Goal: Transaction & Acquisition: Purchase product/service

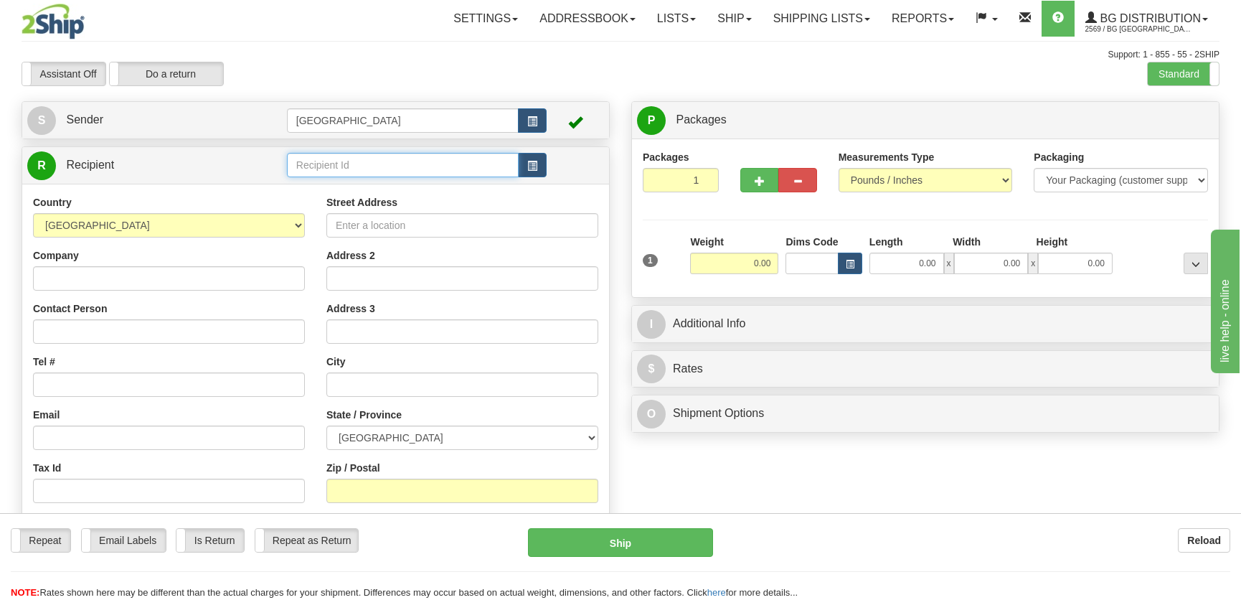
click at [440, 174] on input "text" at bounding box center [403, 165] width 232 height 24
click at [437, 187] on div "9582" at bounding box center [399, 188] width 216 height 14
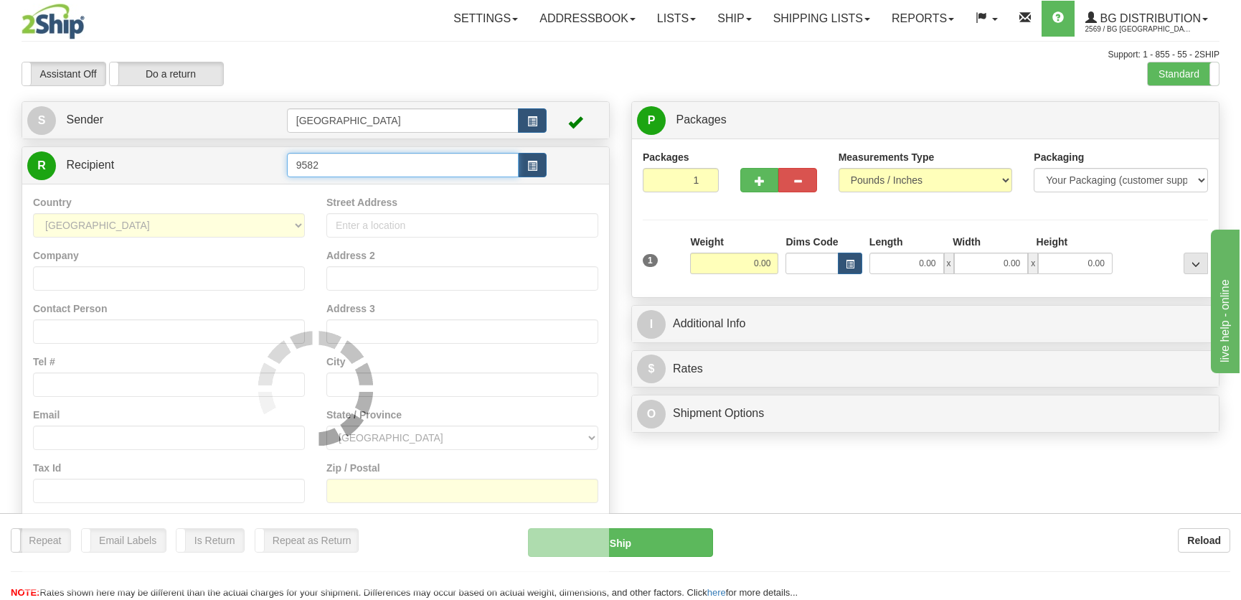
type input "9582"
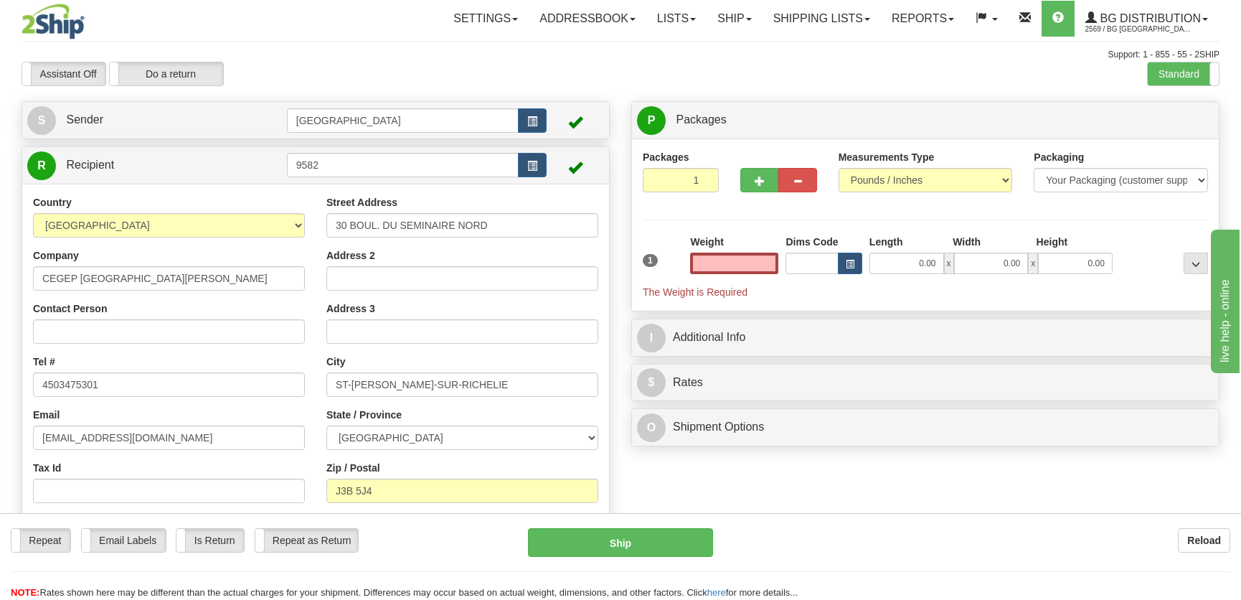
type input "0.00"
click at [909, 251] on div "Length" at bounding box center [907, 244] width 83 height 18
click at [911, 255] on input "0.00" at bounding box center [906, 264] width 75 height 22
type input "8.00"
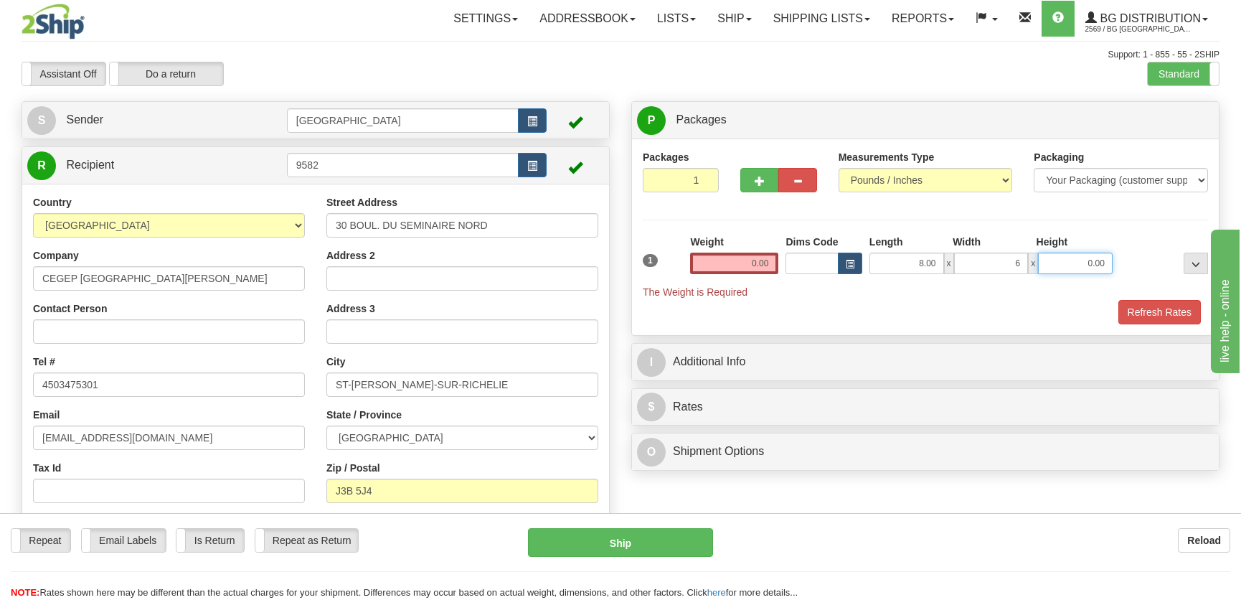
type input "6.00"
type input "7.00"
click at [761, 268] on input "0.00" at bounding box center [734, 264] width 88 height 22
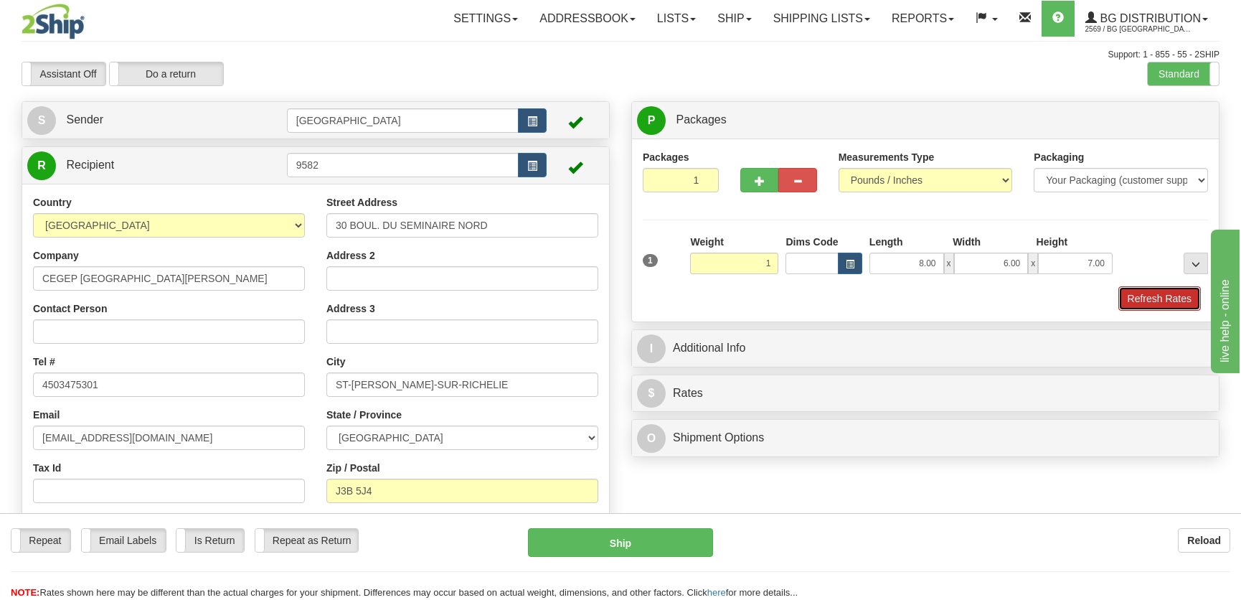
click at [1184, 291] on button "Refresh Rates" at bounding box center [1159, 298] width 82 height 24
type input "1.00"
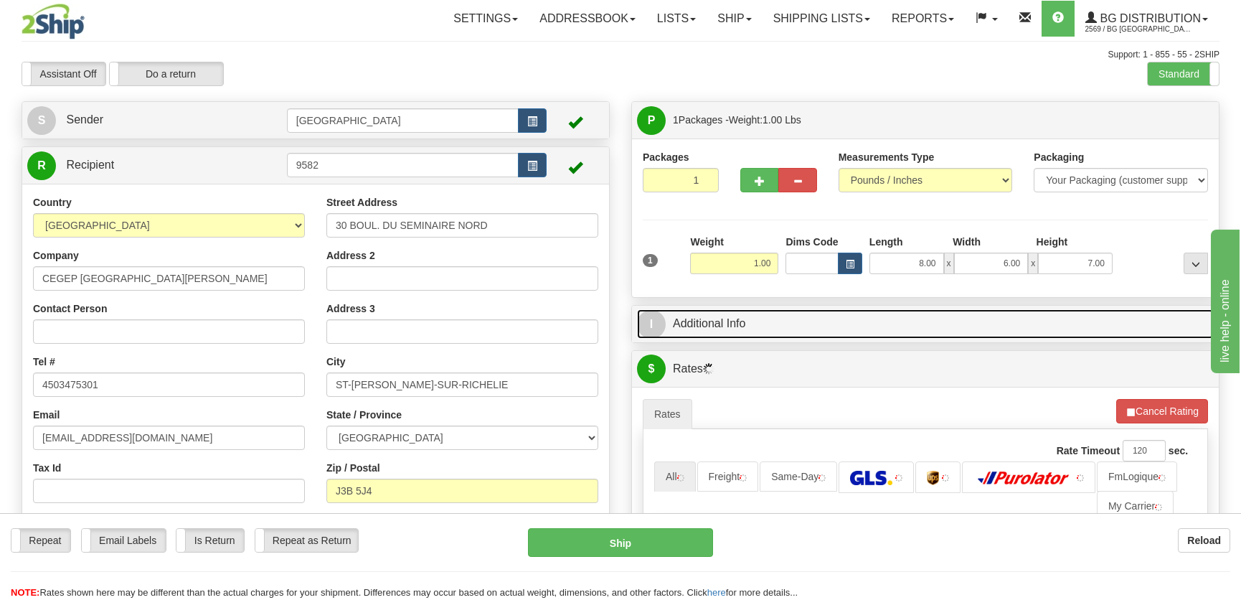
click at [1049, 320] on link "I Additional Info" at bounding box center [925, 323] width 577 height 29
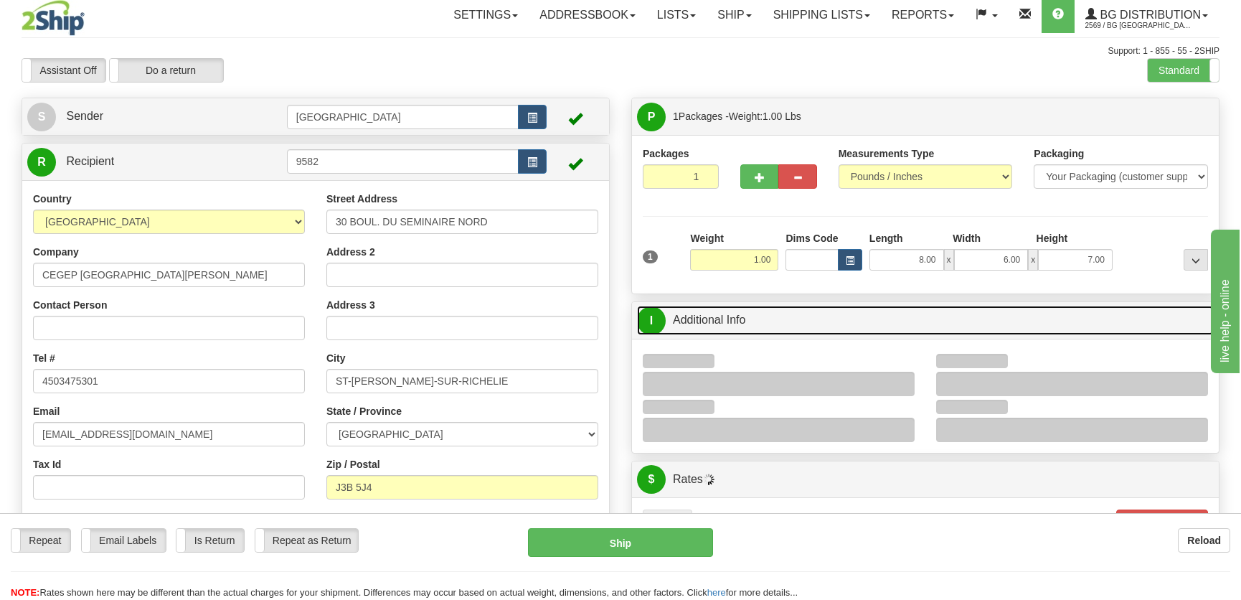
scroll to position [130, 0]
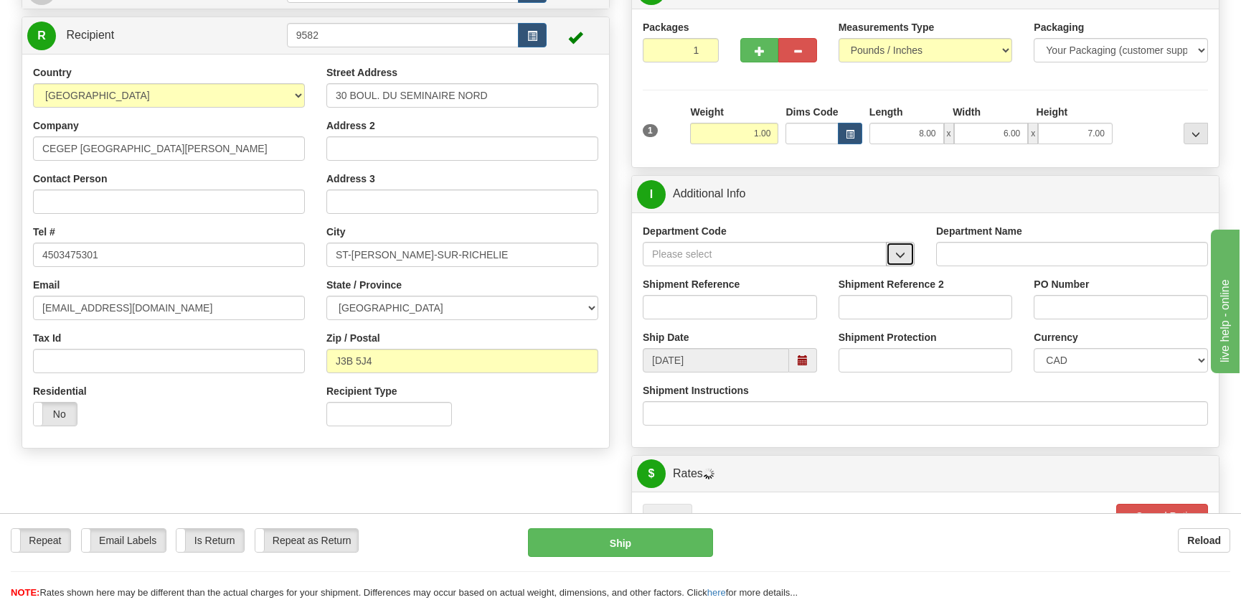
click at [904, 252] on span "button" at bounding box center [900, 254] width 10 height 9
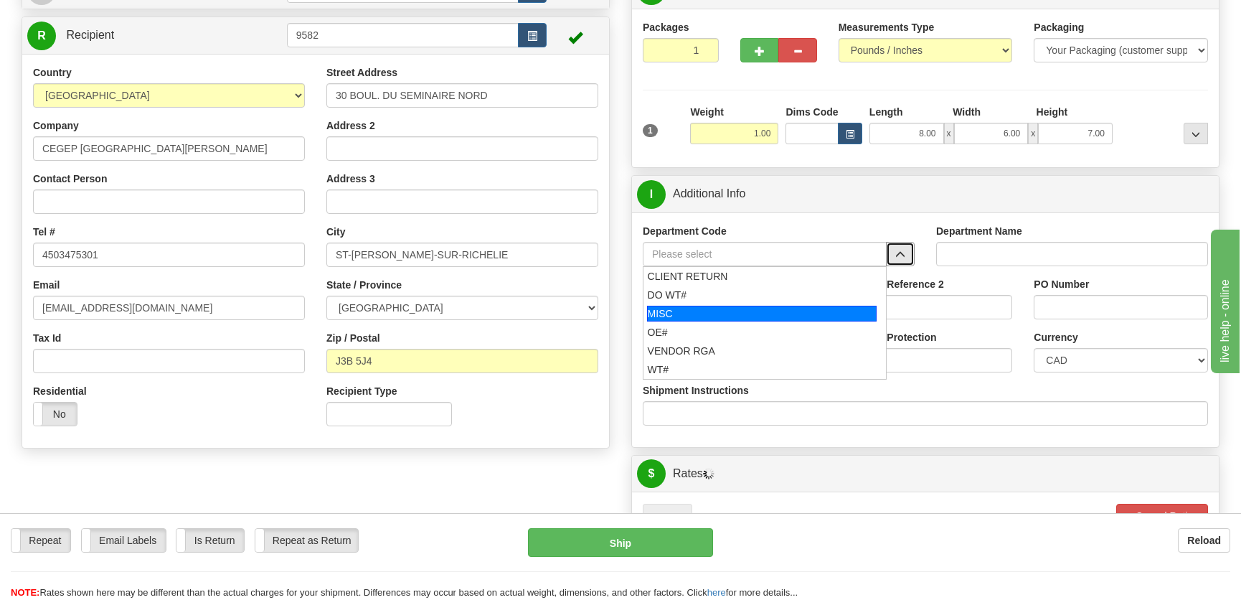
click at [732, 328] on div "OE#" at bounding box center [762, 332] width 229 height 14
type input "OE#"
type input "ORDERS"
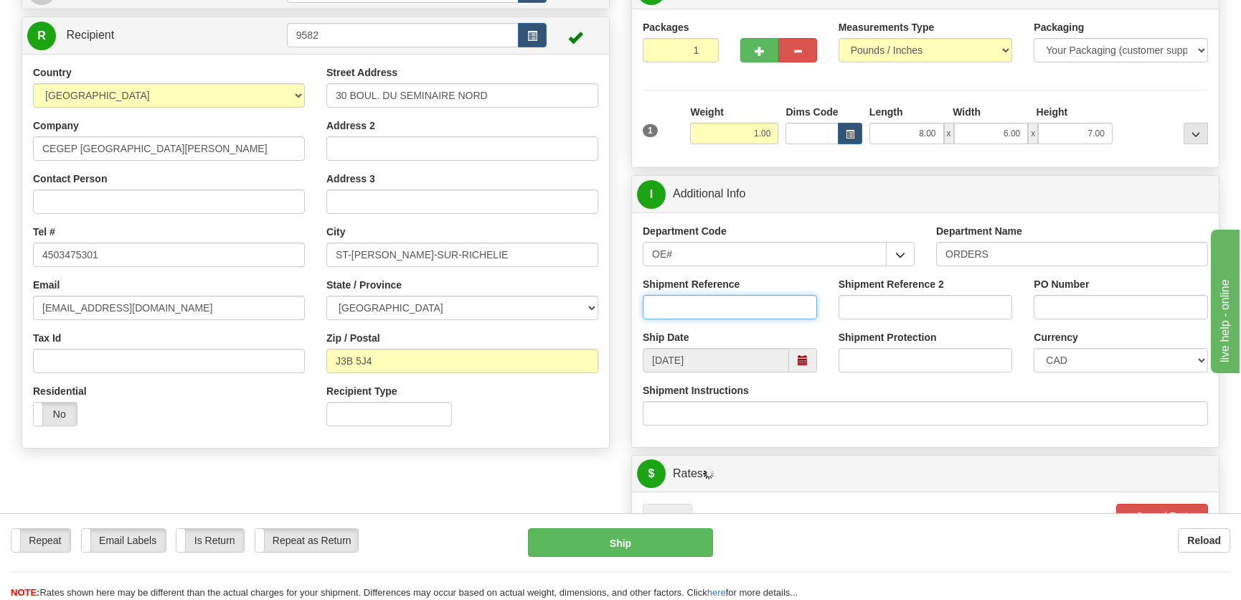
click at [738, 311] on input "Shipment Reference" at bounding box center [730, 307] width 174 height 24
type input "50315414-05"
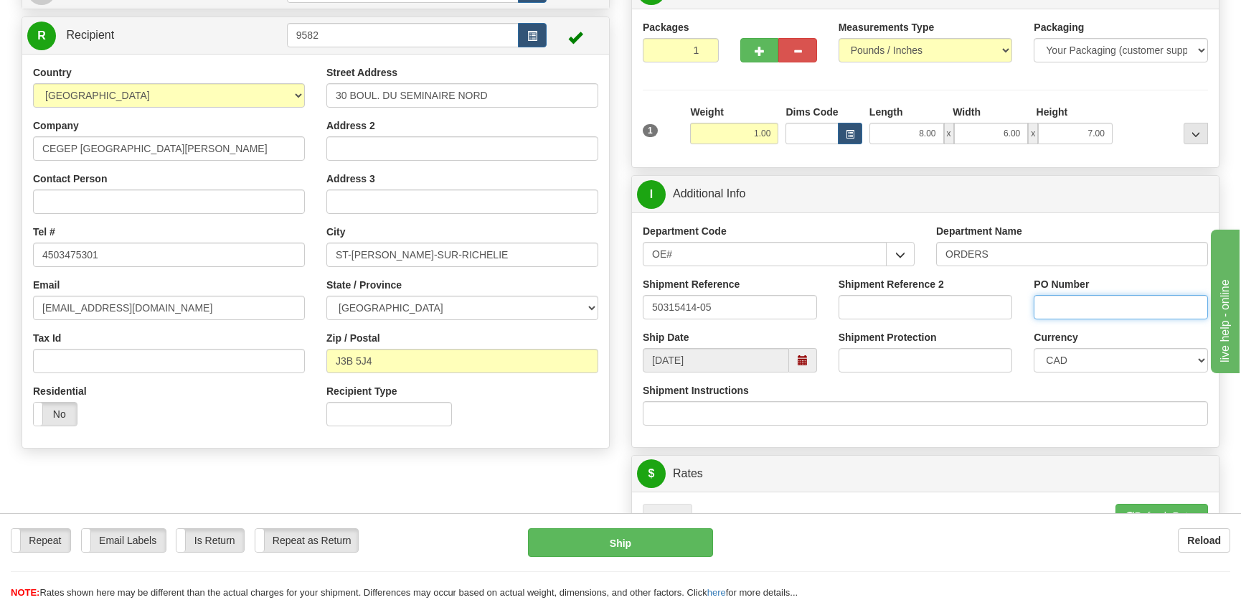
click at [1072, 298] on input "PO Number" at bounding box center [1121, 307] width 174 height 24
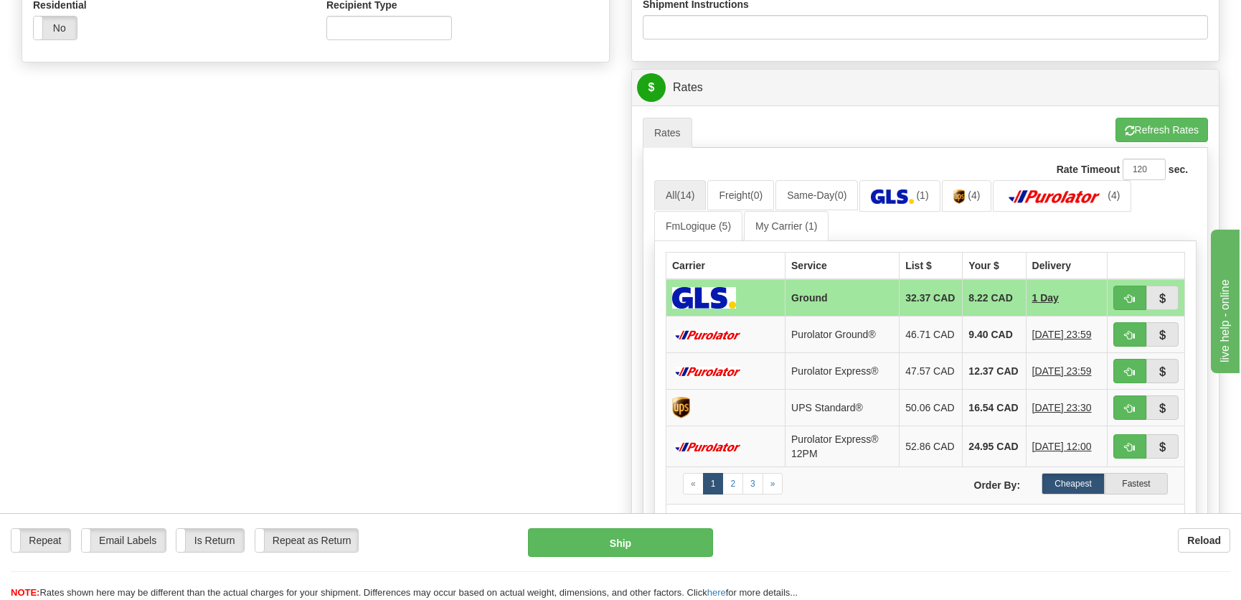
scroll to position [522, 0]
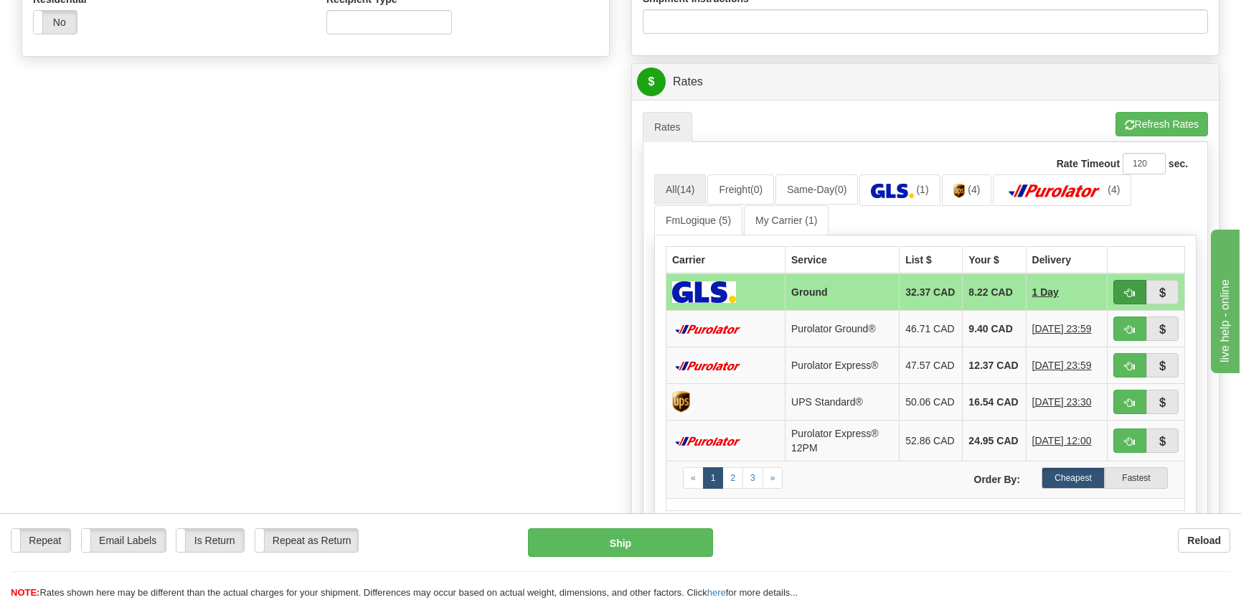
type input "."
click at [1127, 288] on span "button" at bounding box center [1130, 292] width 10 height 9
type input "1"
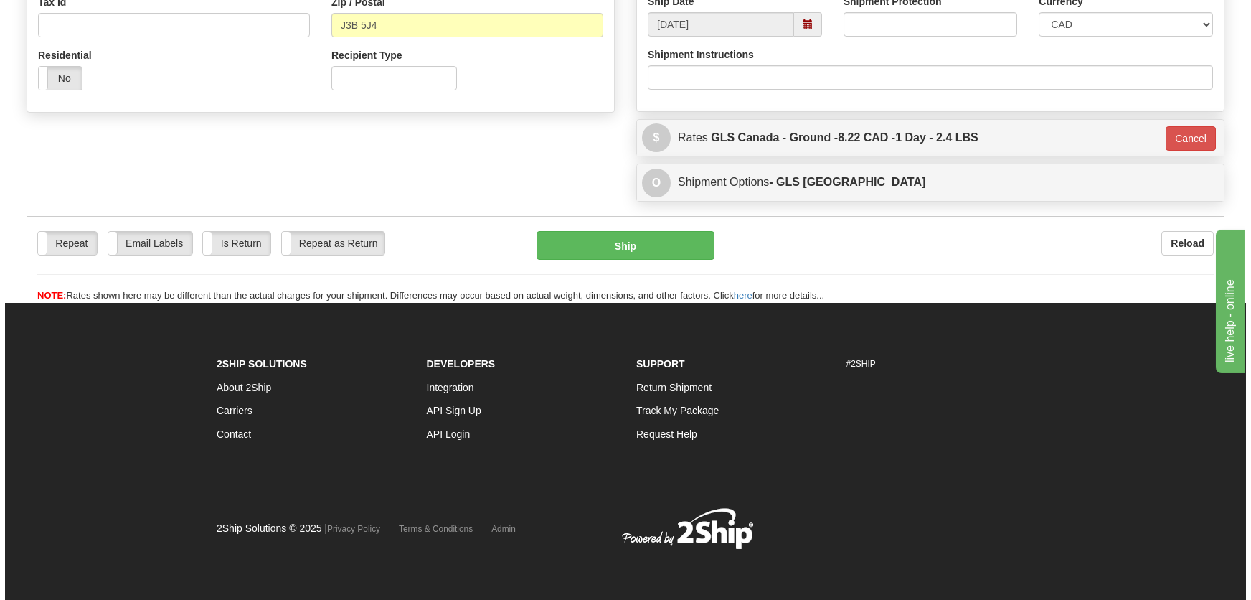
scroll to position [466, 0]
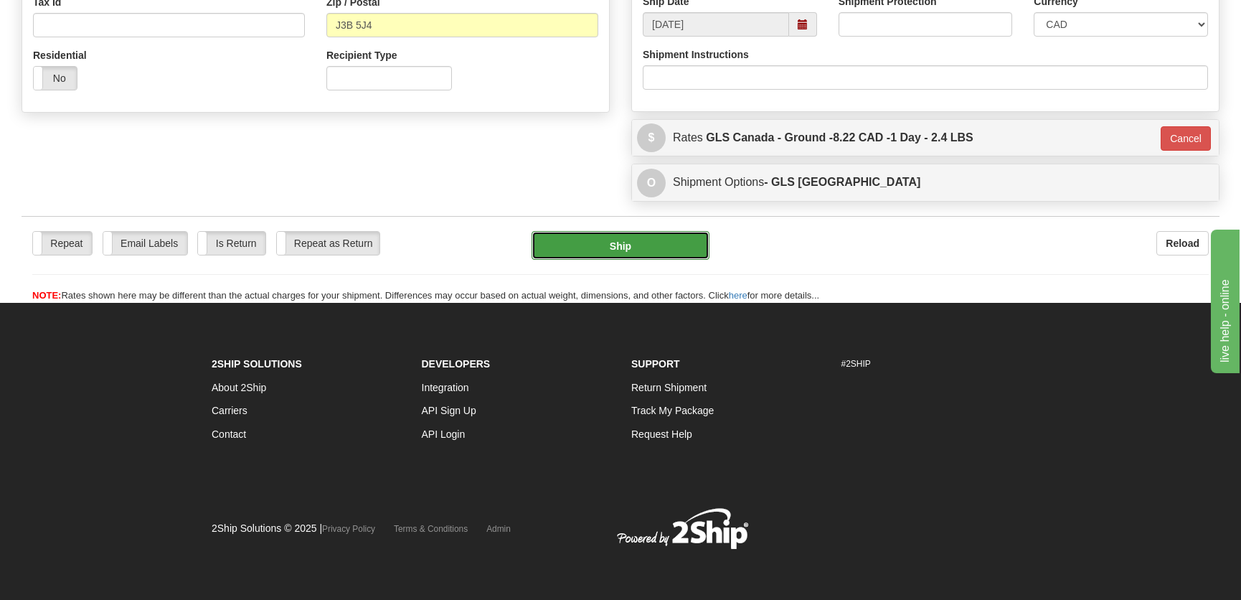
click at [681, 248] on button "Ship" at bounding box center [621, 245] width 178 height 29
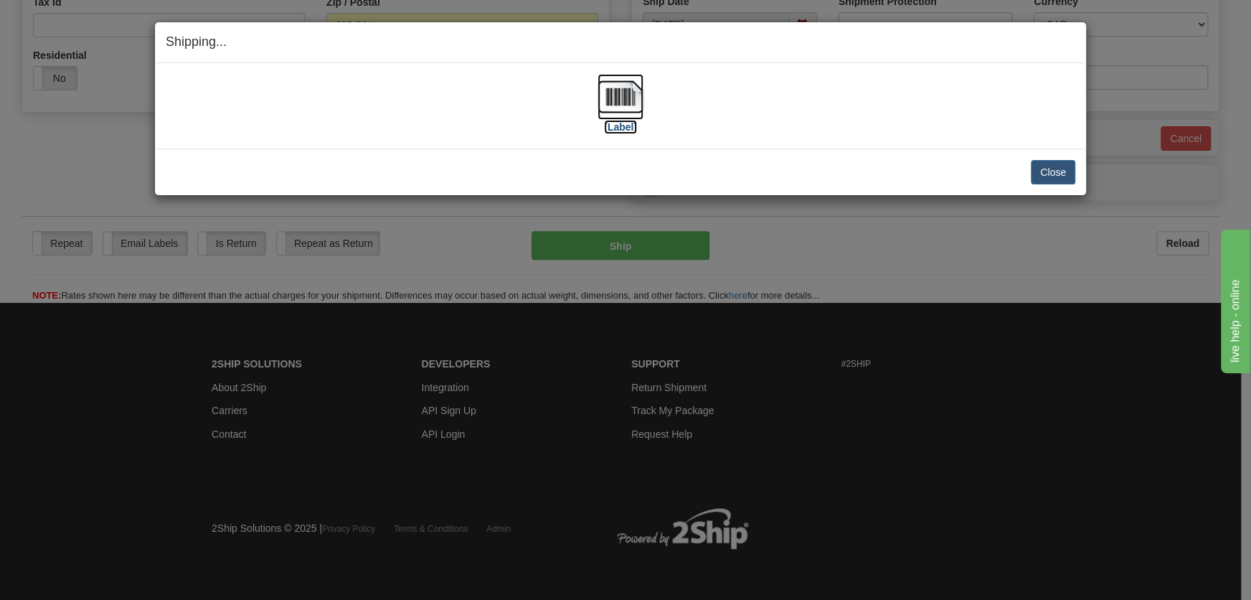
click at [621, 99] on img at bounding box center [621, 97] width 46 height 46
click at [1074, 174] on button "Close" at bounding box center [1053, 172] width 44 height 24
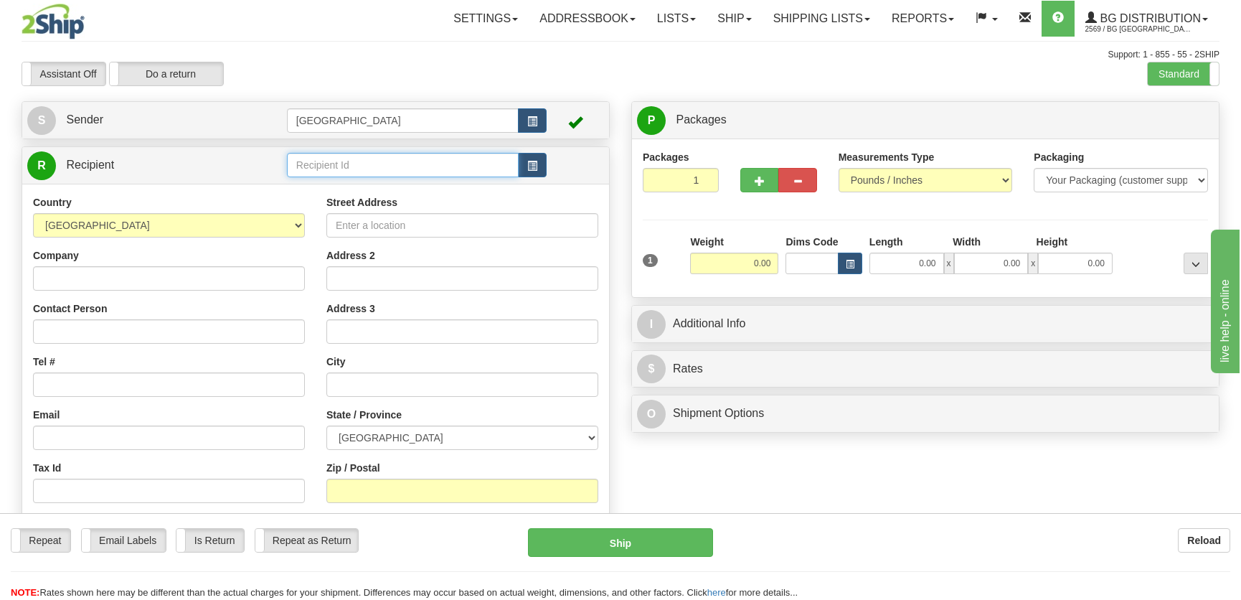
click at [402, 173] on input "text" at bounding box center [403, 165] width 232 height 24
click at [416, 187] on div "5426" at bounding box center [399, 188] width 217 height 16
type input "5426"
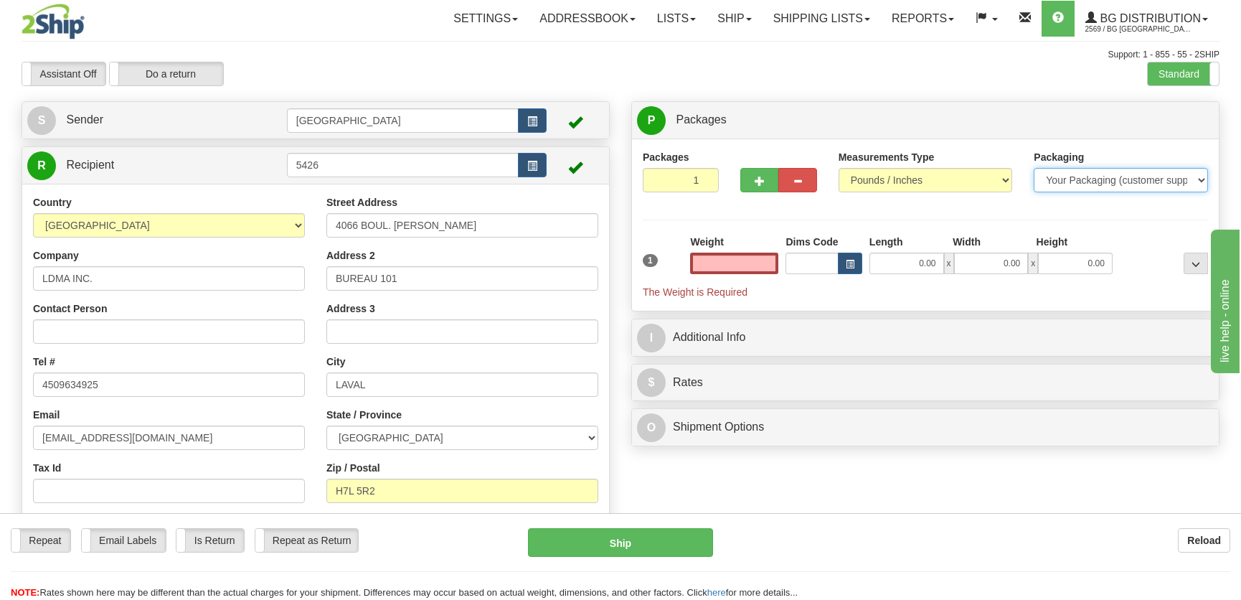
type input "0.00"
click at [1148, 177] on select "Your Packaging (customer supplied) Envelope (carrier supplied) Pack (carrier su…" at bounding box center [1121, 180] width 174 height 24
select select "2"
click at [1034, 168] on select "Your Packaging (customer supplied) Envelope (carrier supplied) Pack (carrier su…" at bounding box center [1121, 180] width 174 height 24
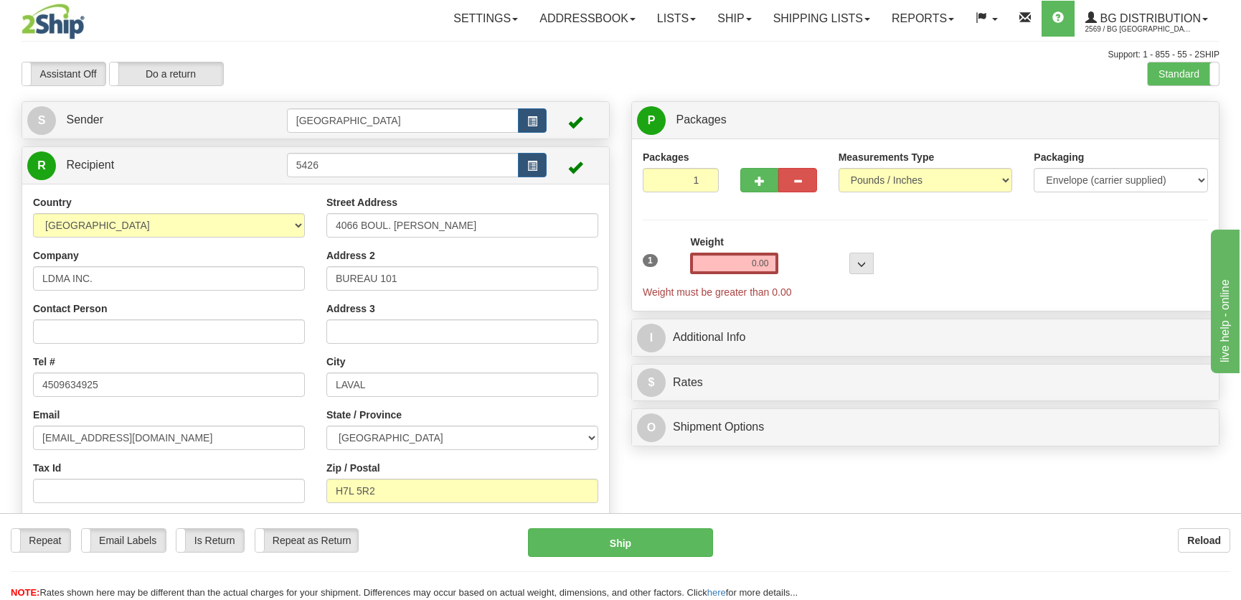
click at [751, 251] on div "Weight 0.00" at bounding box center [734, 254] width 88 height 39
click at [750, 258] on input "0.00" at bounding box center [734, 264] width 88 height 22
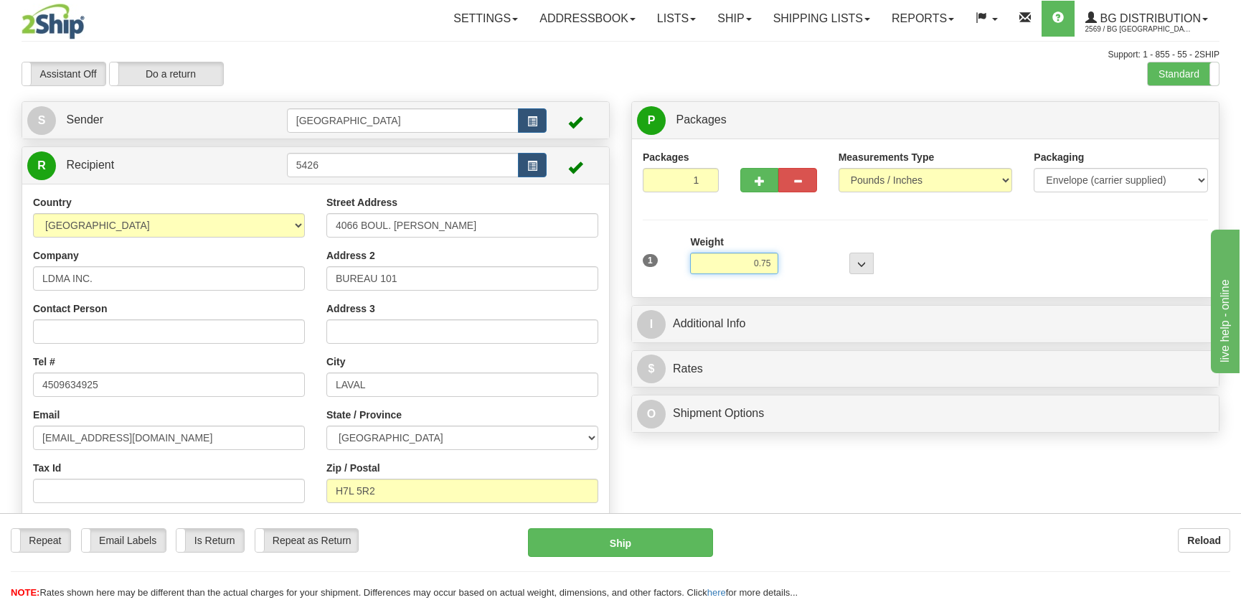
type input "0.75"
click at [809, 308] on div "I Additional Info" at bounding box center [925, 324] width 587 height 37
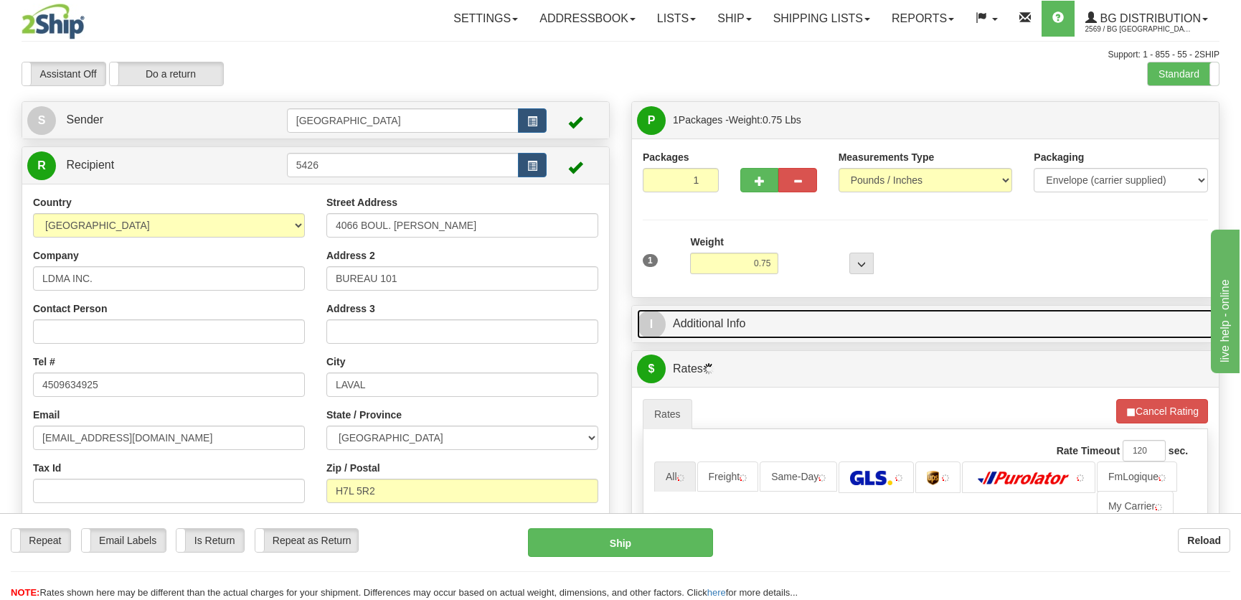
click at [813, 319] on link "I Additional Info" at bounding box center [925, 323] width 577 height 29
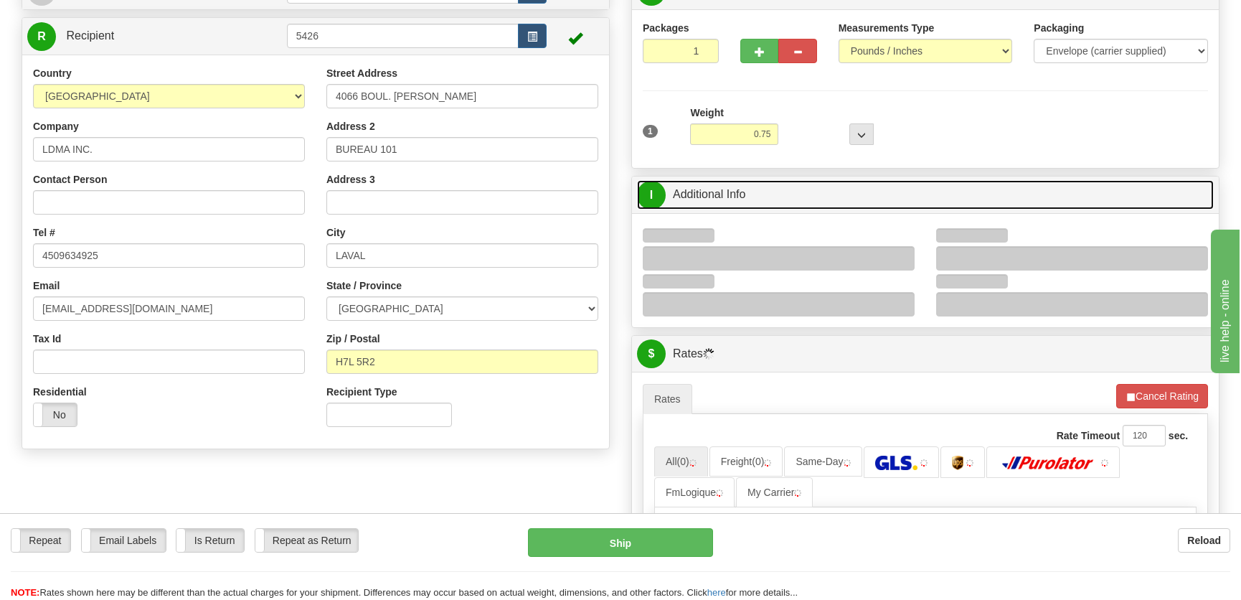
scroll to position [130, 0]
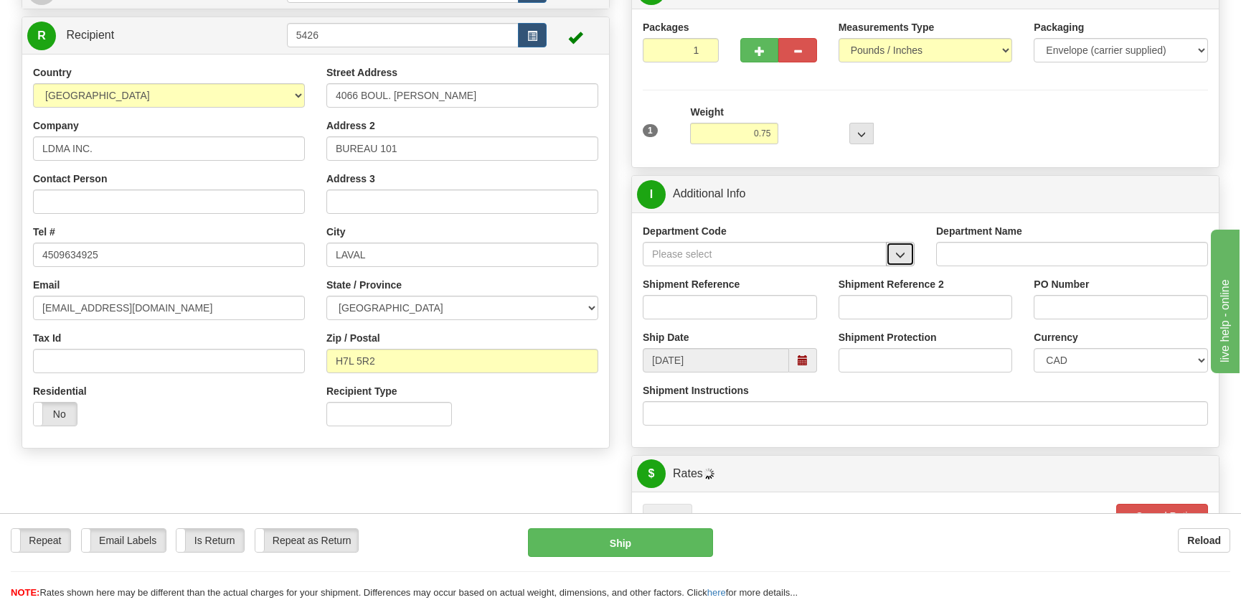
click at [908, 248] on button "button" at bounding box center [900, 254] width 29 height 24
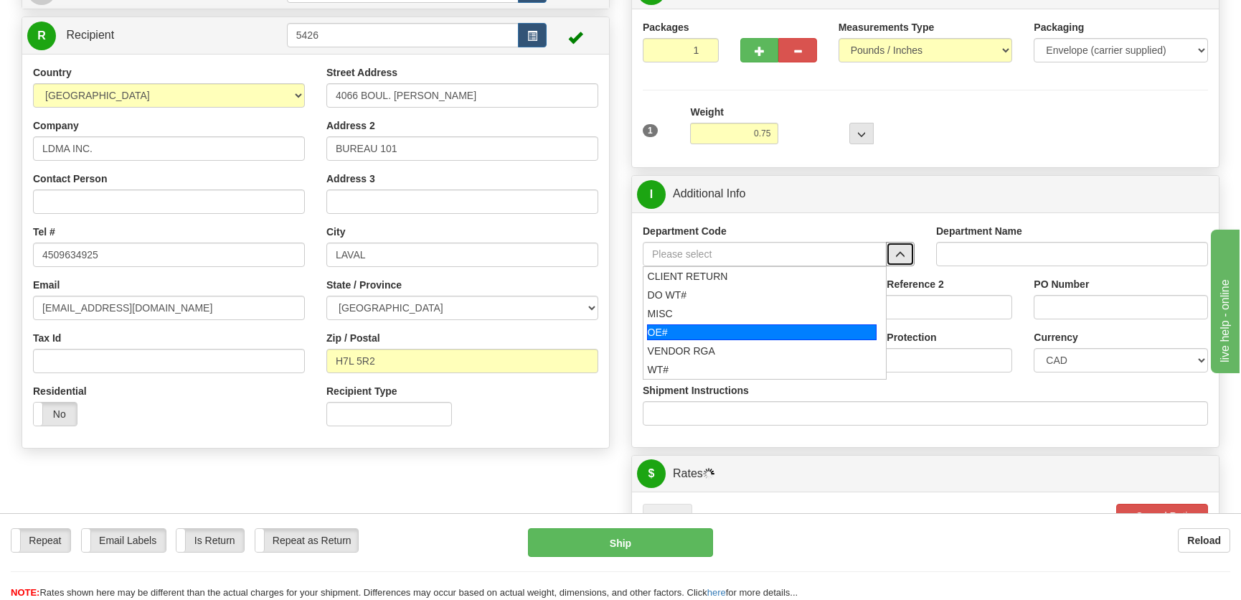
click at [692, 330] on div "OE#" at bounding box center [762, 332] width 230 height 16
type input "OE#"
type input "ORDERS"
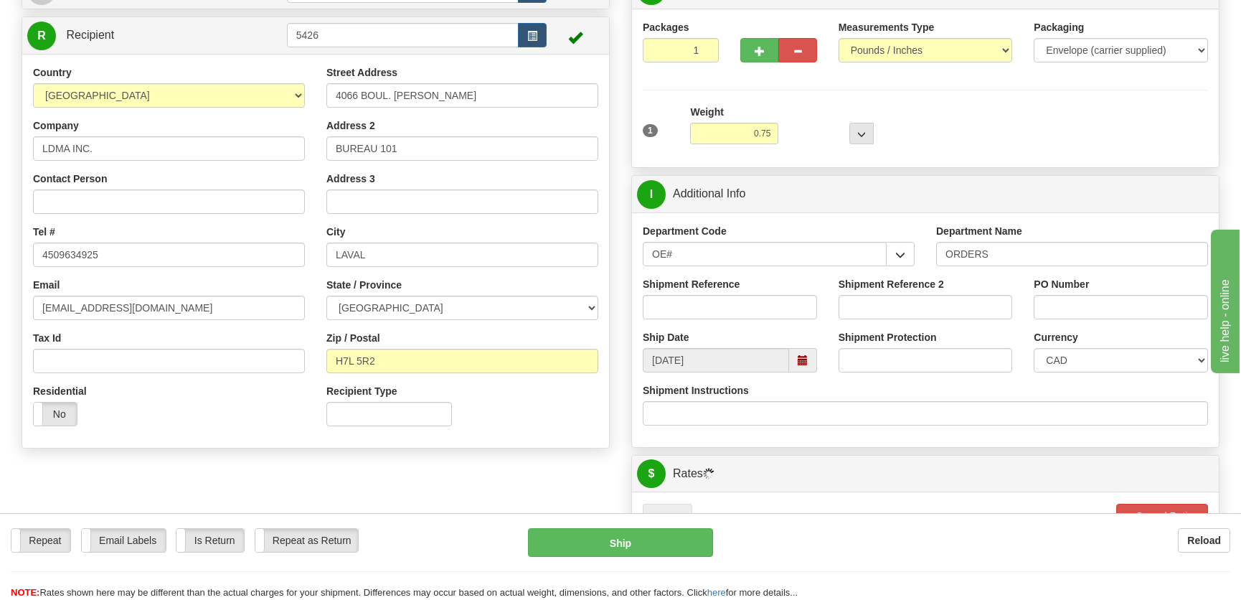
click at [715, 294] on div "Shipment Reference" at bounding box center [730, 298] width 174 height 42
click at [720, 302] on input "Shipment Reference" at bounding box center [730, 307] width 174 height 24
type input "50323526-00"
click at [1083, 311] on input "PO Number" at bounding box center [1121, 307] width 174 height 24
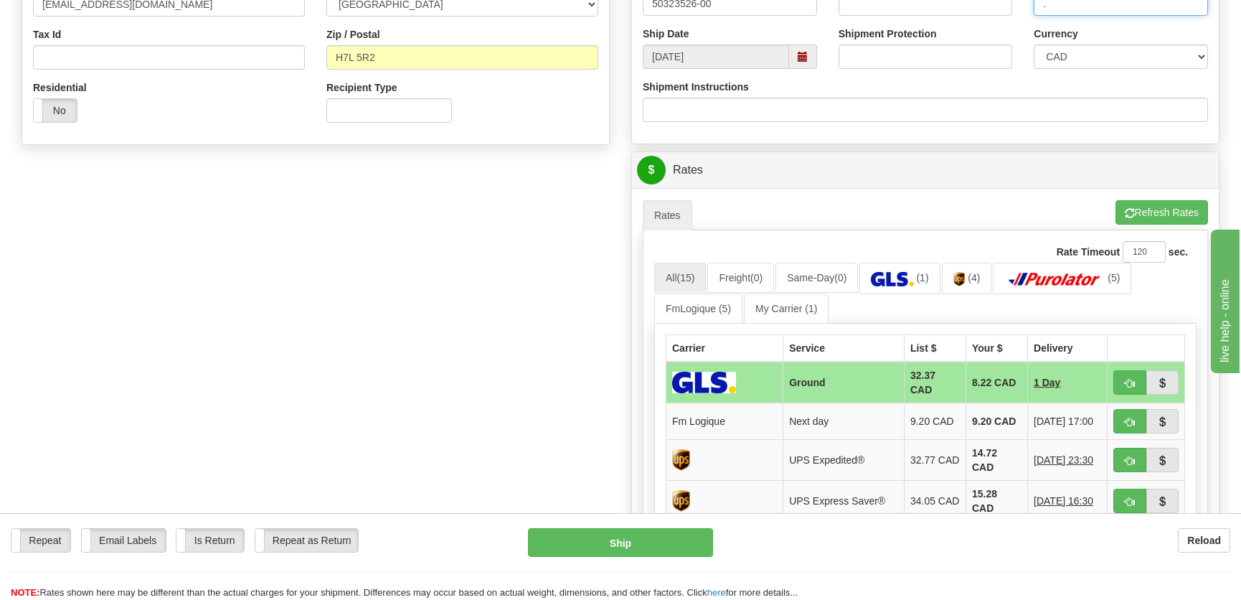
scroll to position [456, 0]
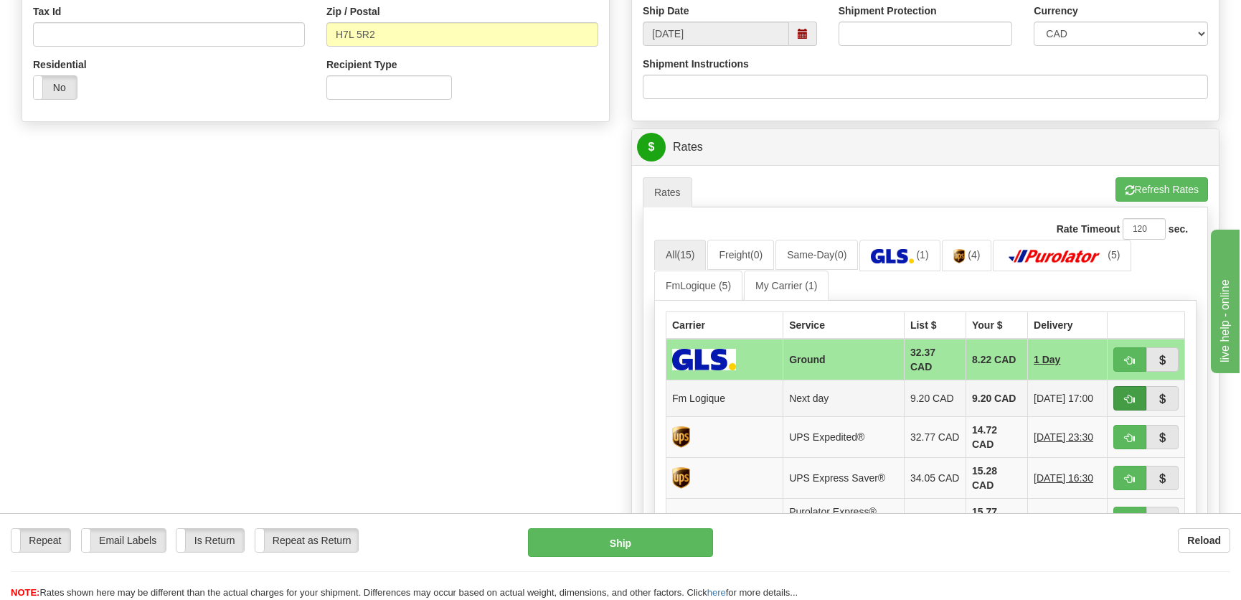
type input "."
click at [1129, 398] on span "button" at bounding box center [1130, 399] width 10 height 9
type input "jour"
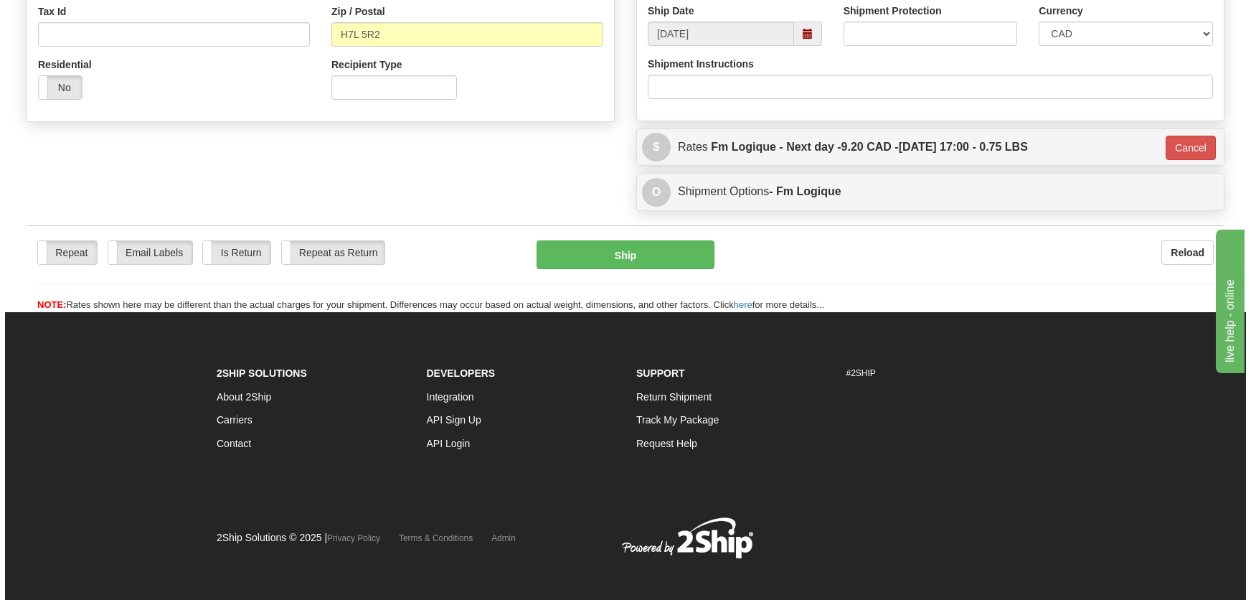
scroll to position [452, 0]
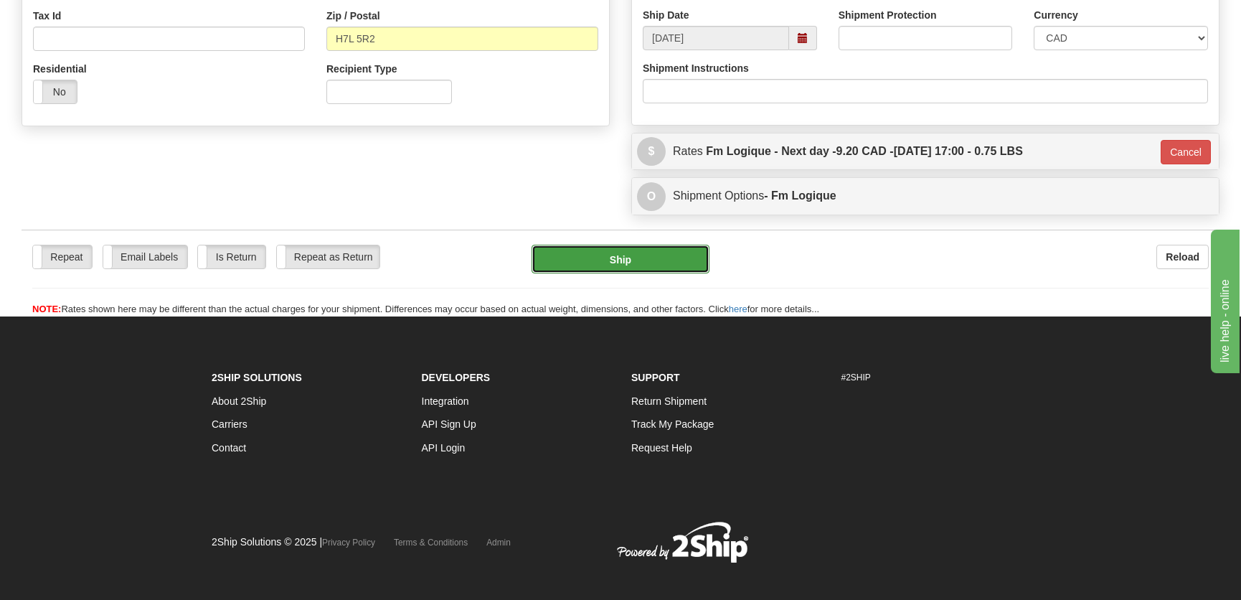
click at [677, 263] on button "Ship" at bounding box center [621, 259] width 178 height 29
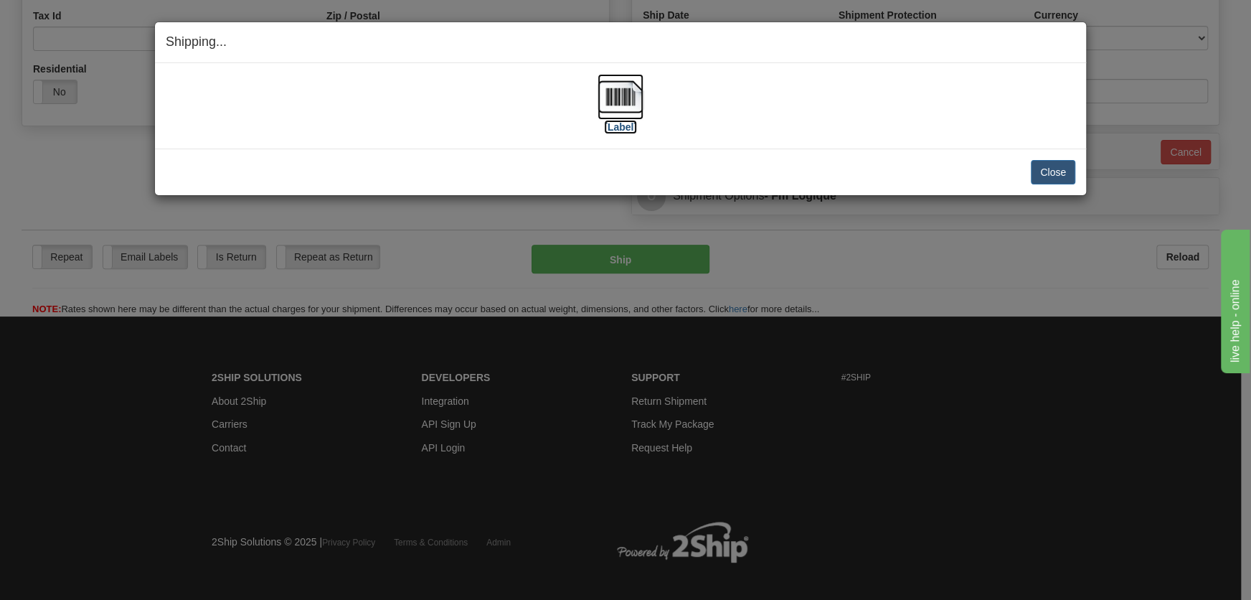
click at [615, 110] on img at bounding box center [621, 97] width 46 height 46
click at [1042, 169] on button "Close" at bounding box center [1053, 172] width 44 height 24
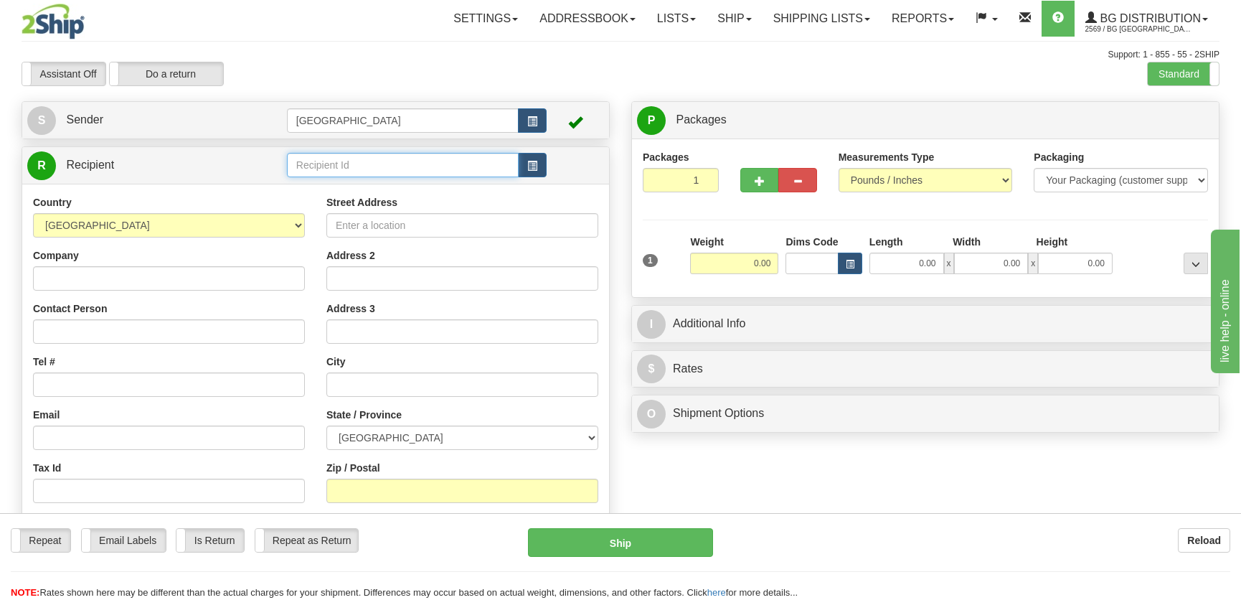
click at [343, 159] on input "text" at bounding box center [403, 165] width 232 height 24
click at [357, 190] on div "5009" at bounding box center [399, 188] width 217 height 16
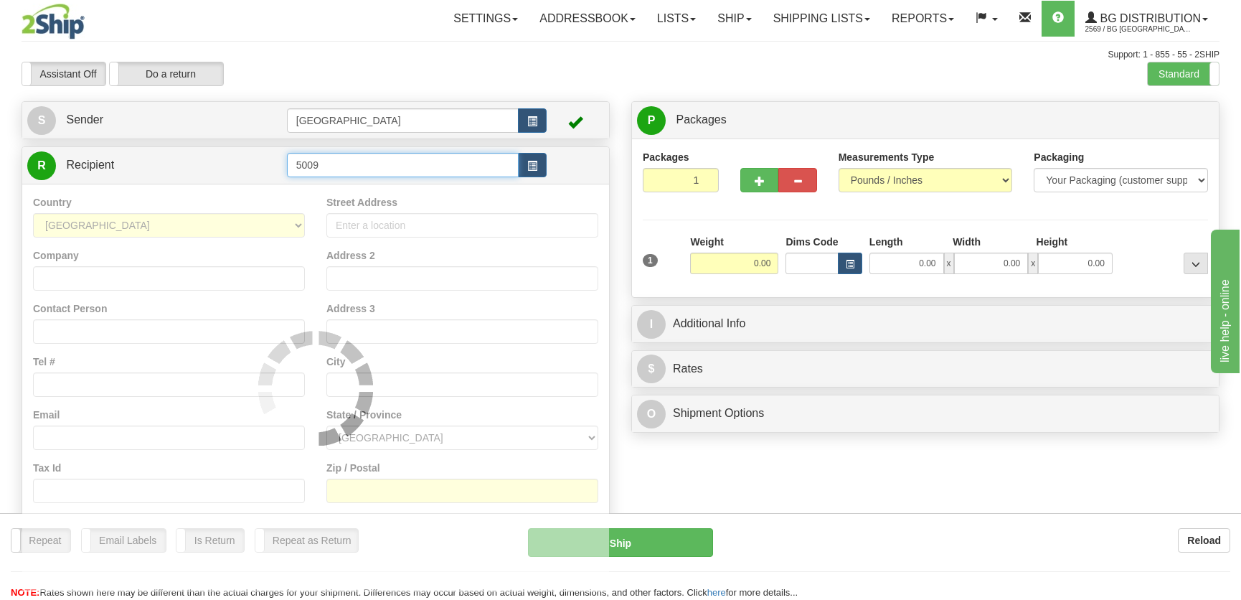
type input "5009"
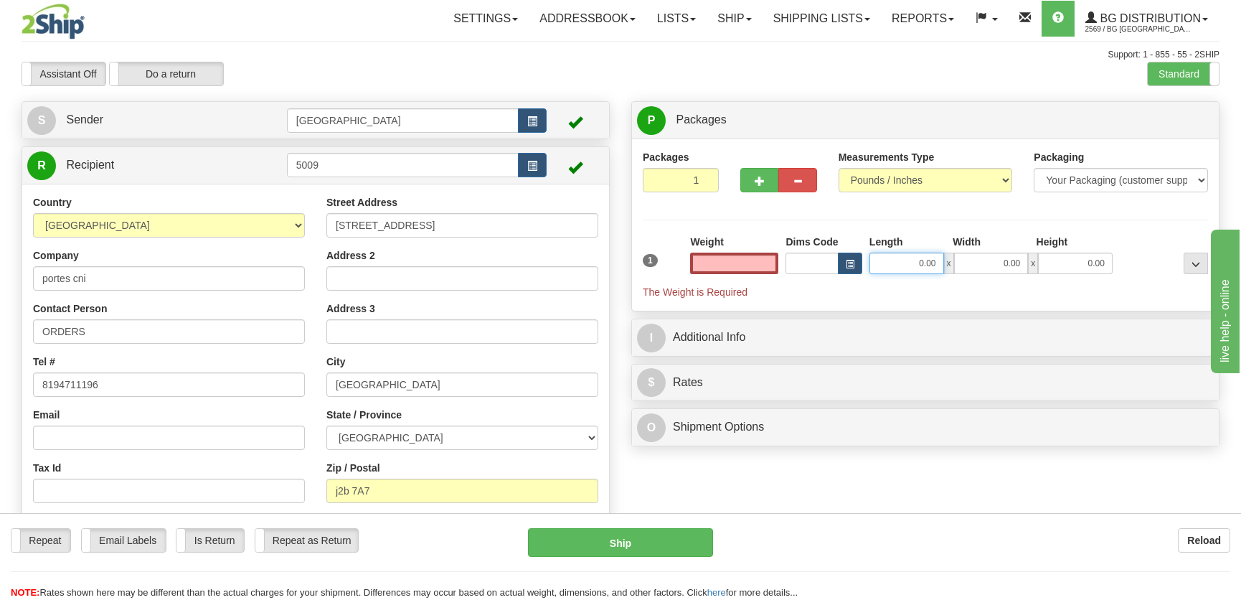
type input "0.00"
click at [904, 255] on input "0.00" at bounding box center [906, 264] width 75 height 22
type input "0.00"
click at [927, 268] on input "0.00" at bounding box center [906, 264] width 75 height 22
type input "10.00"
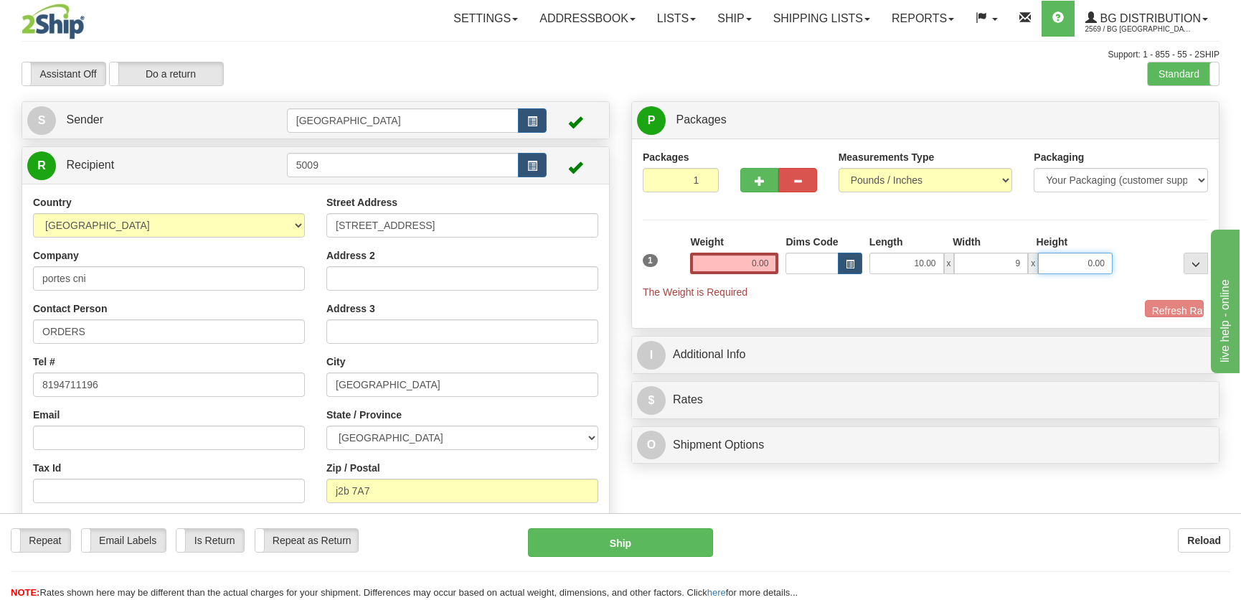
type input "9.00"
type input "4.00"
click at [727, 259] on input "0.00" at bounding box center [734, 264] width 88 height 22
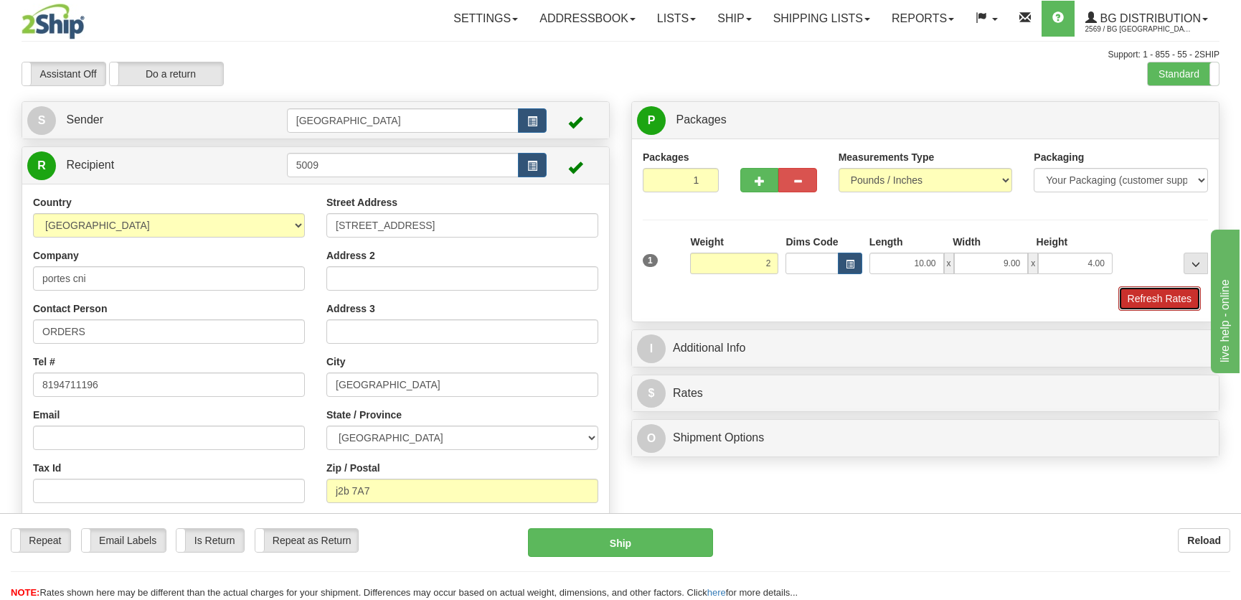
click at [1156, 298] on button "Refresh Rates" at bounding box center [1159, 298] width 82 height 24
type input "2.00"
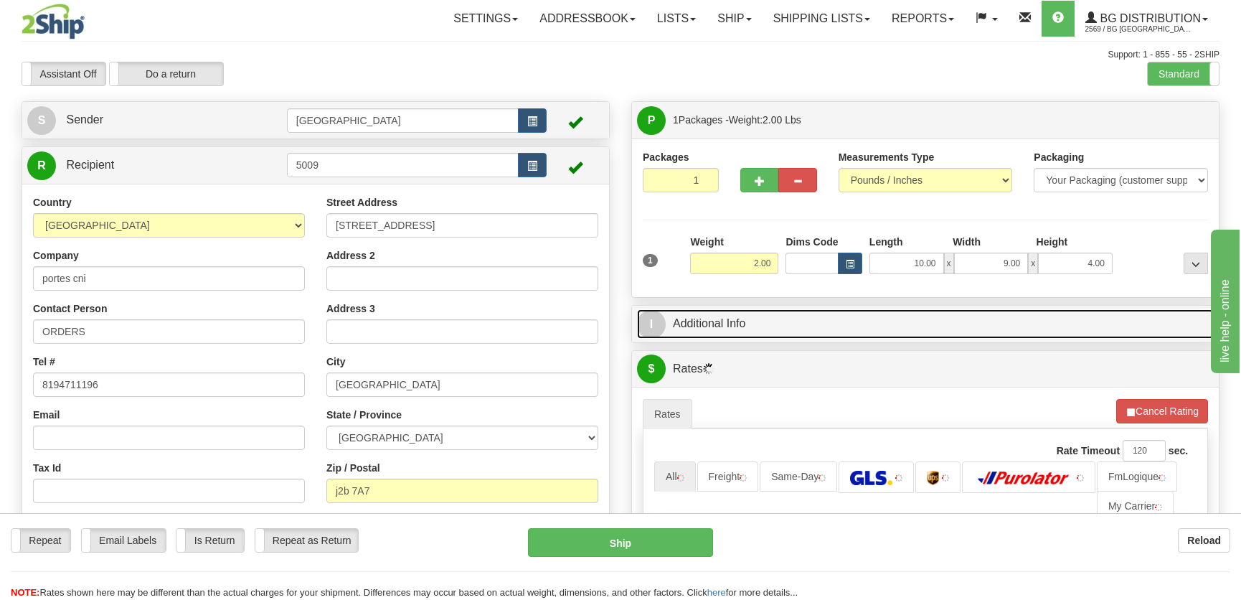
click at [1105, 325] on link "I Additional Info" at bounding box center [925, 323] width 577 height 29
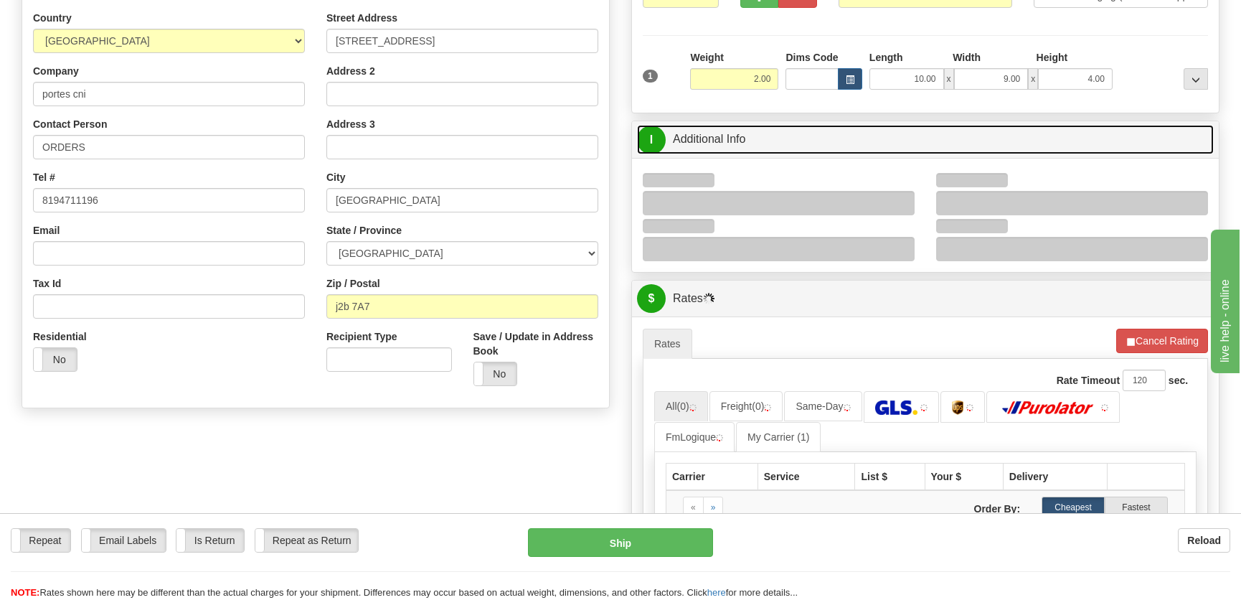
scroll to position [195, 0]
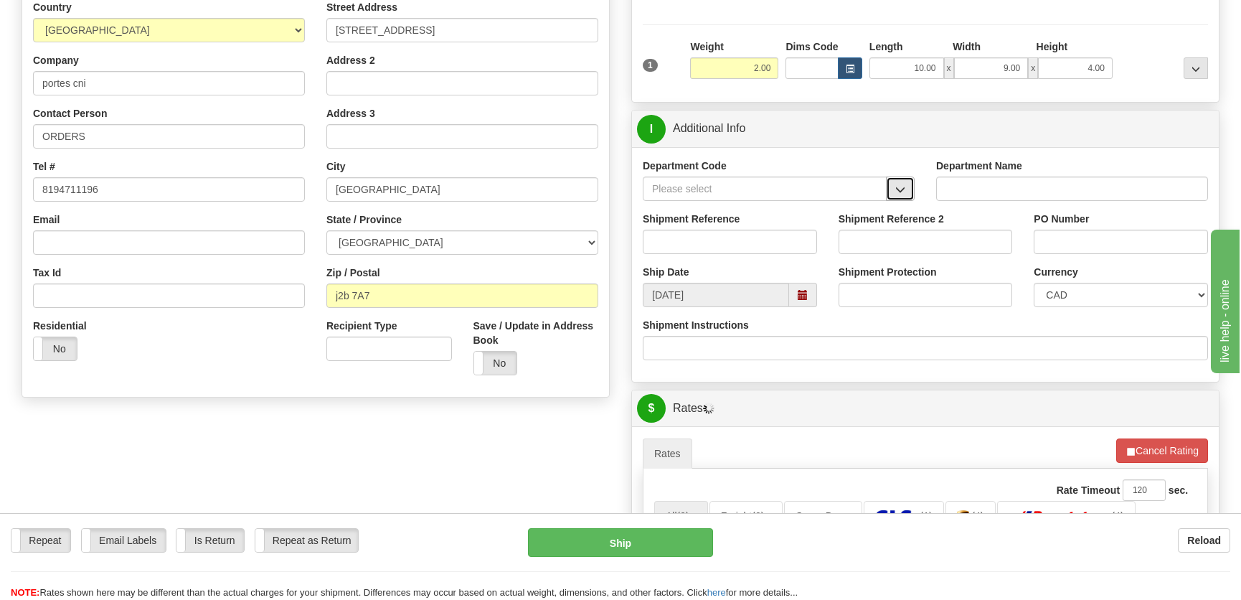
click at [887, 192] on button "button" at bounding box center [900, 188] width 29 height 24
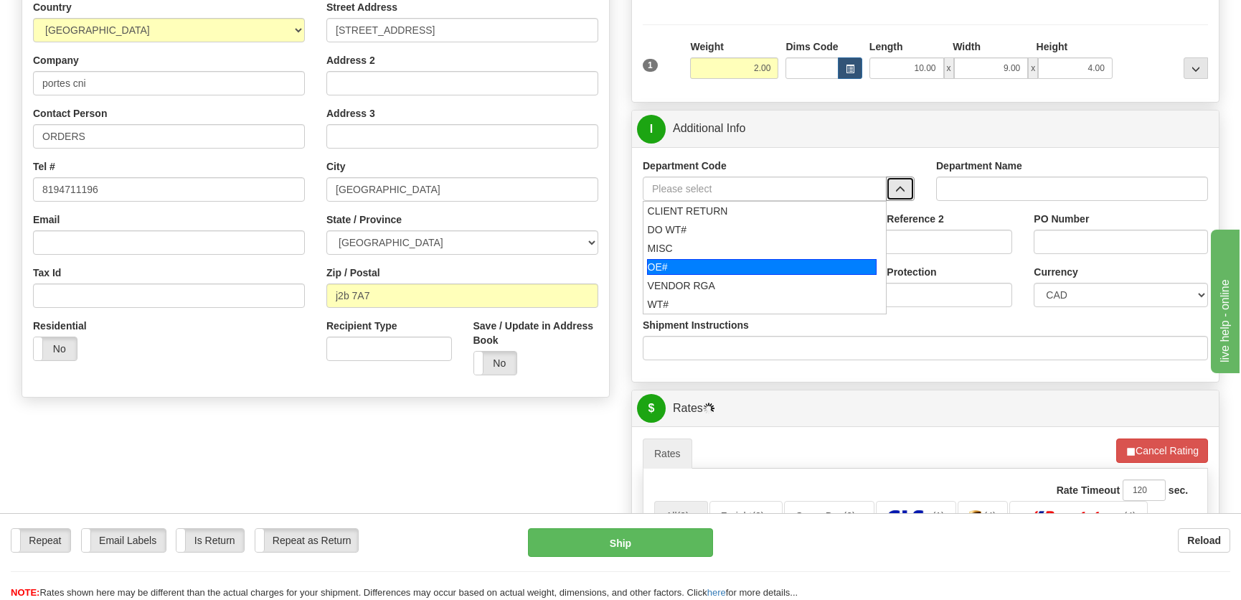
click at [724, 273] on div "OE#" at bounding box center [762, 267] width 230 height 16
type input "OE#"
type input "ORDERS"
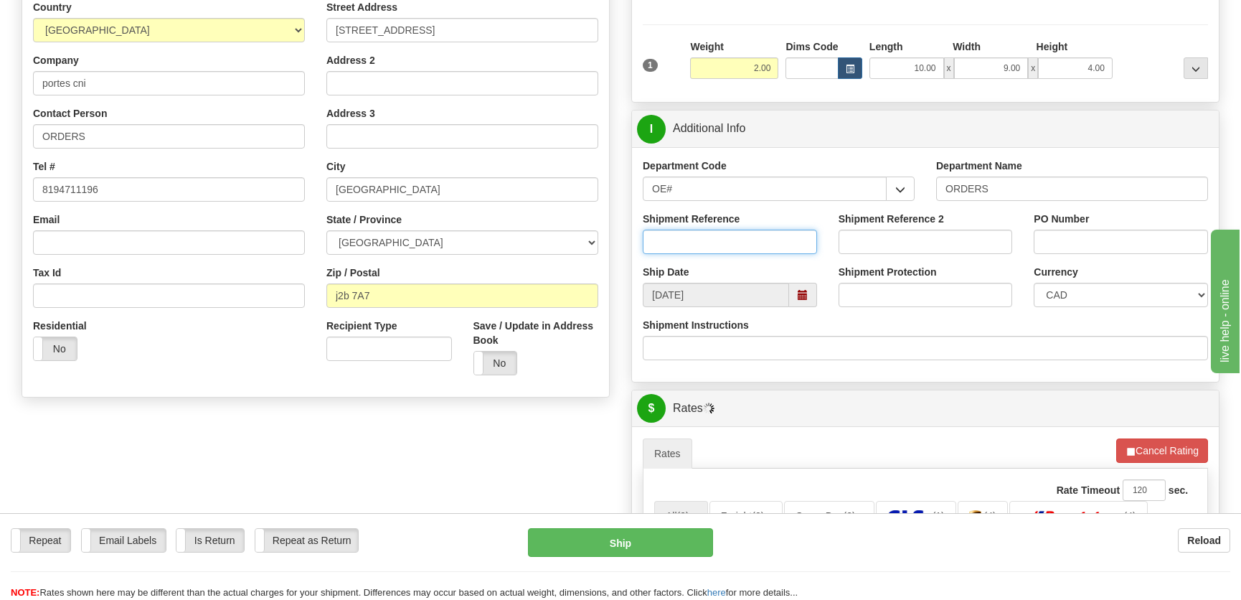
click at [738, 237] on input "Shipment Reference" at bounding box center [730, 242] width 174 height 24
type input "50323532-01"
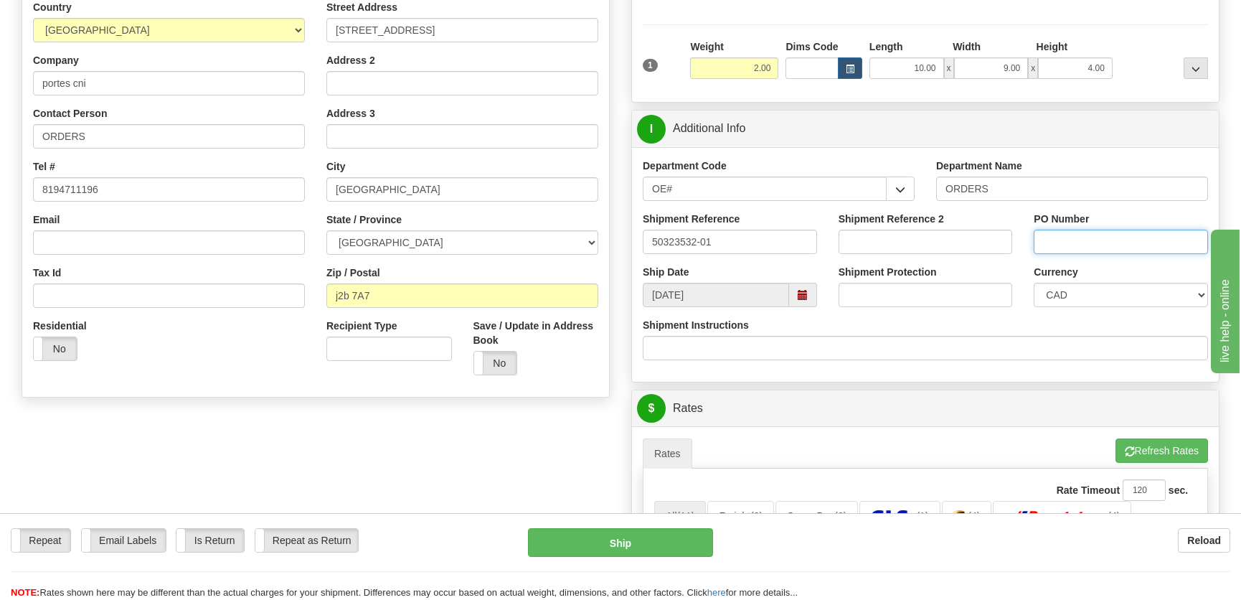
click at [1112, 244] on input "PO Number" at bounding box center [1121, 242] width 174 height 24
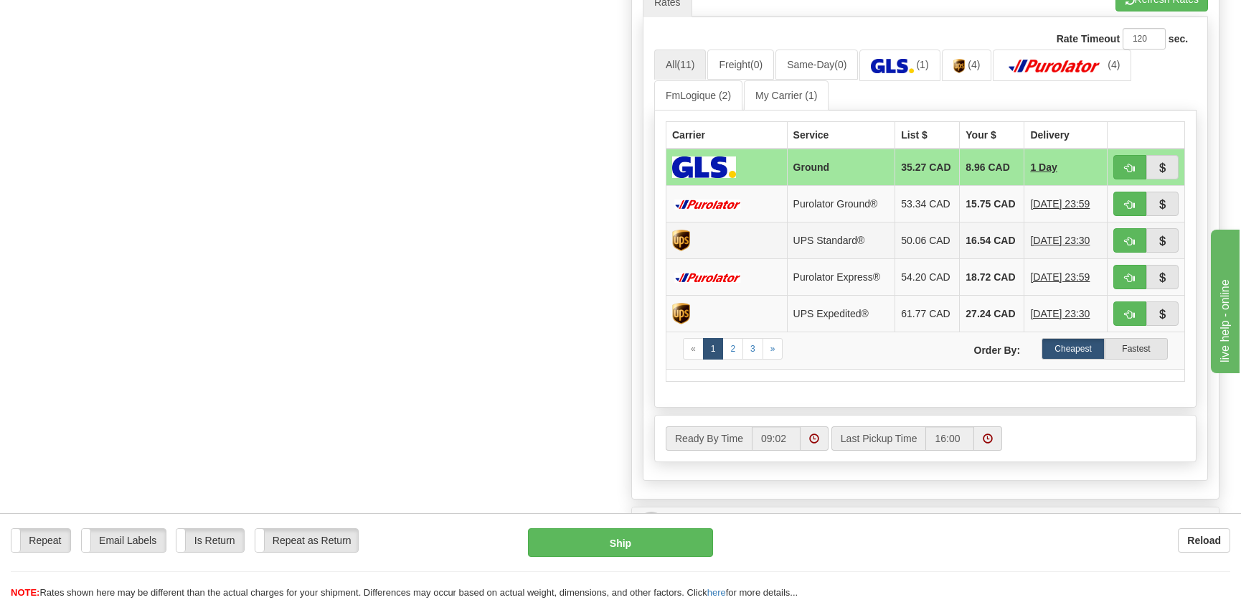
scroll to position [652, 0]
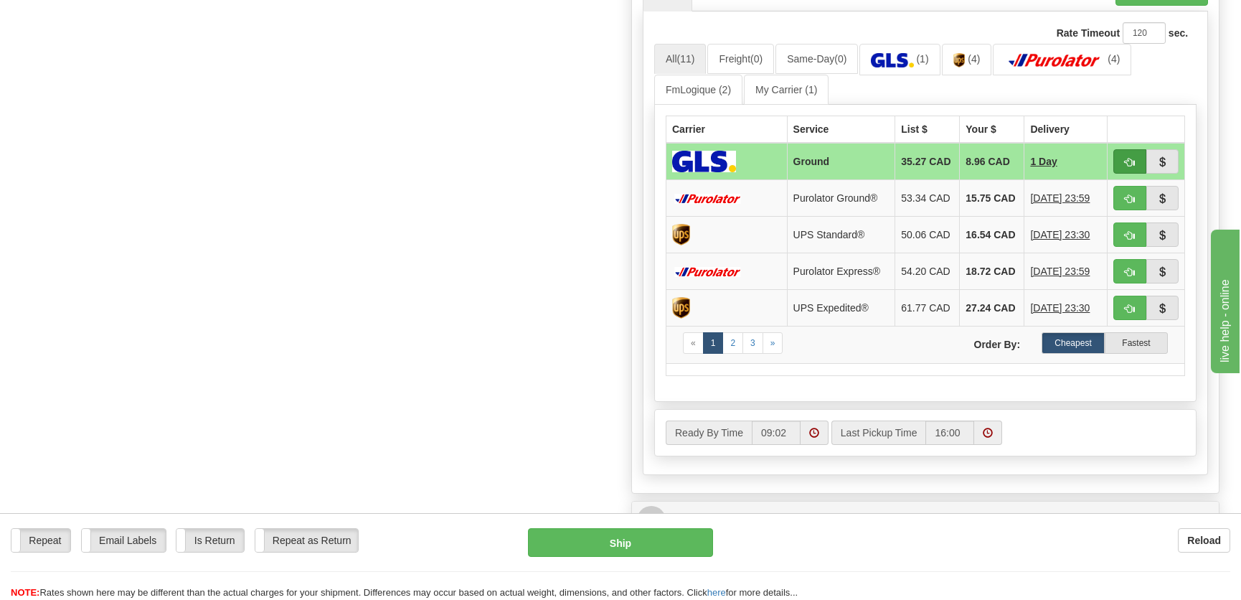
type input "."
click at [1120, 161] on button "button" at bounding box center [1129, 161] width 33 height 24
type input "1"
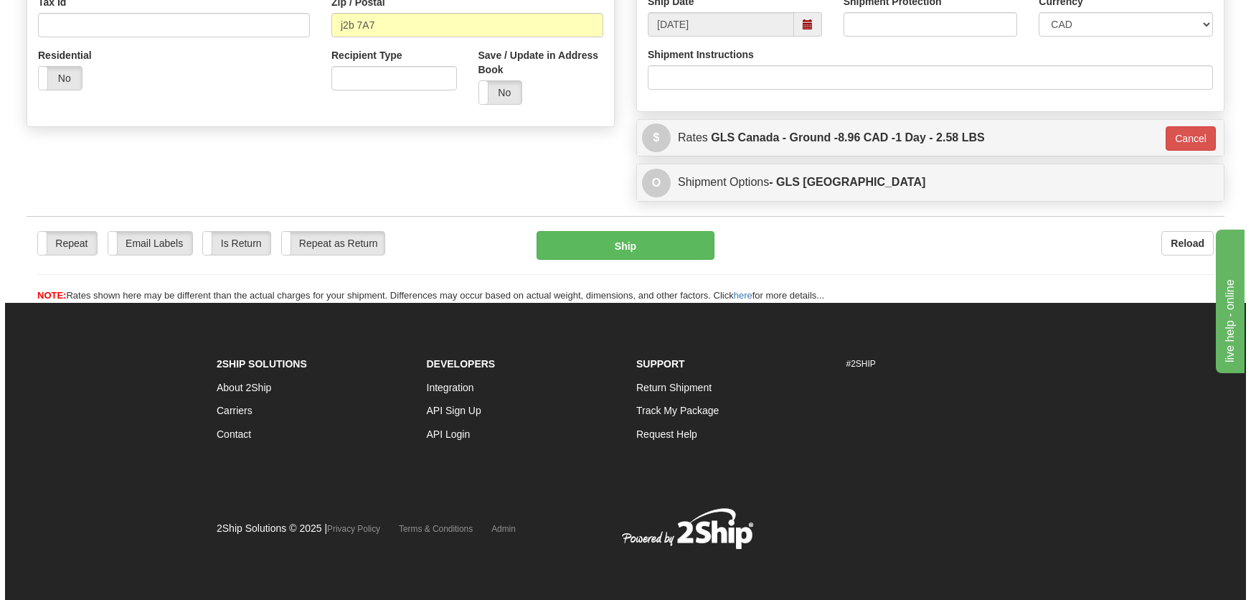
scroll to position [466, 0]
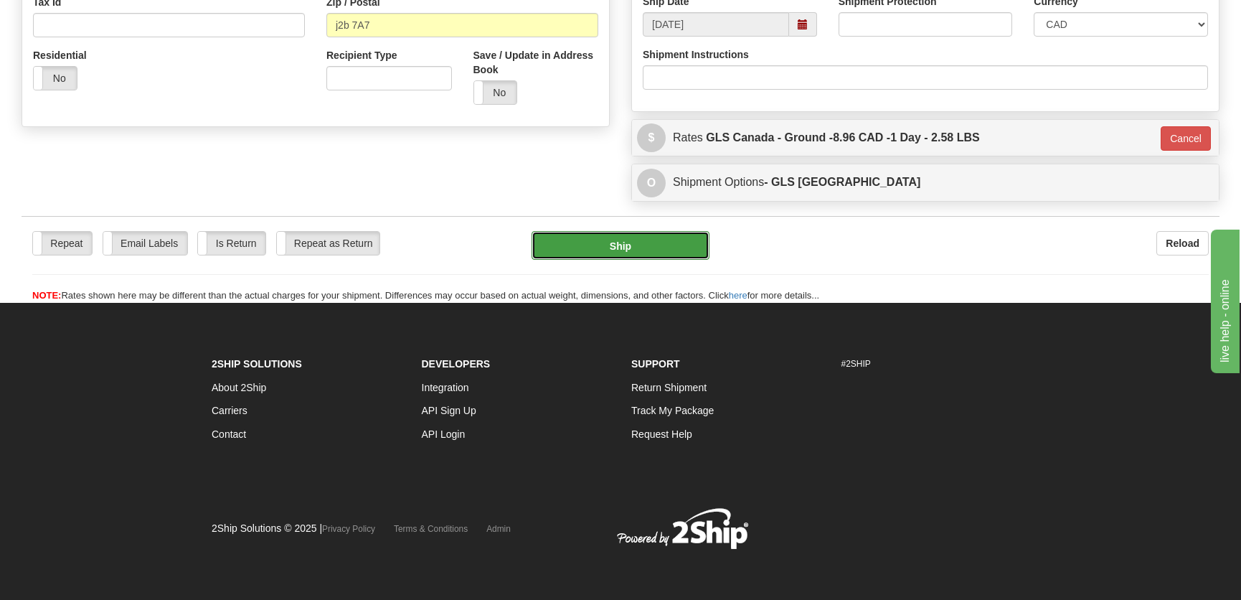
click at [587, 240] on button "Ship" at bounding box center [621, 245] width 178 height 29
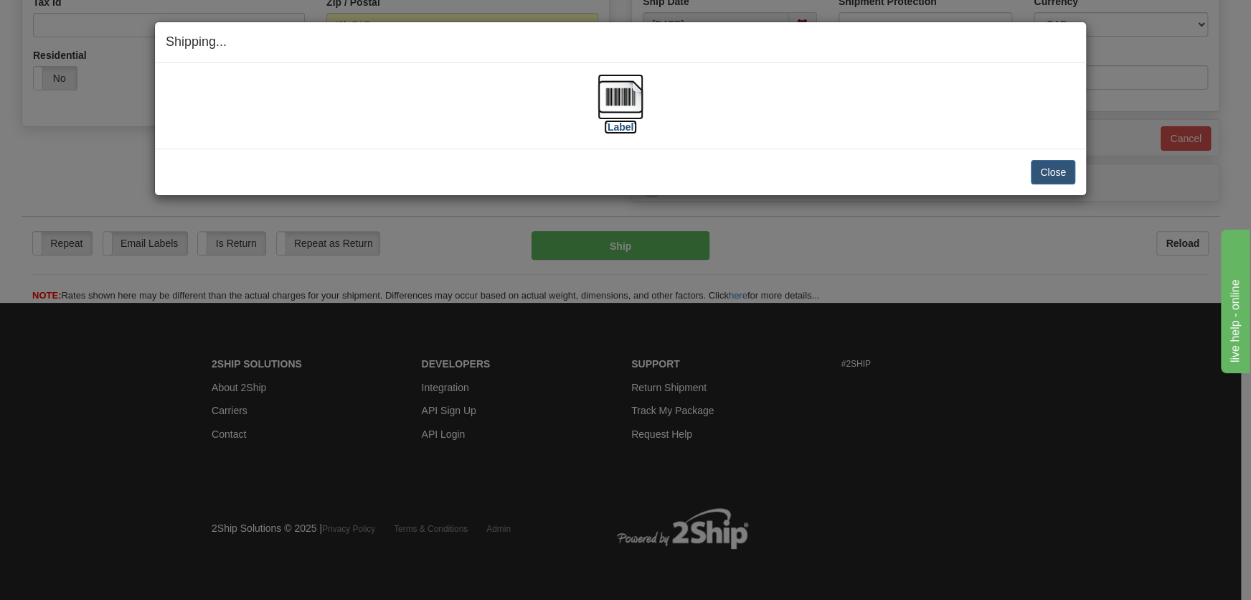
click at [616, 118] on img at bounding box center [621, 97] width 46 height 46
click at [1066, 167] on button "Close" at bounding box center [1053, 172] width 44 height 24
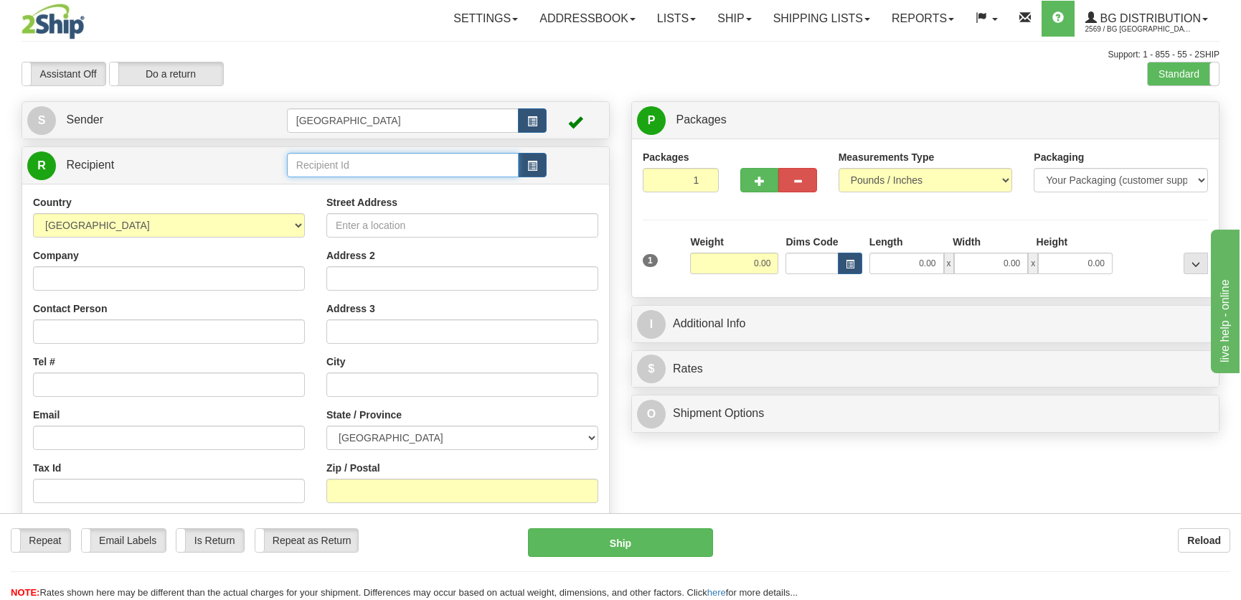
click at [350, 174] on input "text" at bounding box center [403, 165] width 232 height 24
click at [412, 181] on div "4048" at bounding box center [399, 188] width 216 height 14
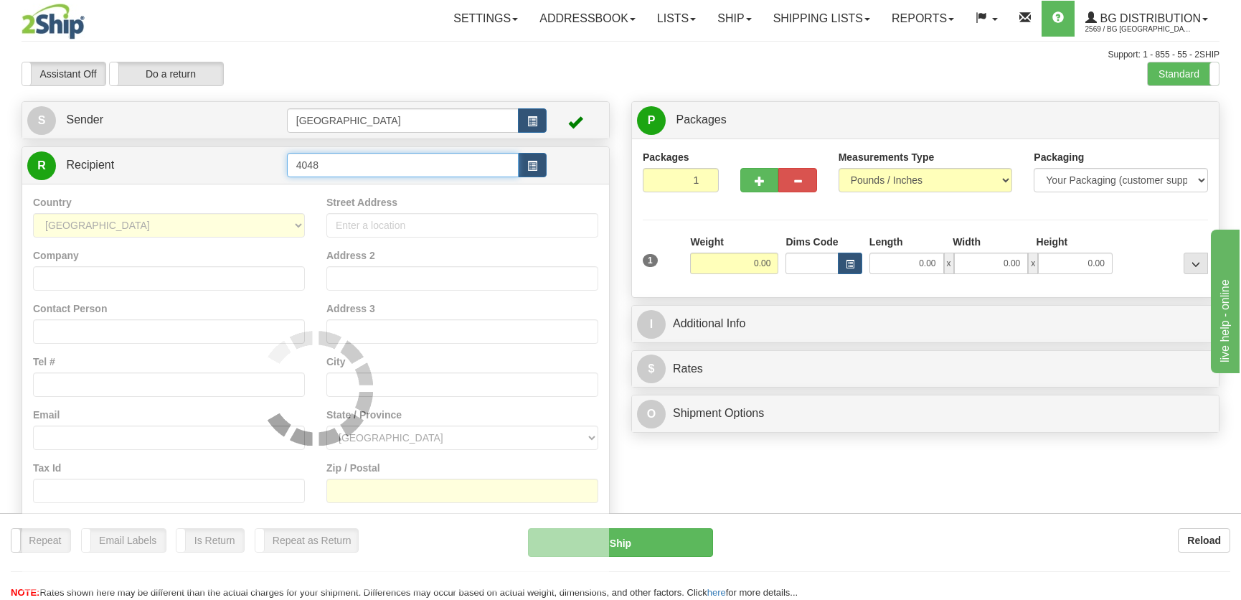
type input "4048"
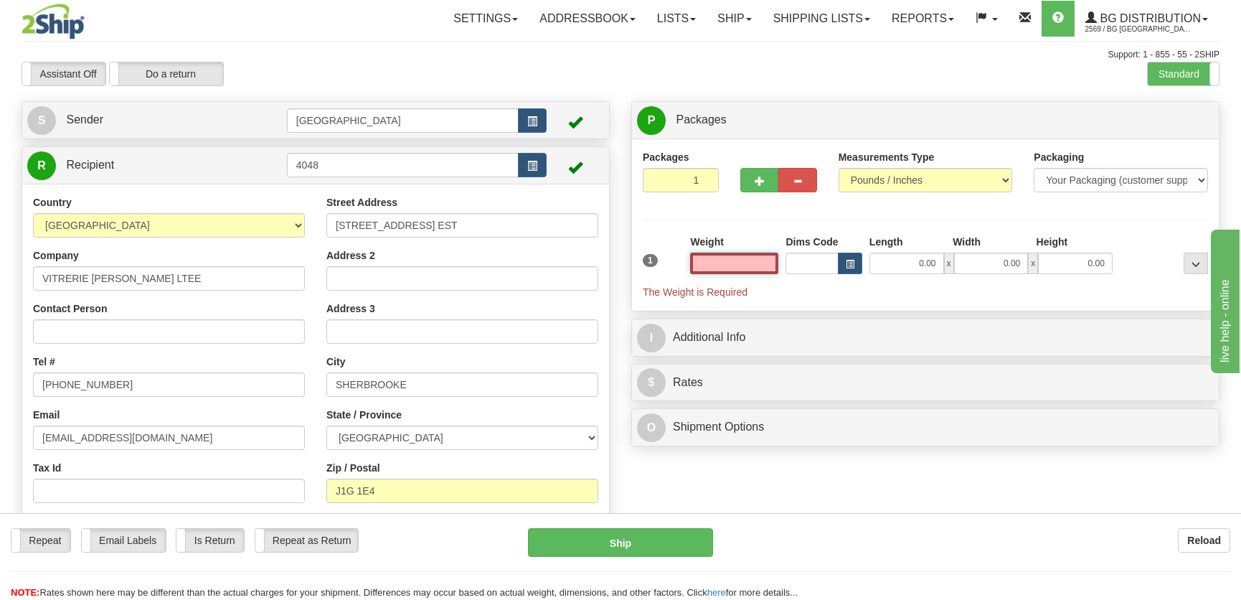
scroll to position [65, 0]
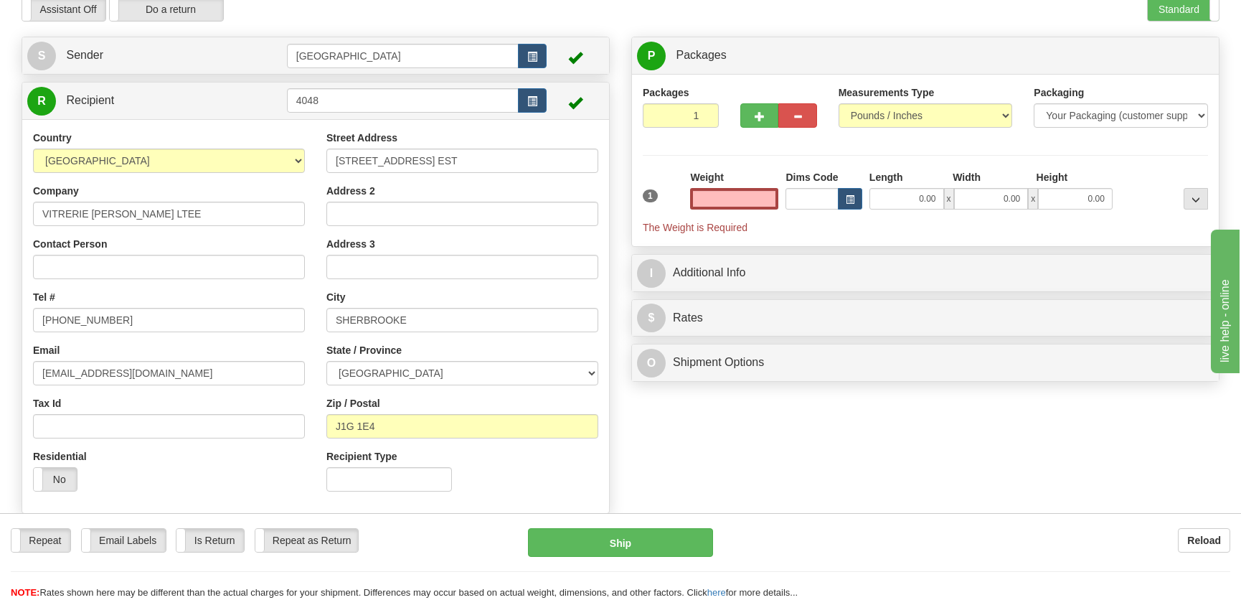
type input "0.00"
click at [922, 199] on input "0.00" at bounding box center [906, 199] width 75 height 22
type input "16.00"
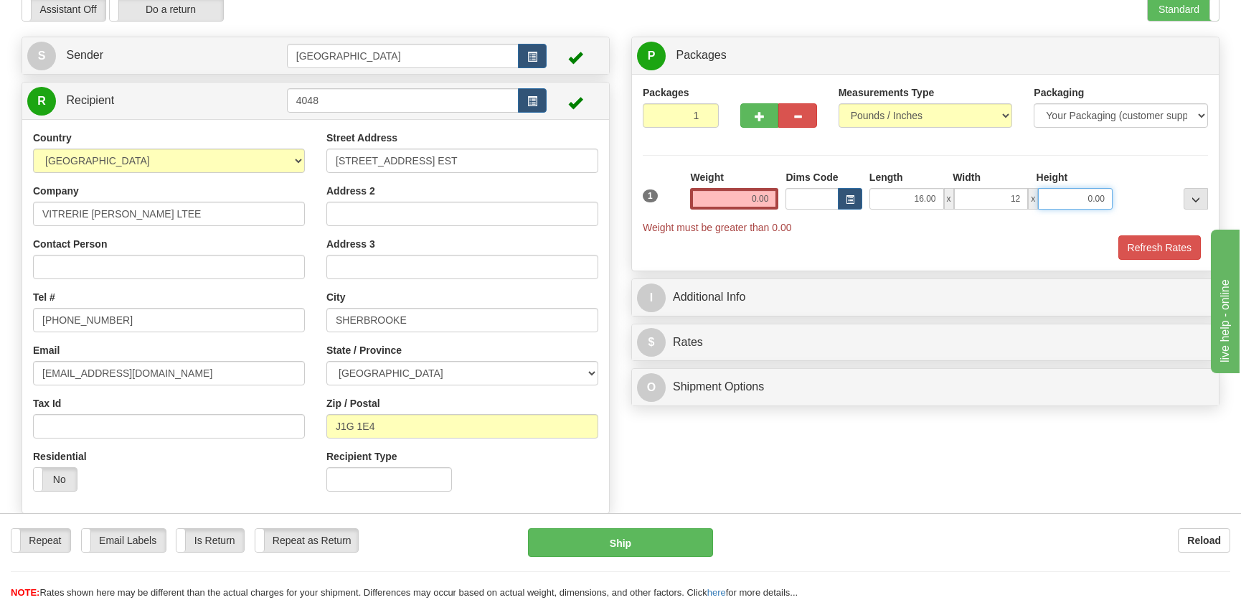
type input "12.00"
type input "11.00"
click at [758, 201] on input "0.00" at bounding box center [734, 199] width 88 height 22
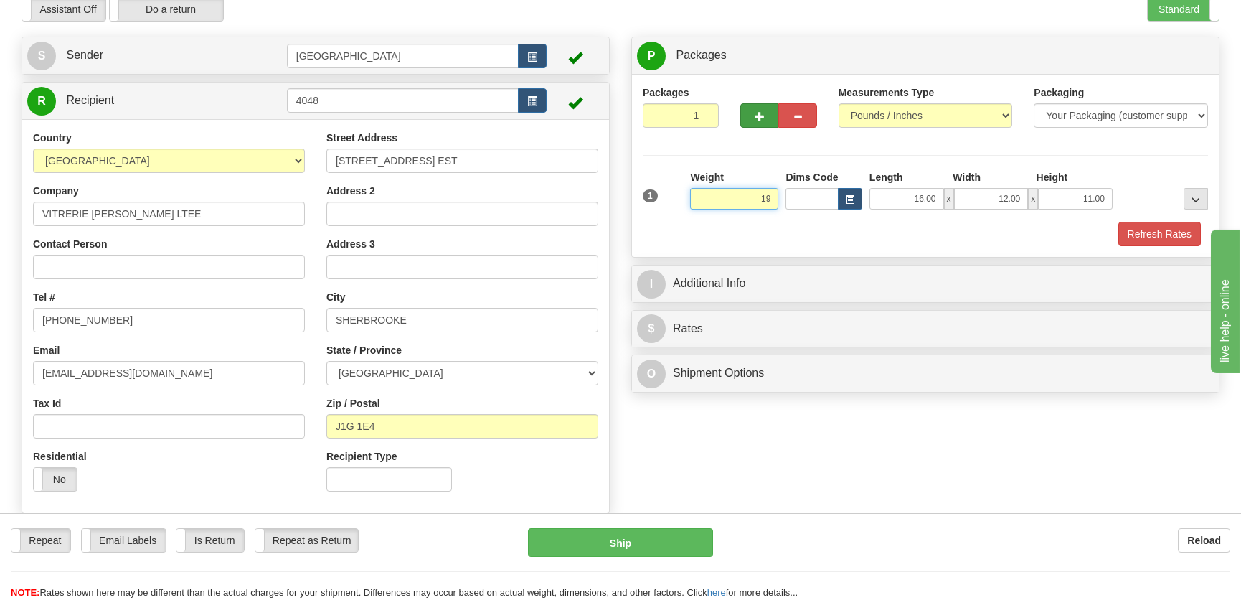
type input "19"
click at [755, 112] on span "button" at bounding box center [760, 116] width 10 height 9
radio input "true"
type input "2"
type input "19.00"
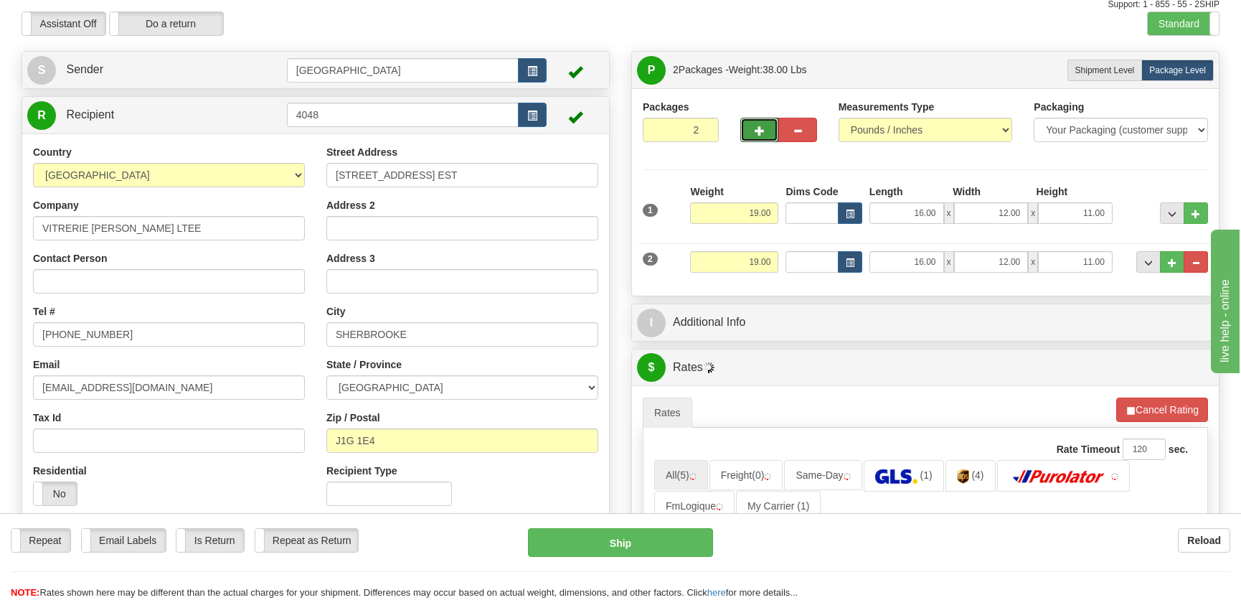
scroll to position [0, 0]
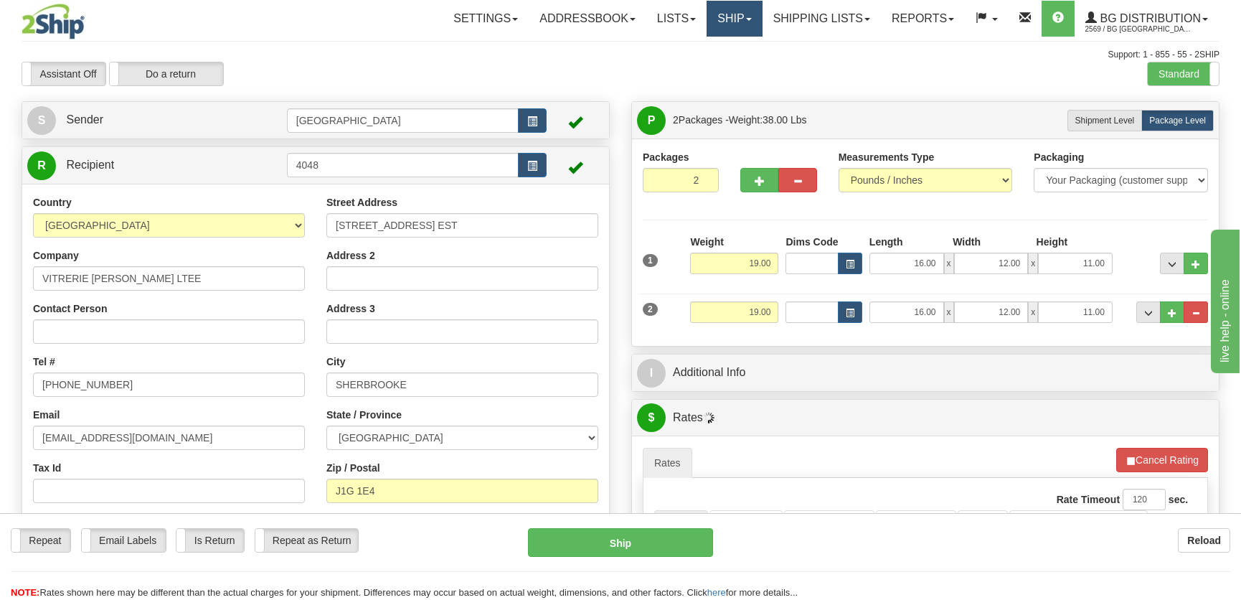
click at [738, 18] on link "Ship" at bounding box center [734, 19] width 55 height 36
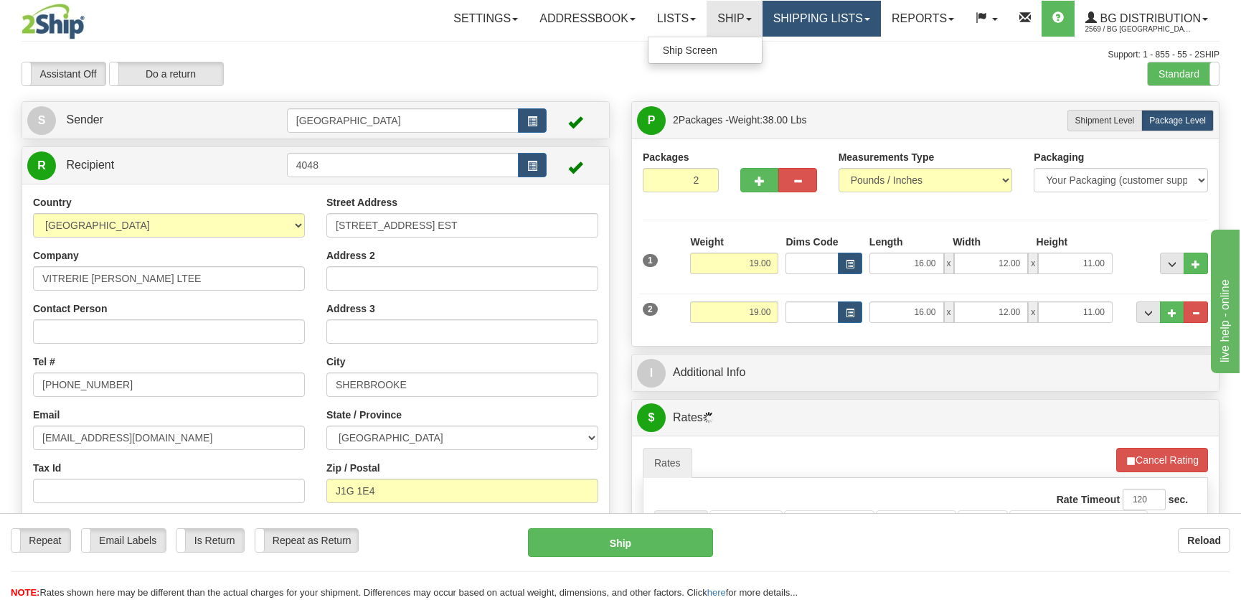
click at [775, 21] on link "Shipping lists" at bounding box center [822, 19] width 118 height 36
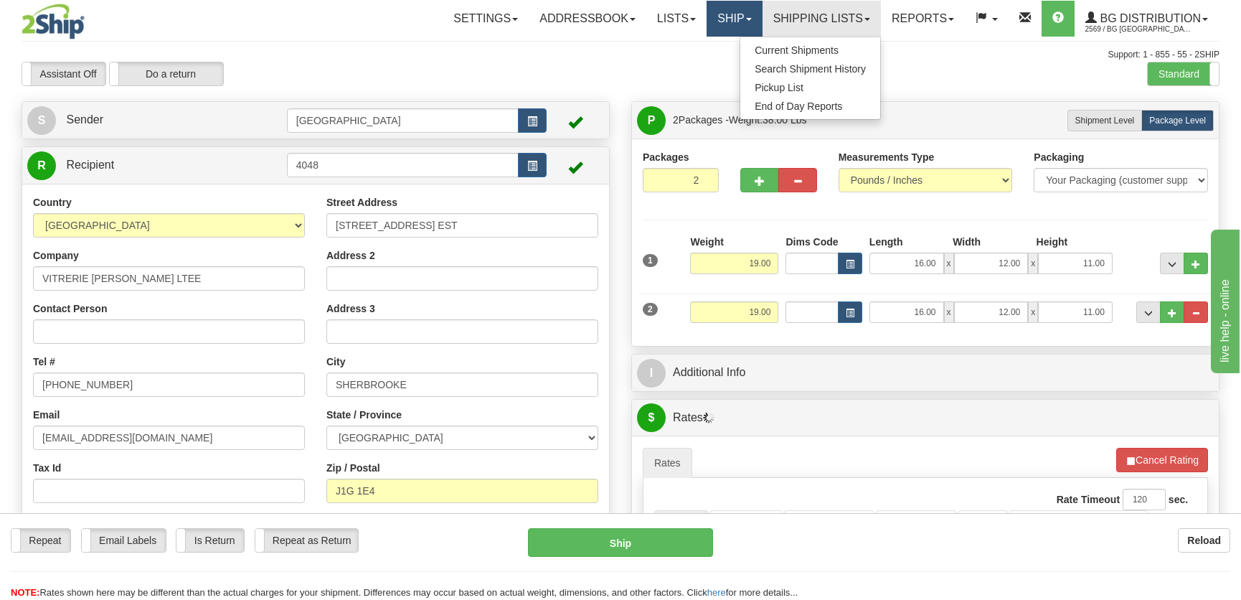
click at [736, 16] on link "Ship" at bounding box center [734, 19] width 55 height 36
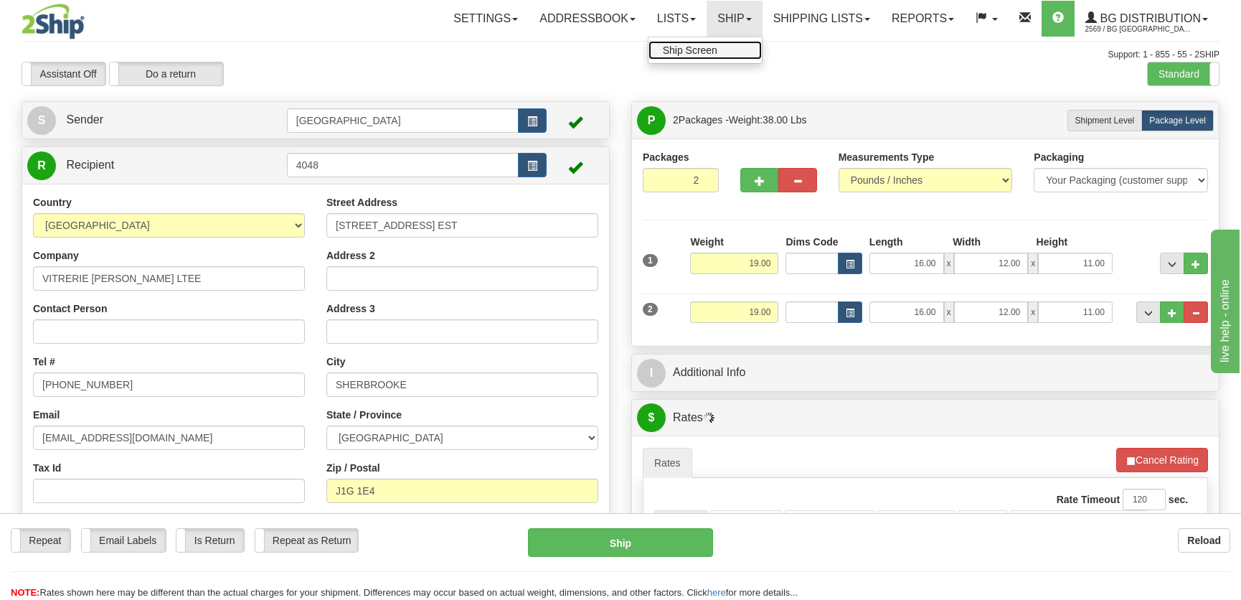
click at [724, 53] on link "Ship Screen" at bounding box center [704, 50] width 113 height 19
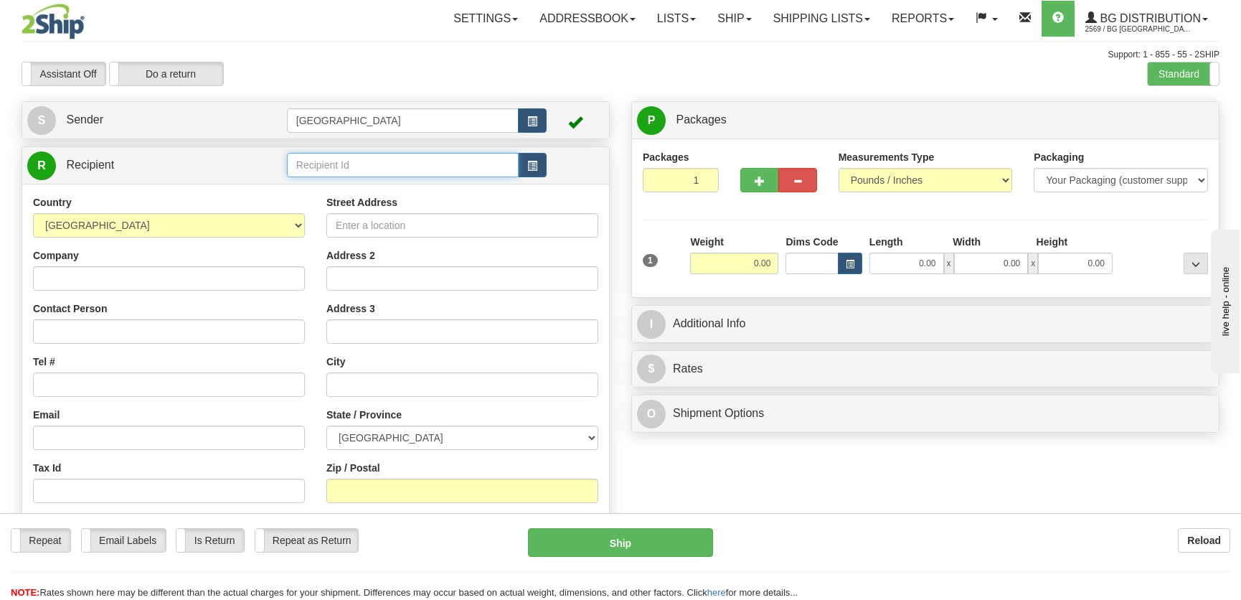
click at [376, 163] on input "text" at bounding box center [403, 165] width 232 height 24
click at [379, 184] on div "9533" at bounding box center [399, 188] width 217 height 16
type input "9533"
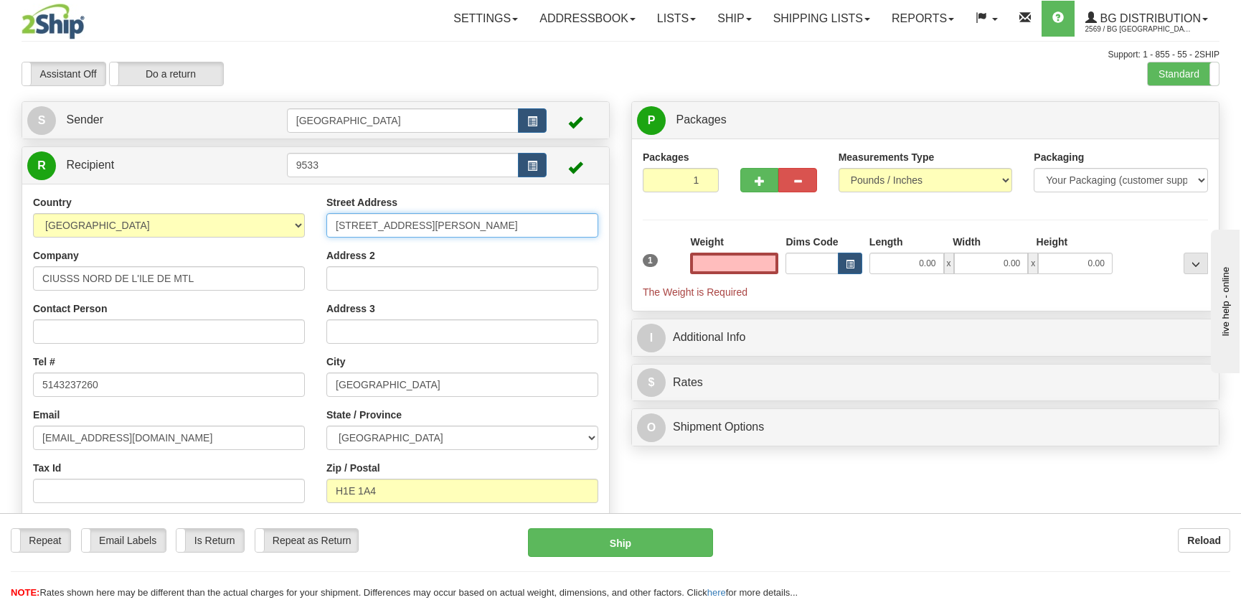
type input "0.00"
drag, startPoint x: 471, startPoint y: 230, endPoint x: 283, endPoint y: 211, distance: 188.2
click at [283, 211] on div "Country AFGHANISTAN ALAND ISLANDS ALBANIA ALGERIA AMERICAN SAMOA ANDORRA ANGOLA…" at bounding box center [315, 381] width 587 height 372
type input "2180 rue Fleury Est"
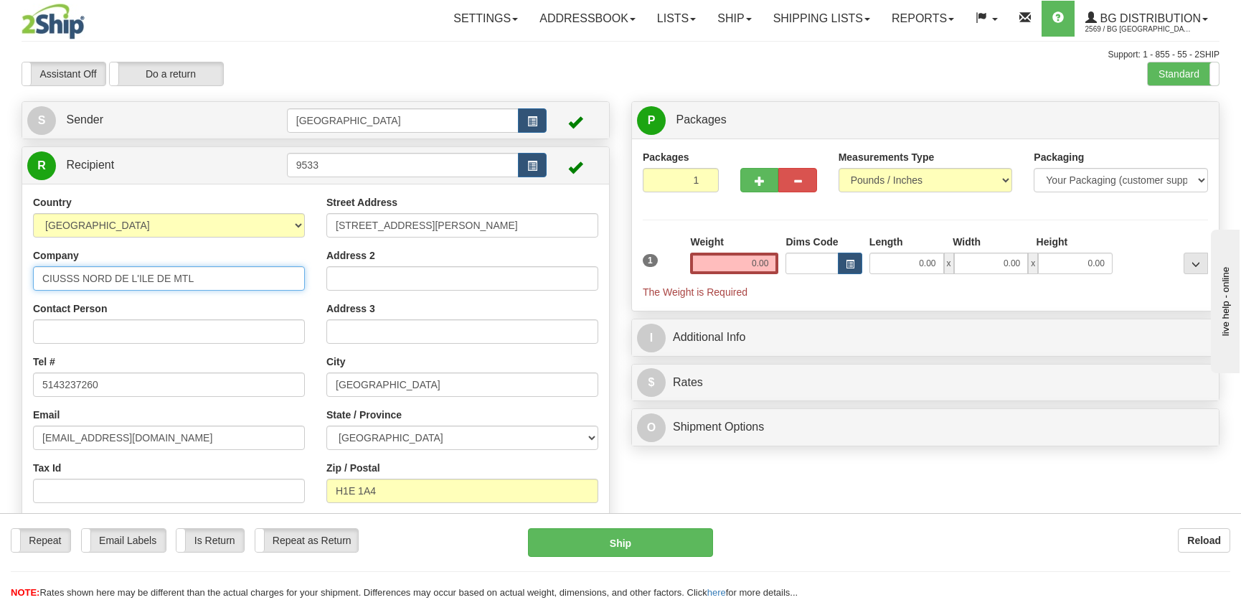
type input "Hôpital Fleury"
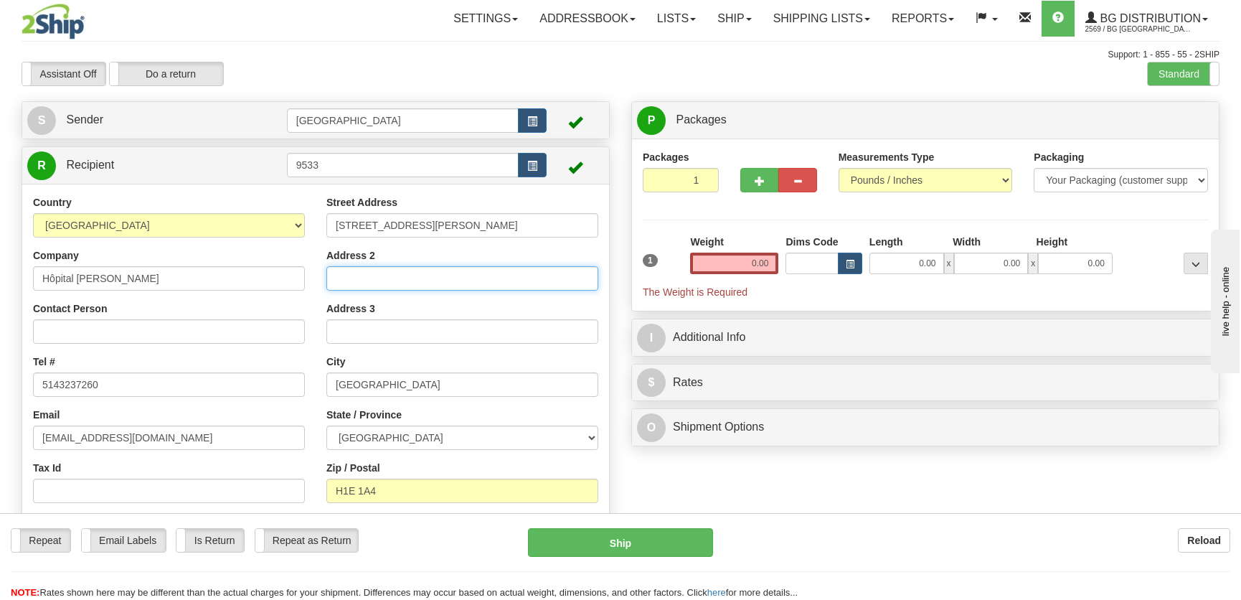
type input "7:30 à 12:00 et 13:00 à 15:30"
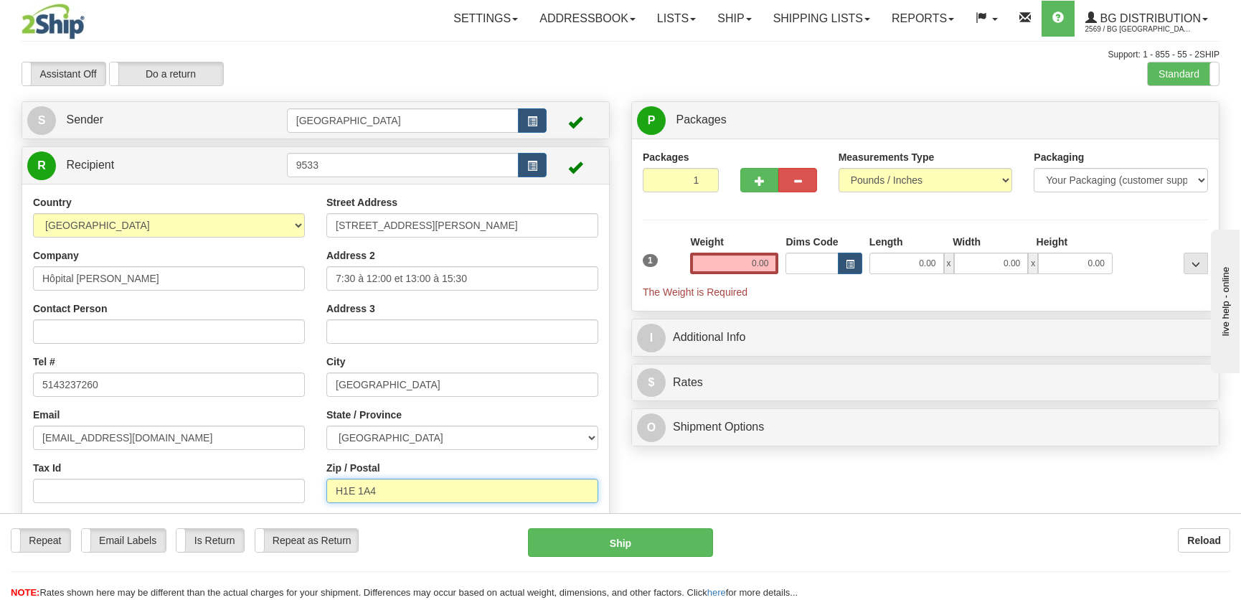
type input "H2B 1K3"
click at [775, 179] on button "button" at bounding box center [759, 180] width 38 height 24
radio input "true"
type input "2"
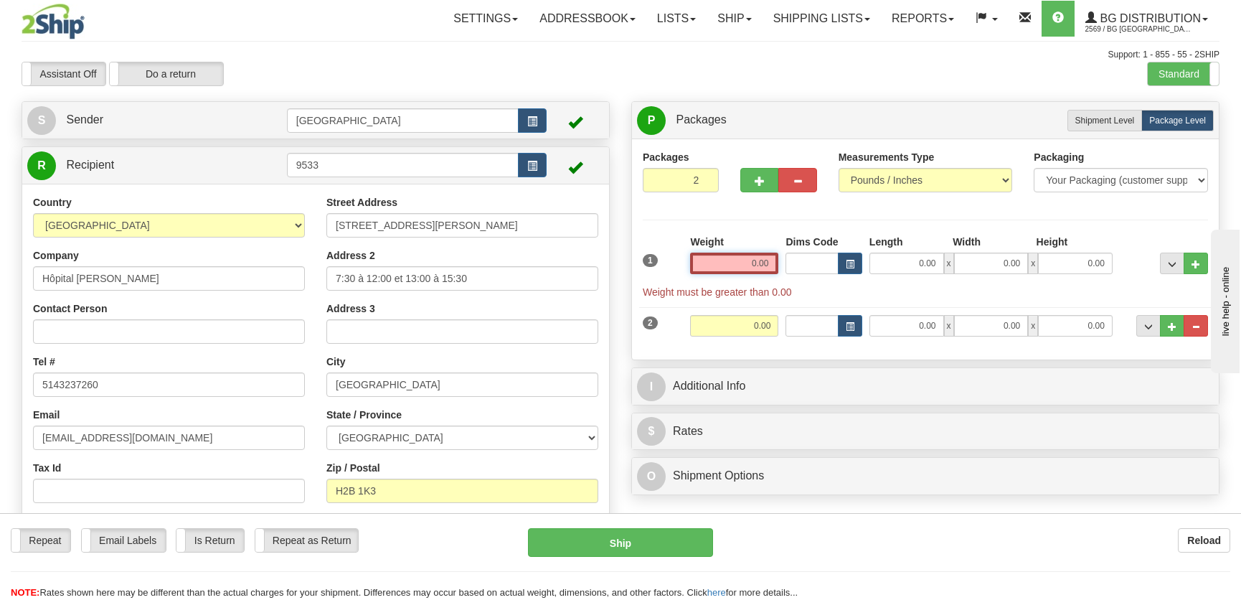
click at [746, 269] on input "0.00" at bounding box center [734, 264] width 88 height 22
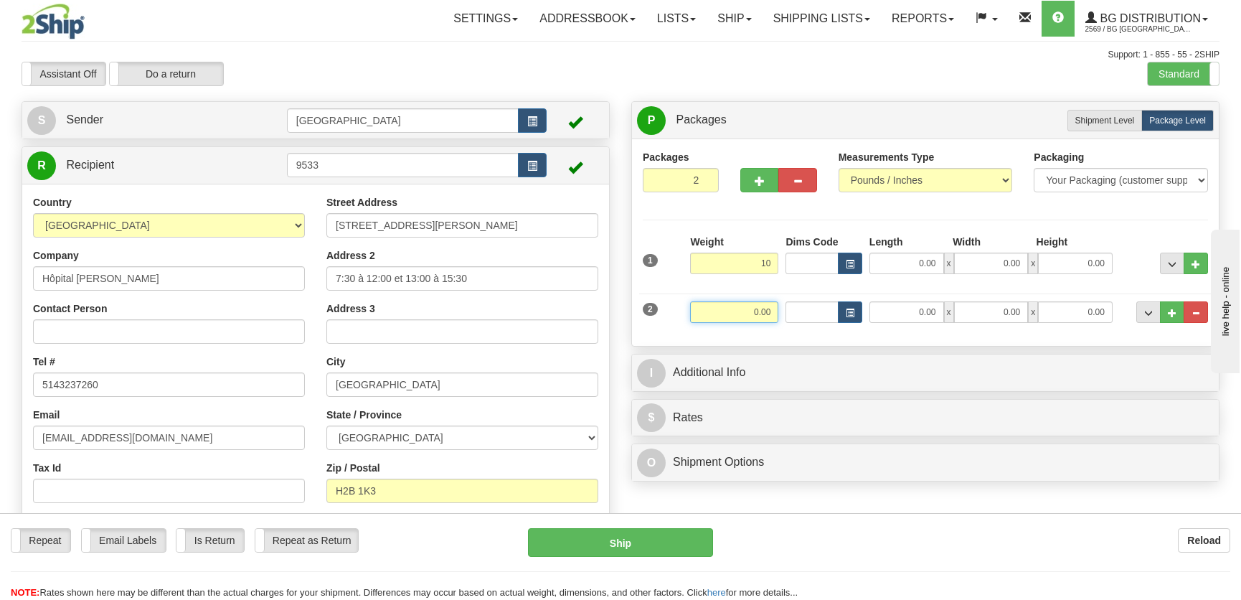
type input "10.00"
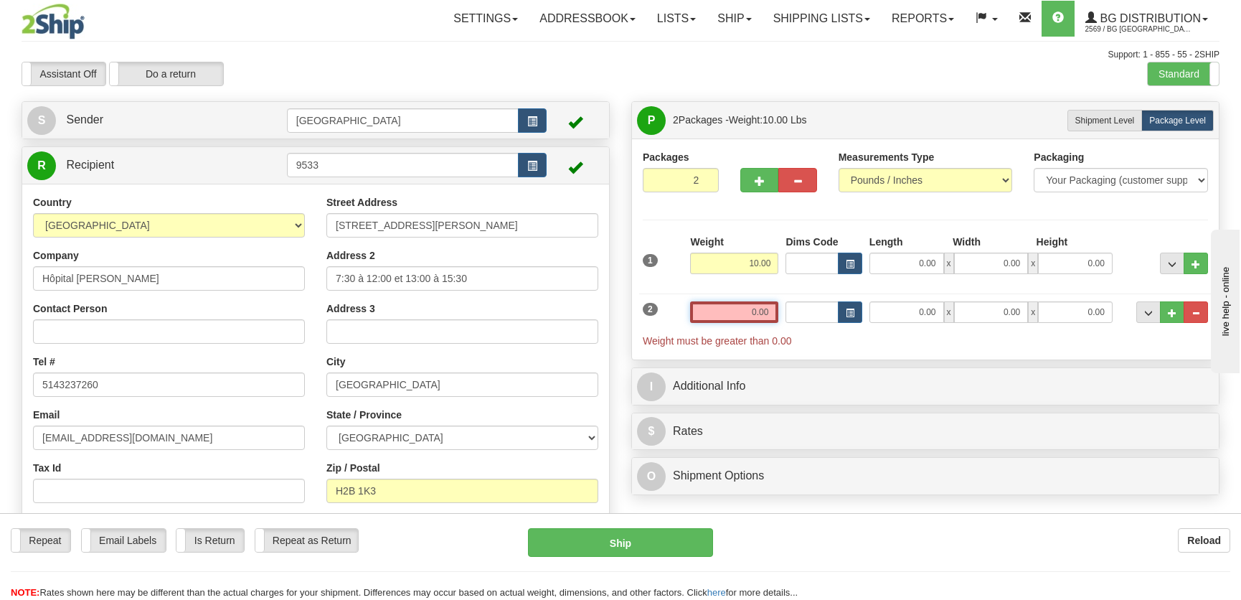
click at [773, 316] on input "0.00" at bounding box center [734, 312] width 88 height 22
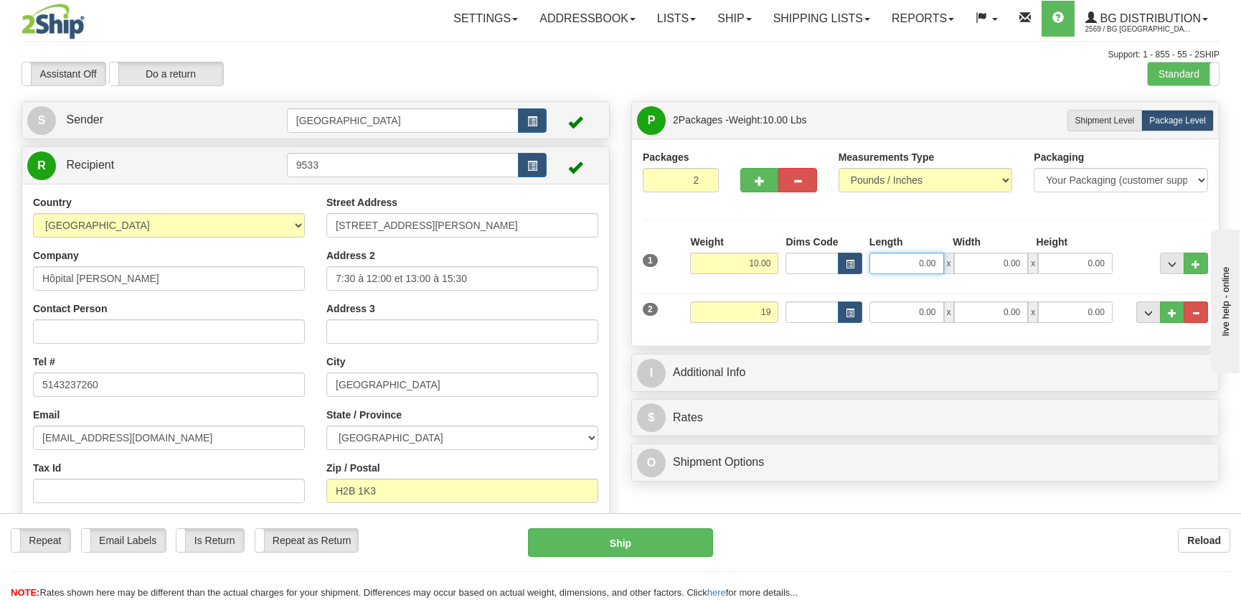
type input "19.00"
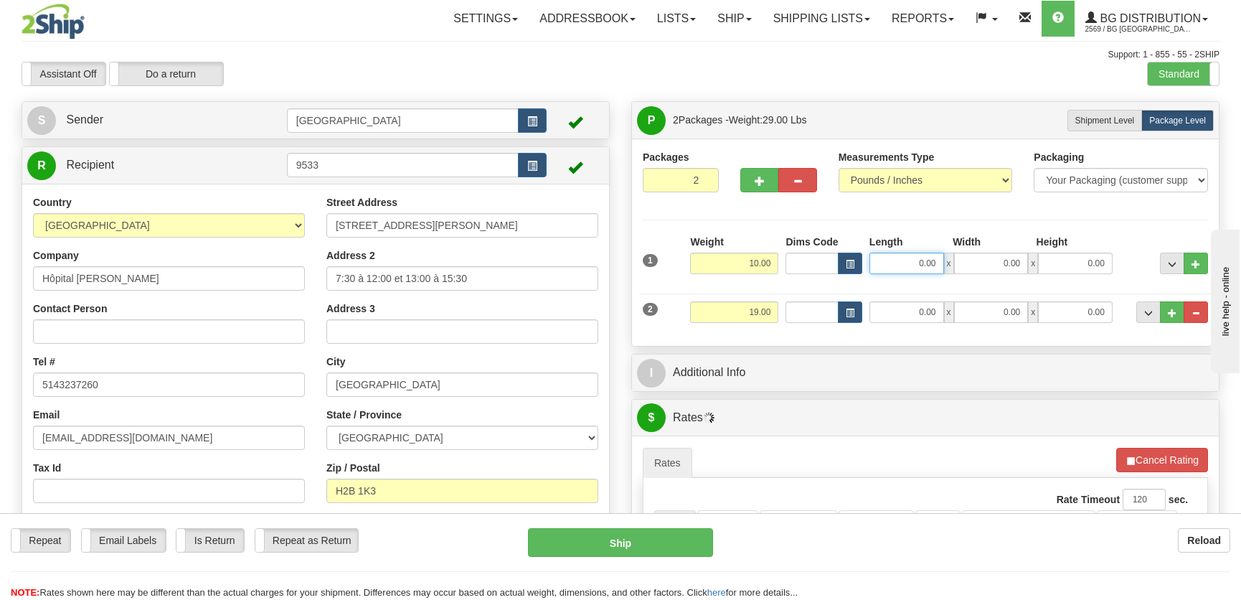
click at [930, 273] on input "0.00" at bounding box center [906, 264] width 75 height 22
type input "0.00"
click at [1175, 456] on button "Cancel Rating" at bounding box center [1162, 460] width 92 height 24
click at [905, 267] on input "0.00" at bounding box center [906, 264] width 75 height 22
type input "20.00"
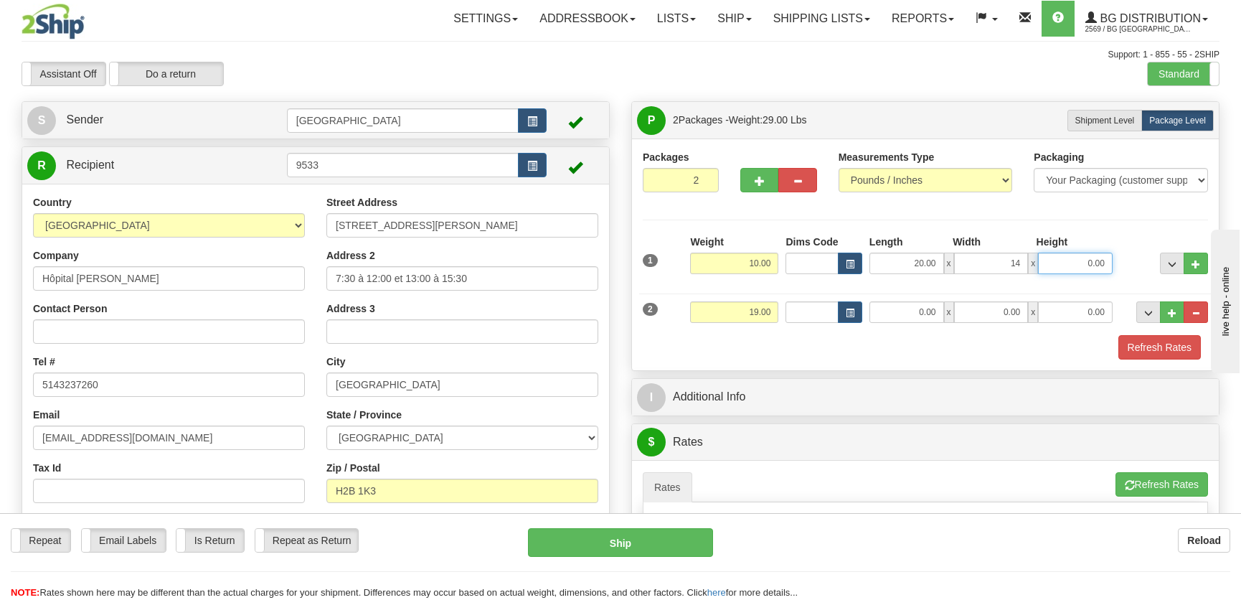
type input "14.00"
type input "5.00"
click at [932, 304] on input "0.00" at bounding box center [906, 312] width 75 height 22
type input "16.00"
type input "12.00"
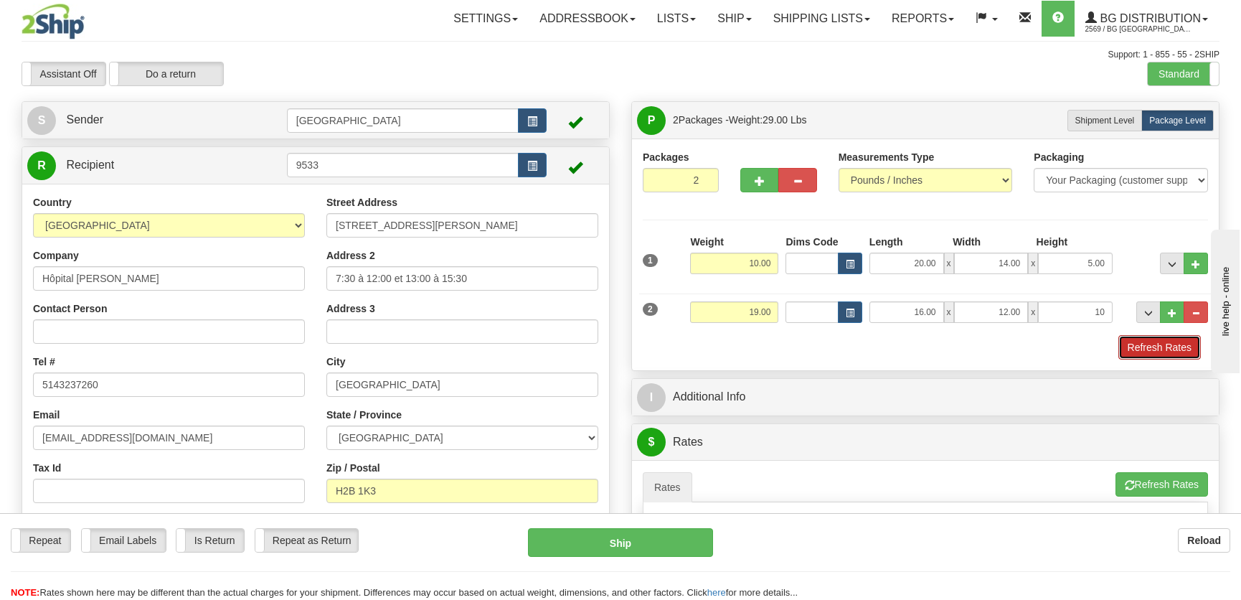
type input "10.00"
click at [1147, 356] on button "Refresh Rates" at bounding box center [1159, 347] width 82 height 24
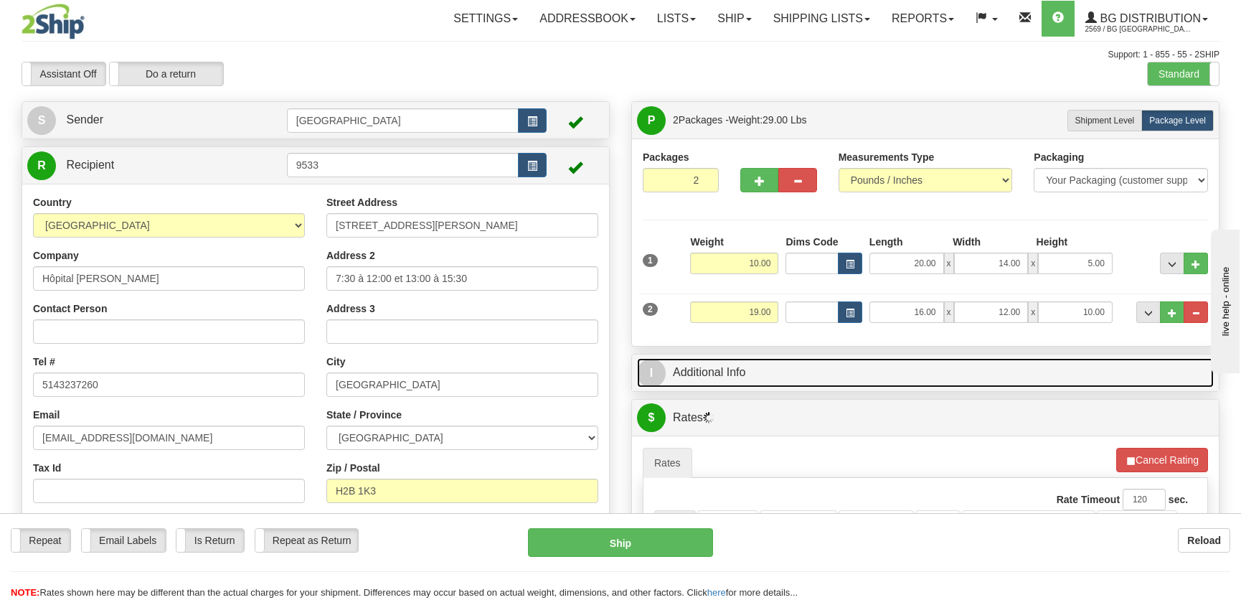
click at [1032, 379] on link "I Additional Info" at bounding box center [925, 372] width 577 height 29
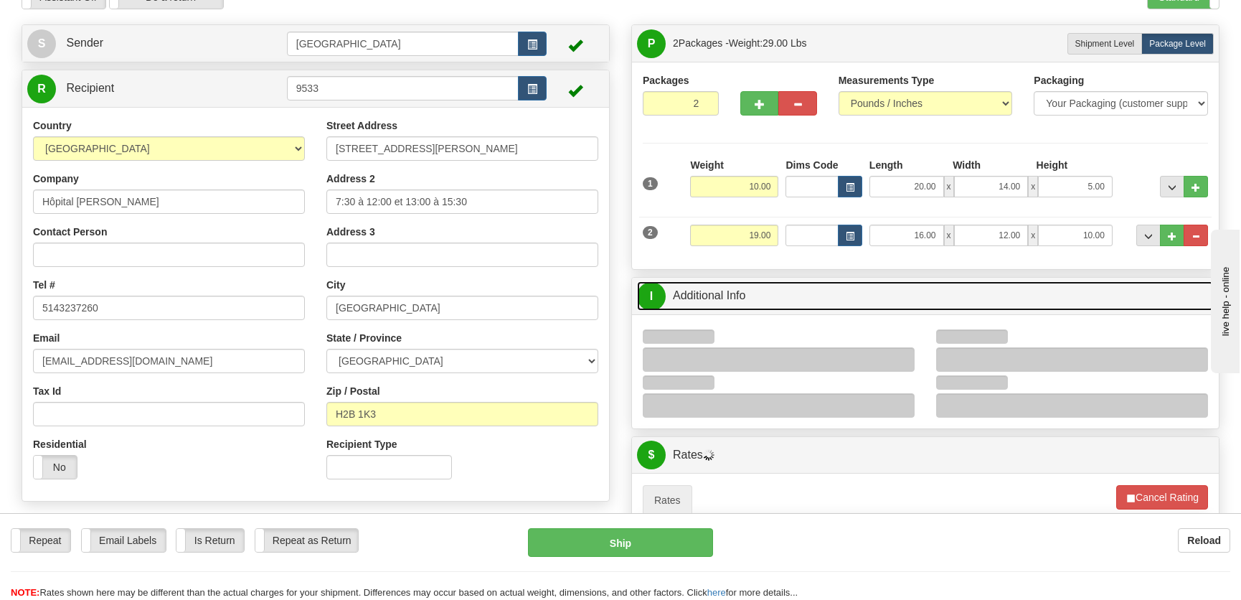
scroll to position [195, 0]
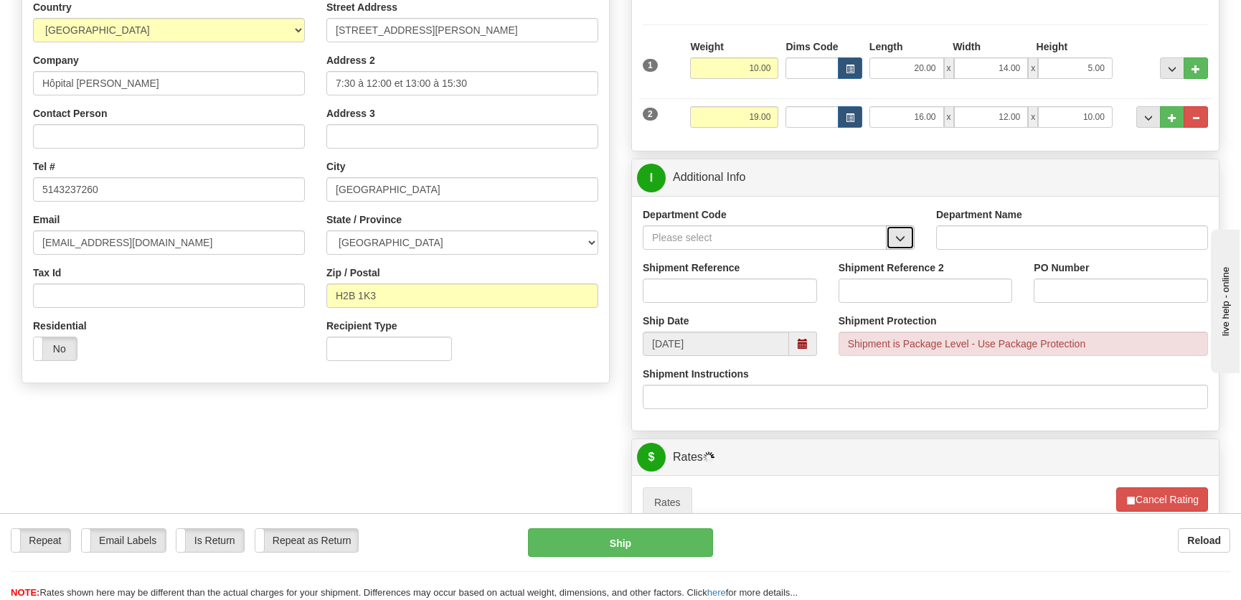
click at [902, 234] on span "button" at bounding box center [900, 238] width 10 height 9
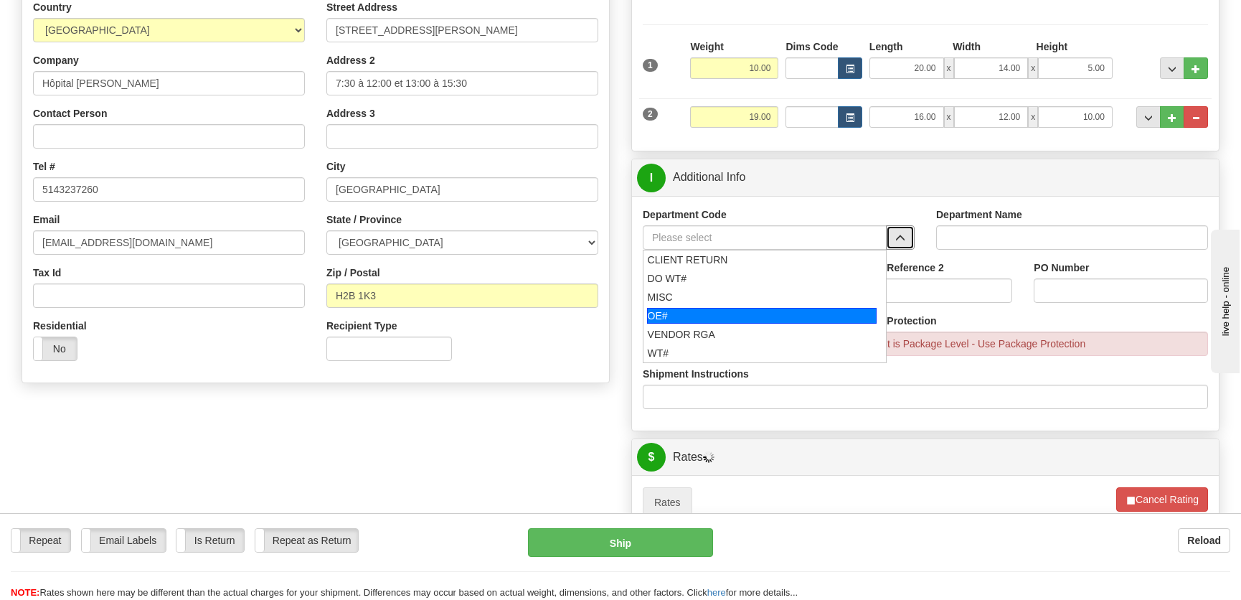
click at [712, 317] on div "OE#" at bounding box center [762, 316] width 230 height 16
type input "OE#"
type input "ORDERS"
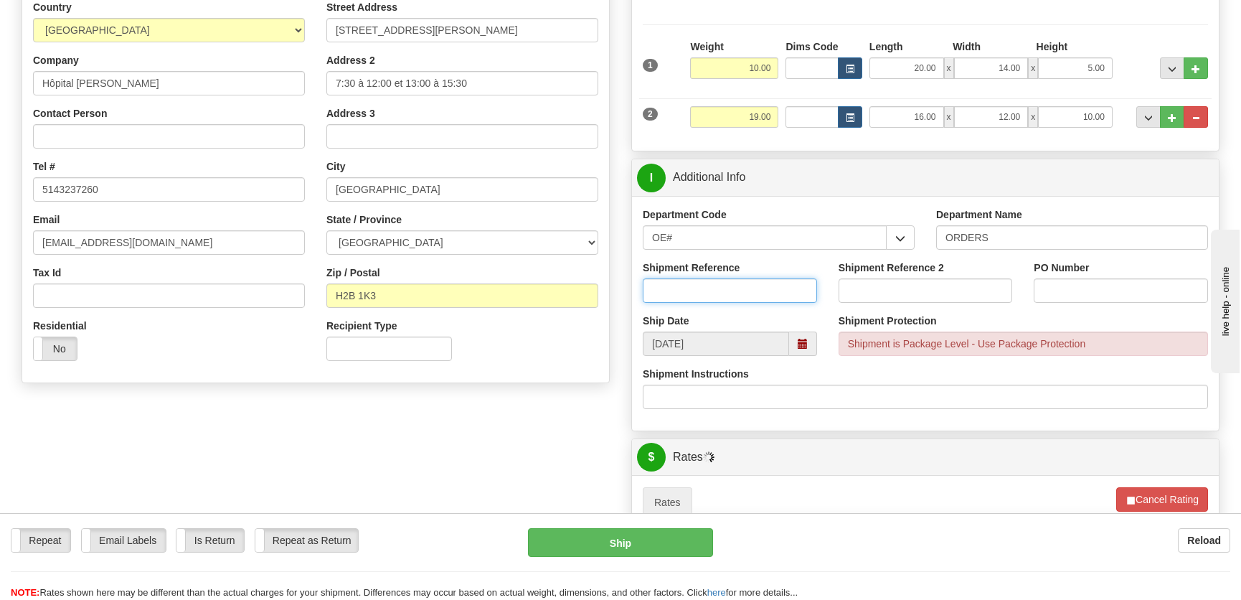
click at [732, 291] on input "Shipment Reference" at bounding box center [730, 290] width 174 height 24
type input "50323626-00"
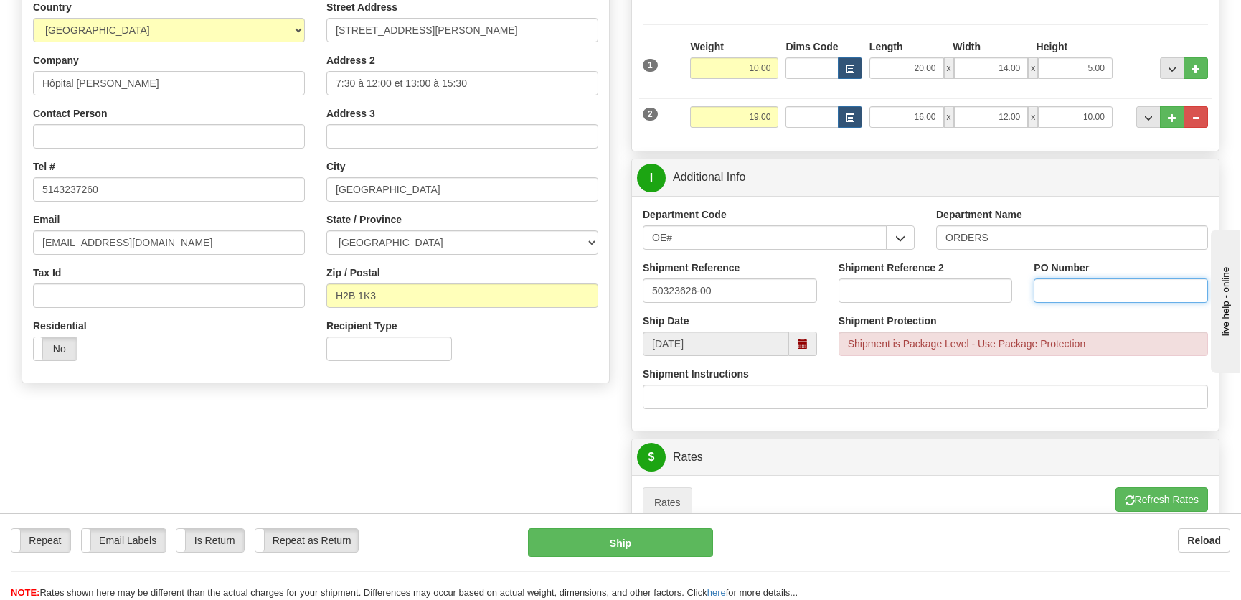
click at [1110, 287] on input "PO Number" at bounding box center [1121, 290] width 174 height 24
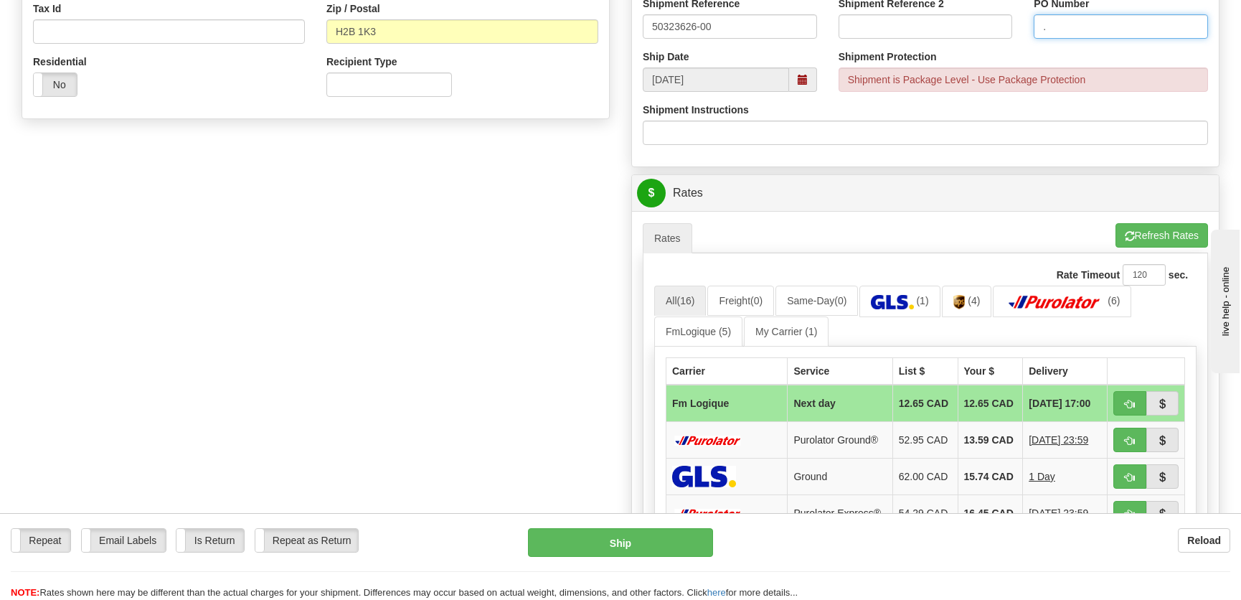
scroll to position [587, 0]
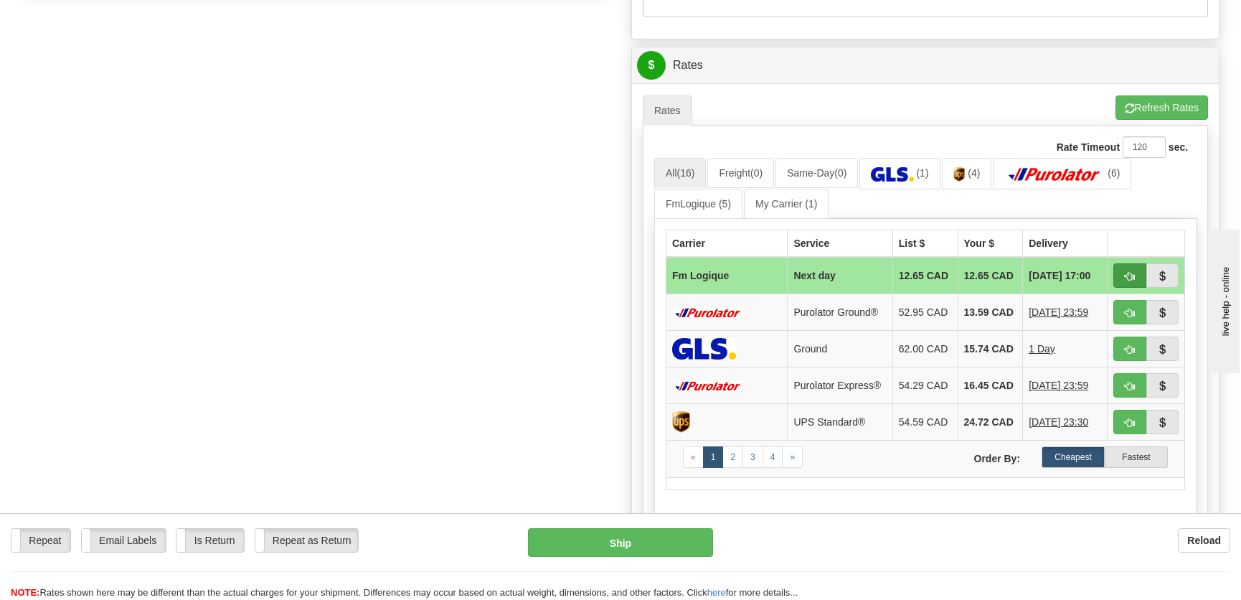
type input "."
click at [1122, 273] on button "button" at bounding box center [1129, 275] width 33 height 24
type input "jour"
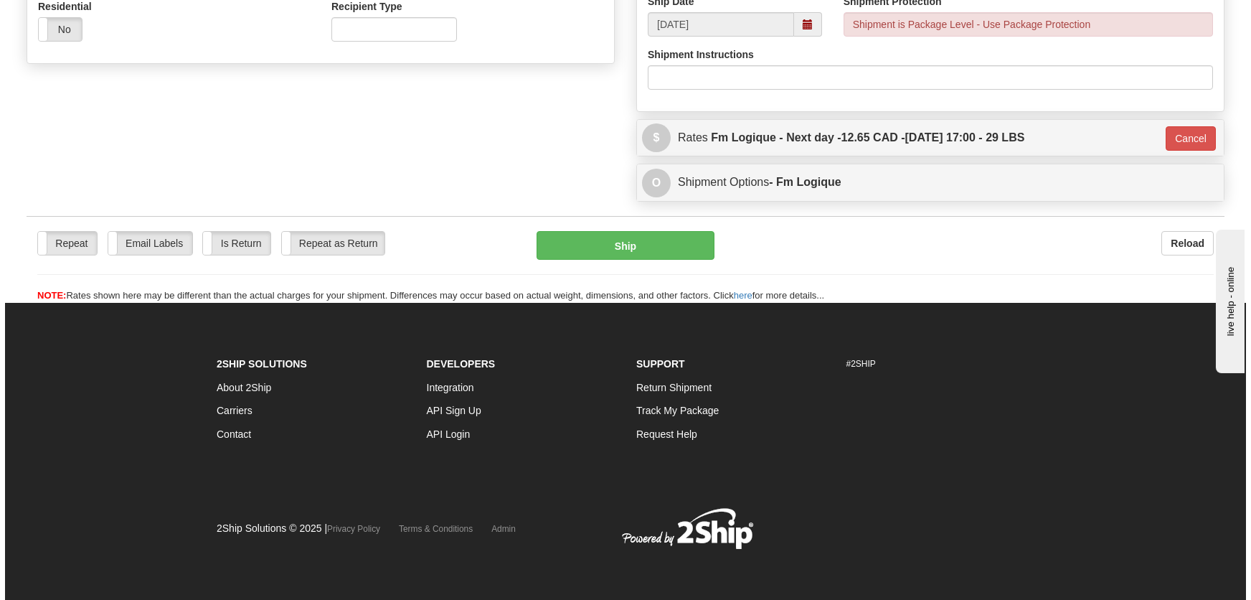
scroll to position [514, 0]
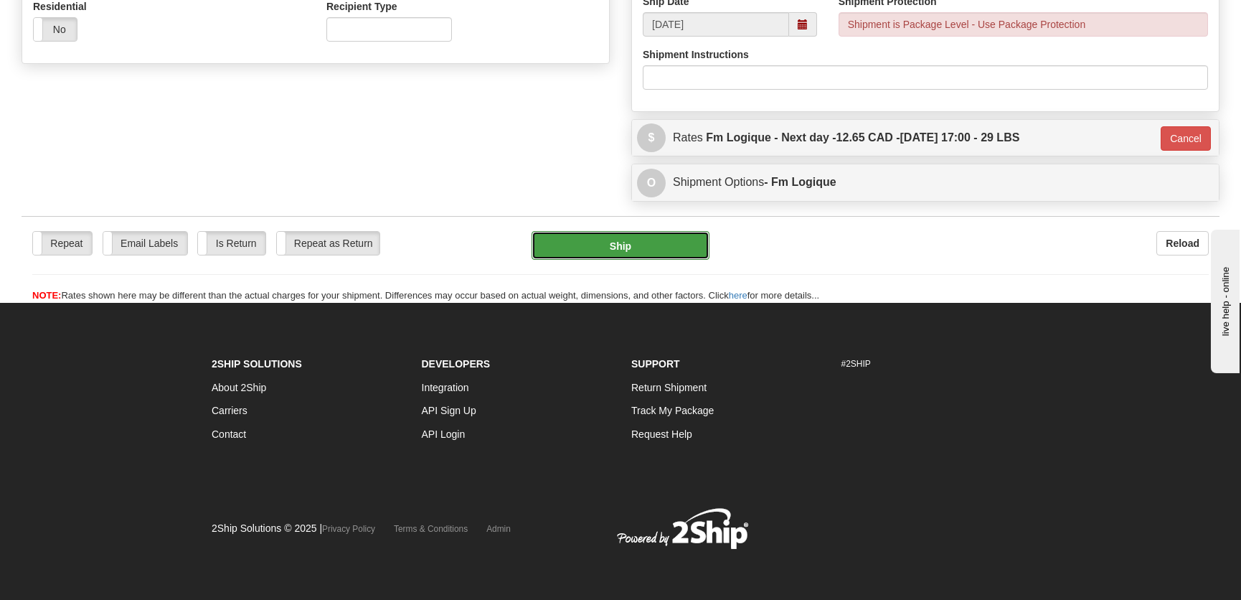
click at [606, 249] on button "Ship" at bounding box center [621, 245] width 178 height 29
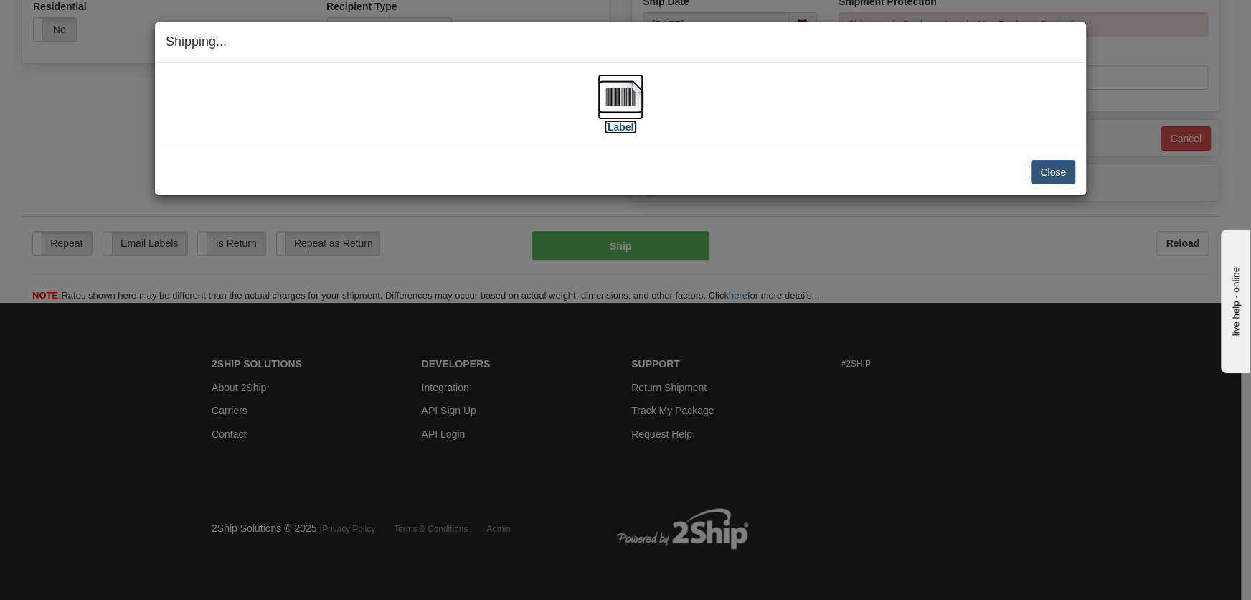
click at [627, 107] on img at bounding box center [621, 97] width 46 height 46
click at [1050, 160] on button "Close" at bounding box center [1053, 172] width 44 height 24
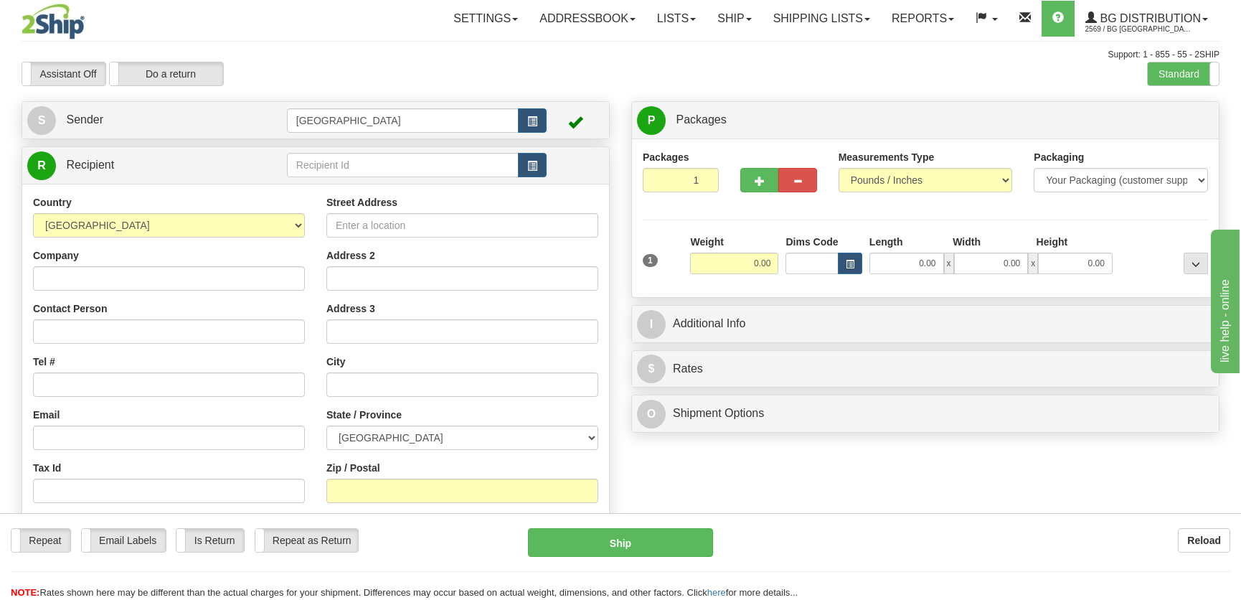
click at [425, 57] on div "Support: 1 - 855 - 55 - 2SHIP" at bounding box center [621, 55] width 1198 height 12
click at [306, 164] on input "text" at bounding box center [403, 165] width 232 height 24
click at [360, 181] on div "60095" at bounding box center [399, 188] width 216 height 14
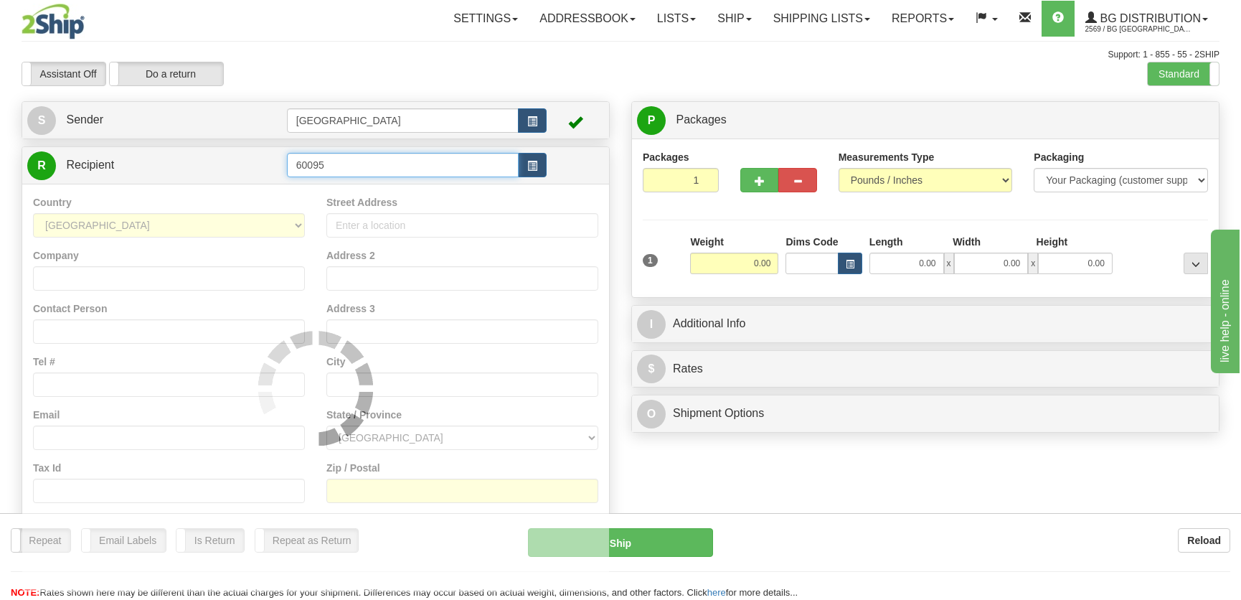
type input "60095"
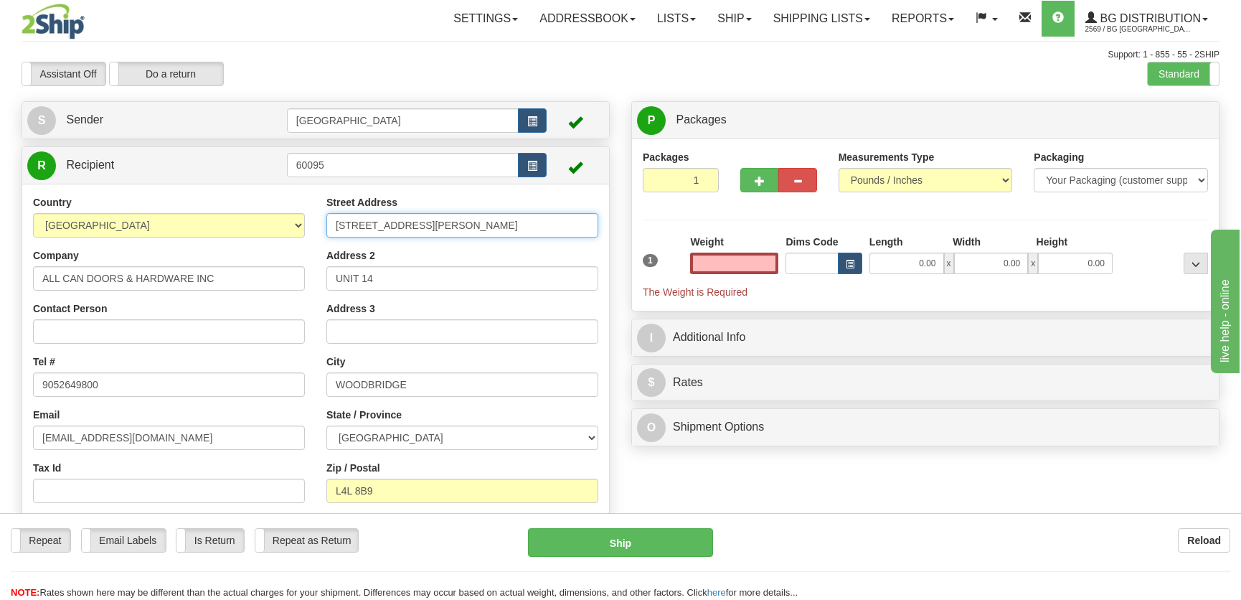
type input "0.00"
drag, startPoint x: 459, startPoint y: 228, endPoint x: 308, endPoint y: 228, distance: 151.4
click at [308, 228] on div "Country AFGHANISTAN ALAND ISLANDS ALBANIA ALGERIA AMERICAN SAMOA ANDORRA ANGOLA…" at bounding box center [315, 381] width 587 height 372
type input "401 Boul Labelle"
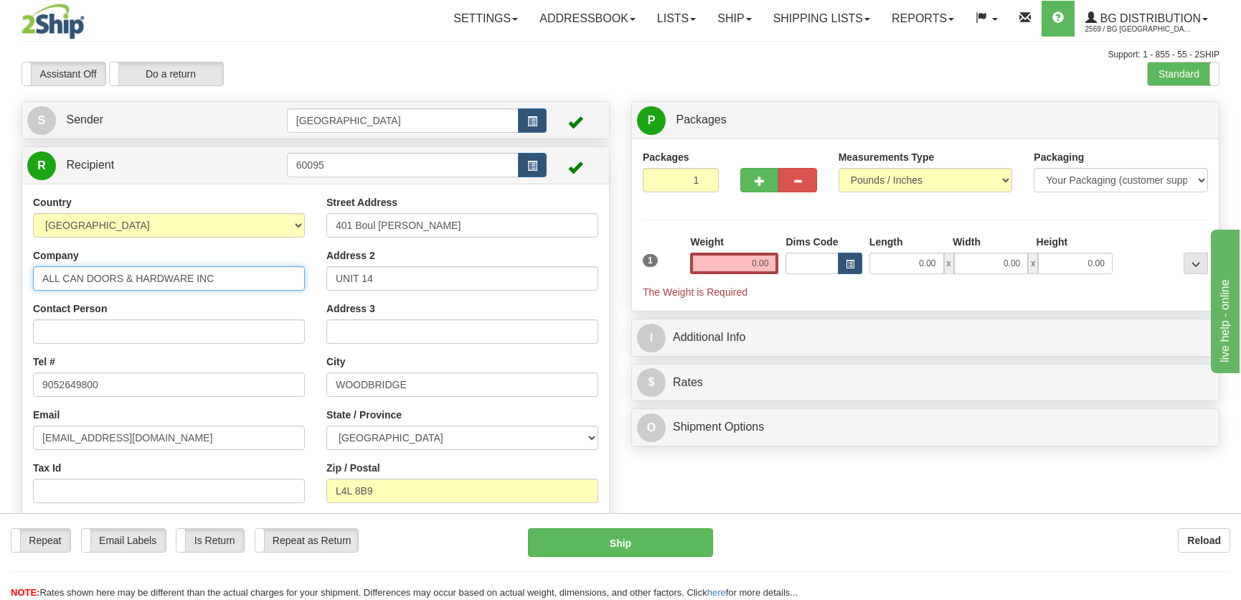
click at [242, 279] on input "ALL CAN DOORS & HARDWARE INC" at bounding box center [169, 278] width 272 height 24
drag, startPoint x: 242, startPoint y: 279, endPoint x: -1, endPoint y: 278, distance: 242.5
click at [0, 278] on html "Training Course Close Toggle navigation Settings Shipping Preferences New Sende…" at bounding box center [620, 300] width 1241 height 600
type input "Andre Denis"
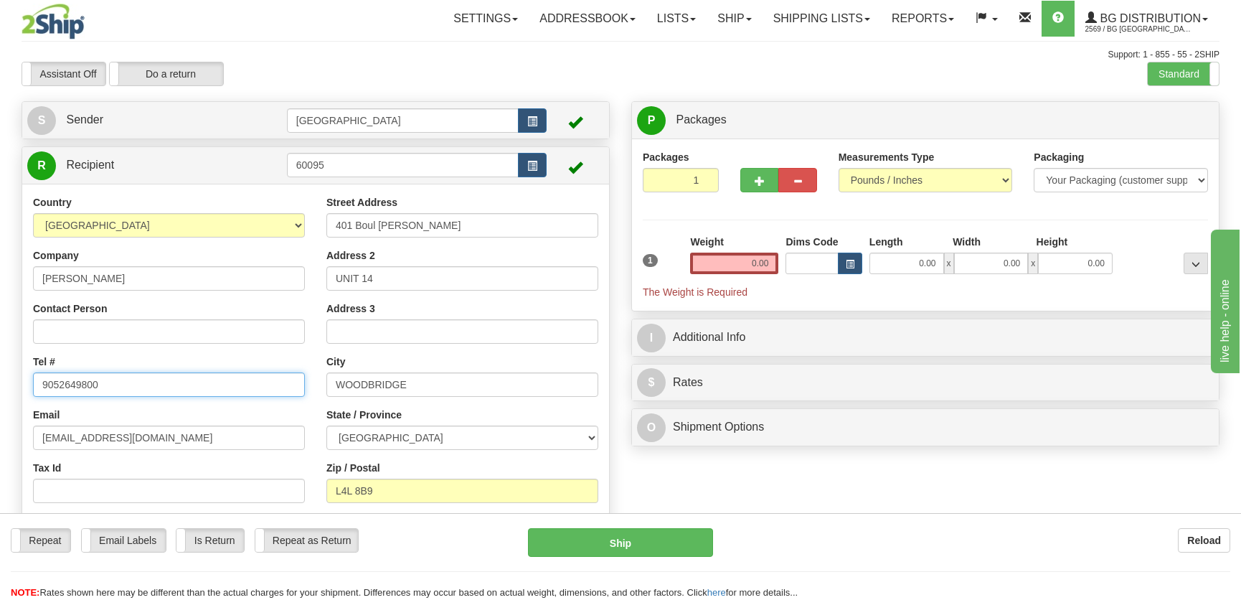
drag, startPoint x: 157, startPoint y: 387, endPoint x: 9, endPoint y: 375, distance: 148.9
click at [9, 375] on div "Toggle navigation Settings Shipping Preferences Fields Preferences New" at bounding box center [620, 329] width 1241 height 659
type input "4389290995"
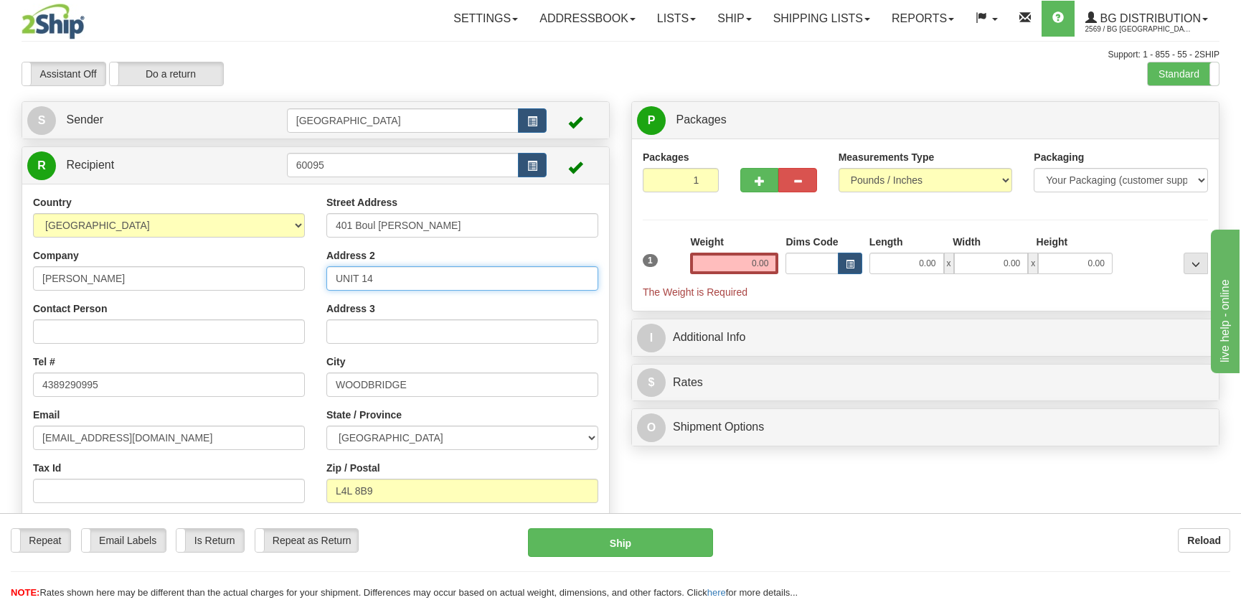
drag, startPoint x: 424, startPoint y: 279, endPoint x: 269, endPoint y: 278, distance: 155.0
click at [269, 278] on div "Country AFGHANISTAN ALAND ISLANDS ALBANIA ALGERIA AMERICAN SAMOA ANDORRA ANGOLA…" at bounding box center [315, 381] width 587 height 372
type input "Unit #BE-168"
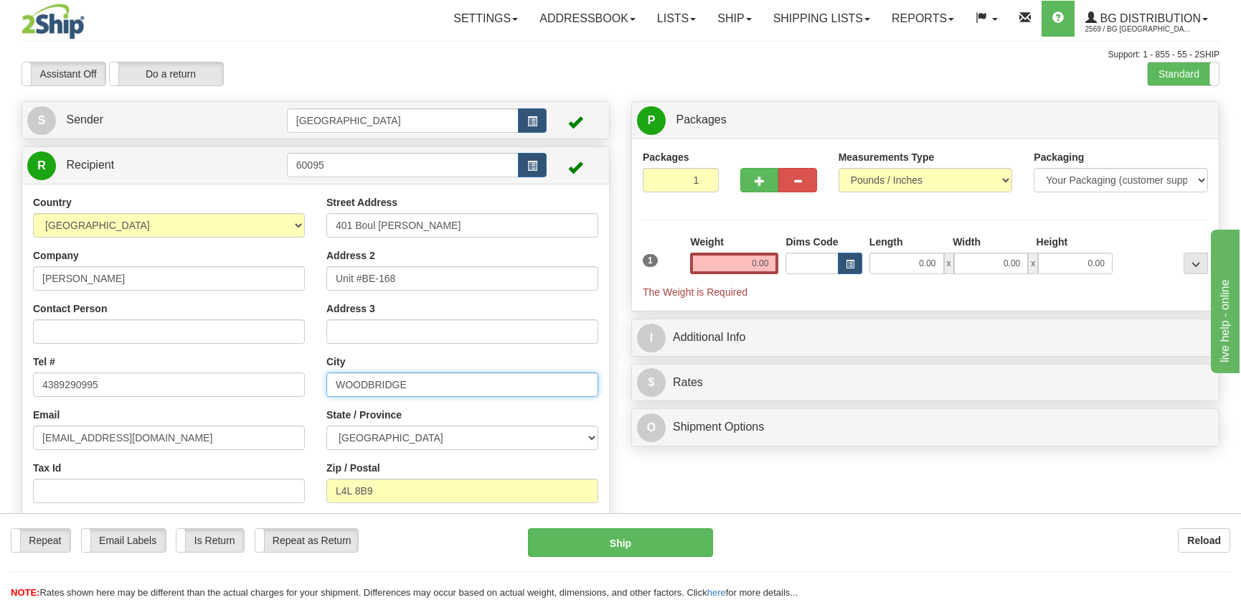
drag, startPoint x: 419, startPoint y: 377, endPoint x: 270, endPoint y: 376, distance: 148.5
click at [270, 376] on div "Country AFGHANISTAN ALAND ISLANDS ALBANIA ALGERIA AMERICAN SAMOA ANDORRA ANGOLA…" at bounding box center [315, 381] width 587 height 372
type input "Rosemere"
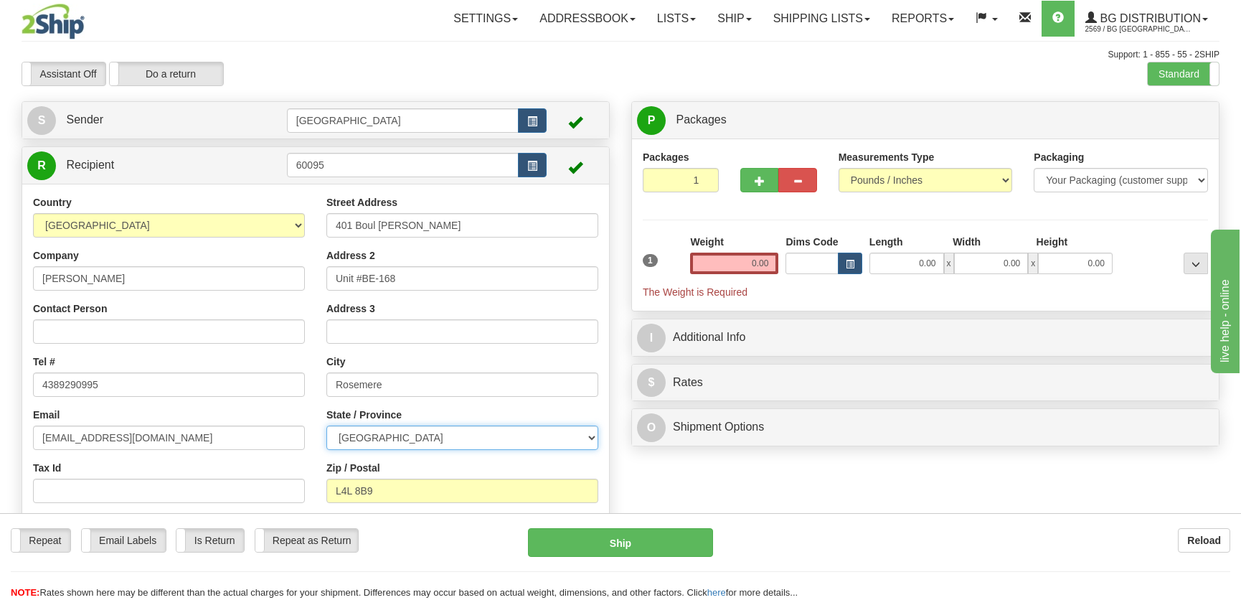
click at [399, 438] on select "ALBERTA BRITISH COLUMBIA MANITOBA NEW BRUNSWICK NEWFOUNDLAND NOVA SCOTIA NUNAVU…" at bounding box center [462, 437] width 272 height 24
select select "QC"
click at [326, 425] on select "ALBERTA BRITISH COLUMBIA MANITOBA NEW BRUNSWICK NEWFOUNDLAND NOVA SCOTIA NUNAVU…" at bounding box center [462, 437] width 272 height 24
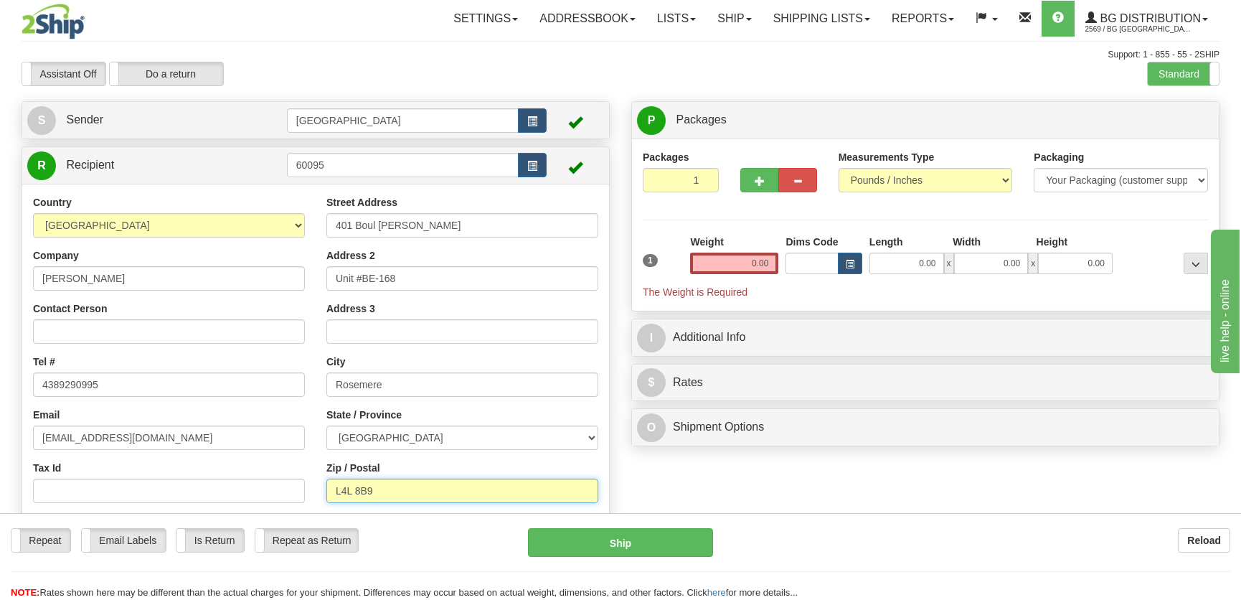
drag, startPoint x: 392, startPoint y: 481, endPoint x: 262, endPoint y: 473, distance: 130.8
click at [265, 473] on div "Country AFGHANISTAN ALAND ISLANDS ALBANIA ALGERIA AMERICAN SAMOA ANDORRA ANGOLA…" at bounding box center [315, 381] width 587 height 372
type input "J7A 3T2"
click at [903, 263] on input "0.00" at bounding box center [906, 264] width 75 height 22
type input "89.00"
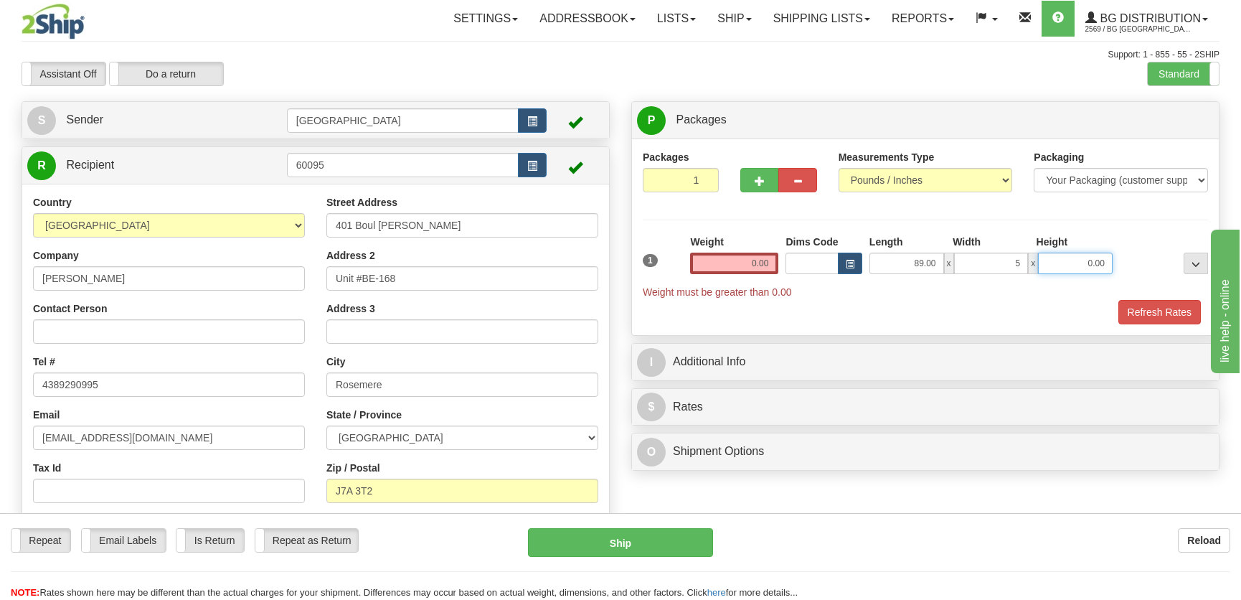
type input "5.00"
type input "4.00"
click at [1137, 303] on button "Refresh Rates" at bounding box center [1159, 312] width 82 height 24
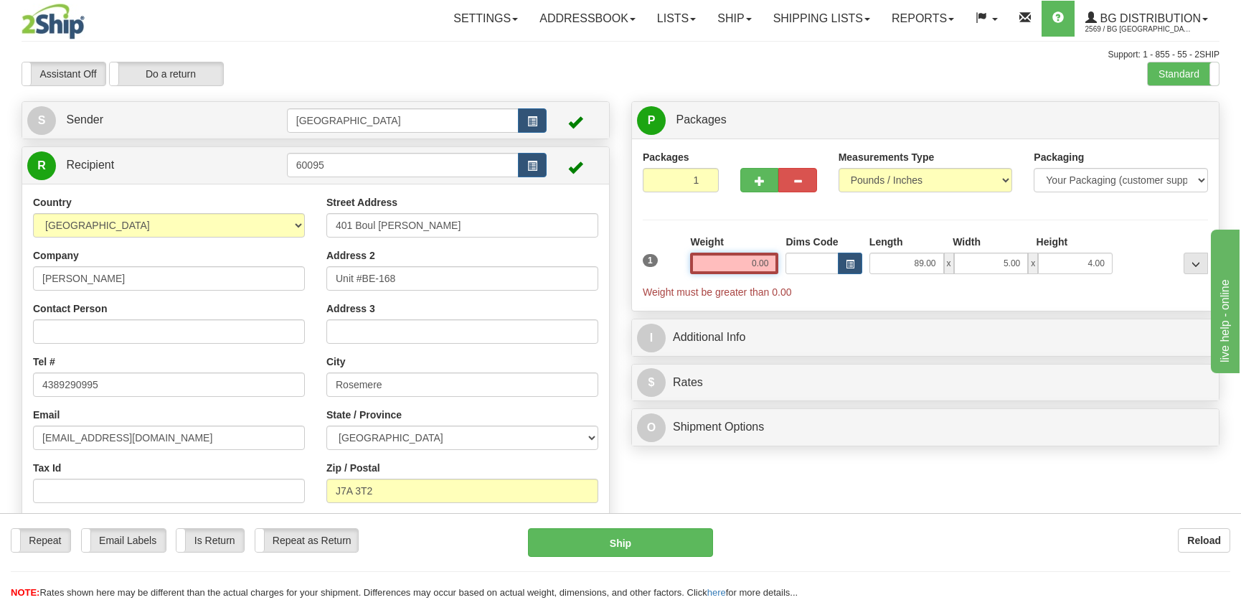
click at [753, 270] on input "0.00" at bounding box center [734, 264] width 88 height 22
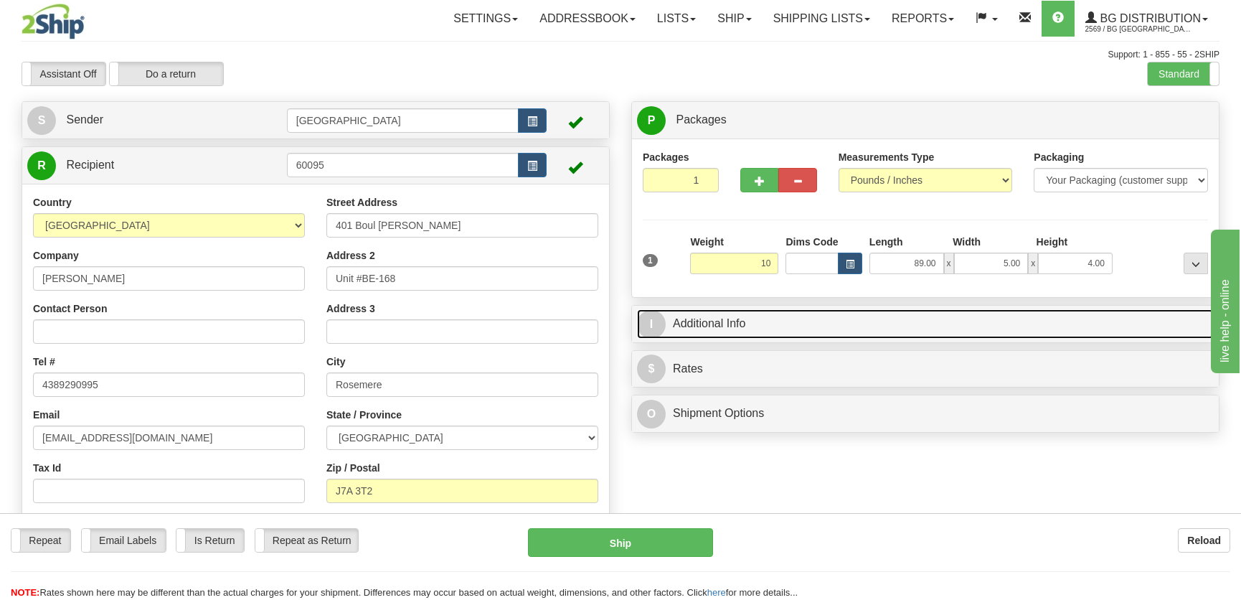
click at [964, 326] on link "I Additional Info" at bounding box center [925, 323] width 577 height 29
type input "10.00"
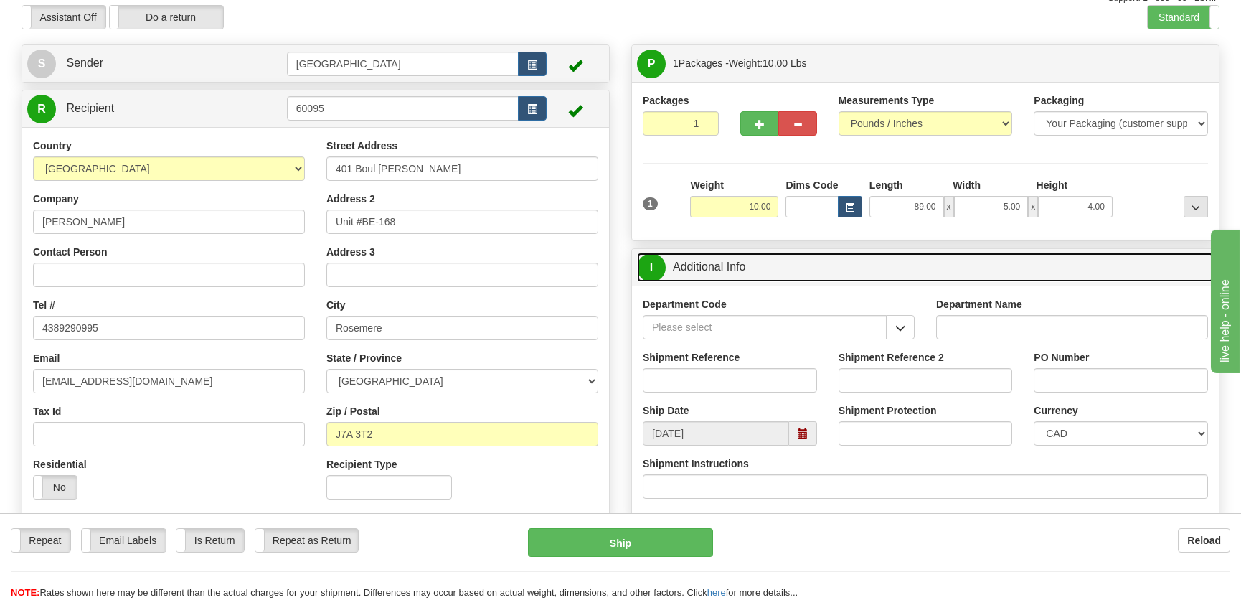
scroll to position [195, 0]
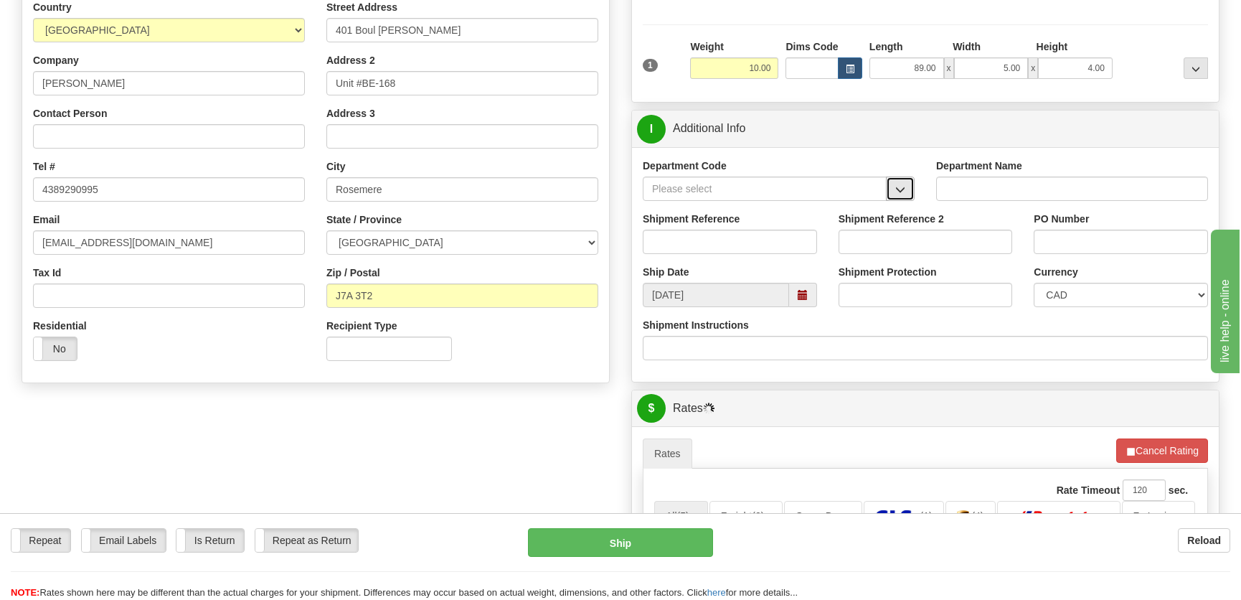
click at [893, 178] on button "button" at bounding box center [900, 188] width 29 height 24
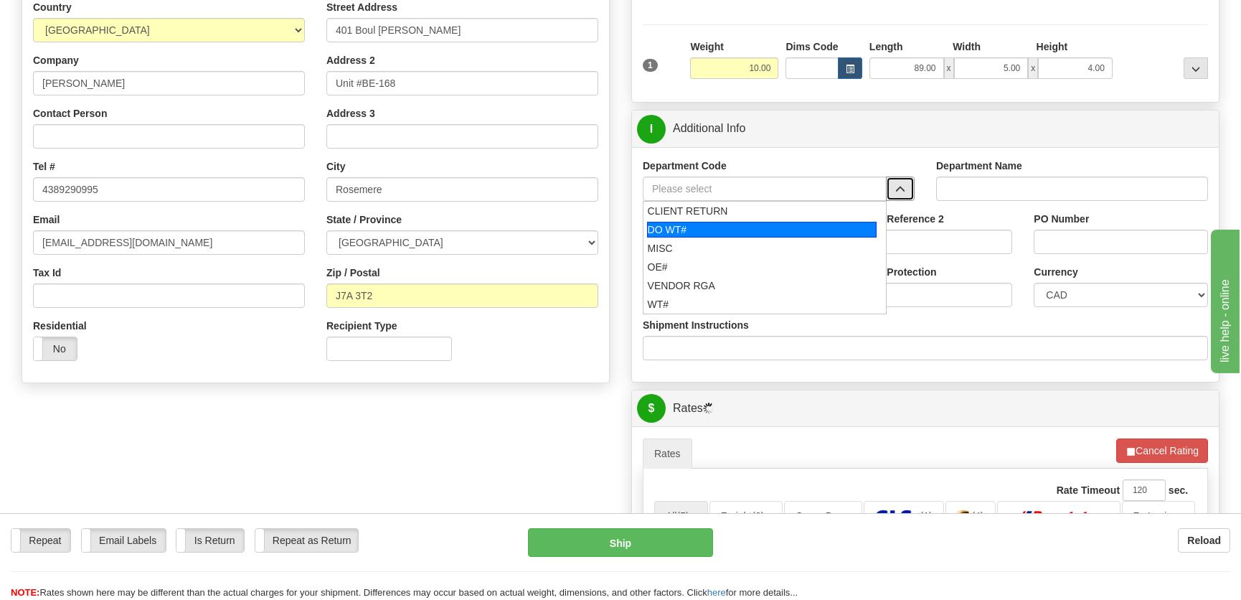
click at [726, 230] on div "DO WT#" at bounding box center [762, 230] width 230 height 16
type input "DO WT#"
type input "DIRECT ORDERS"
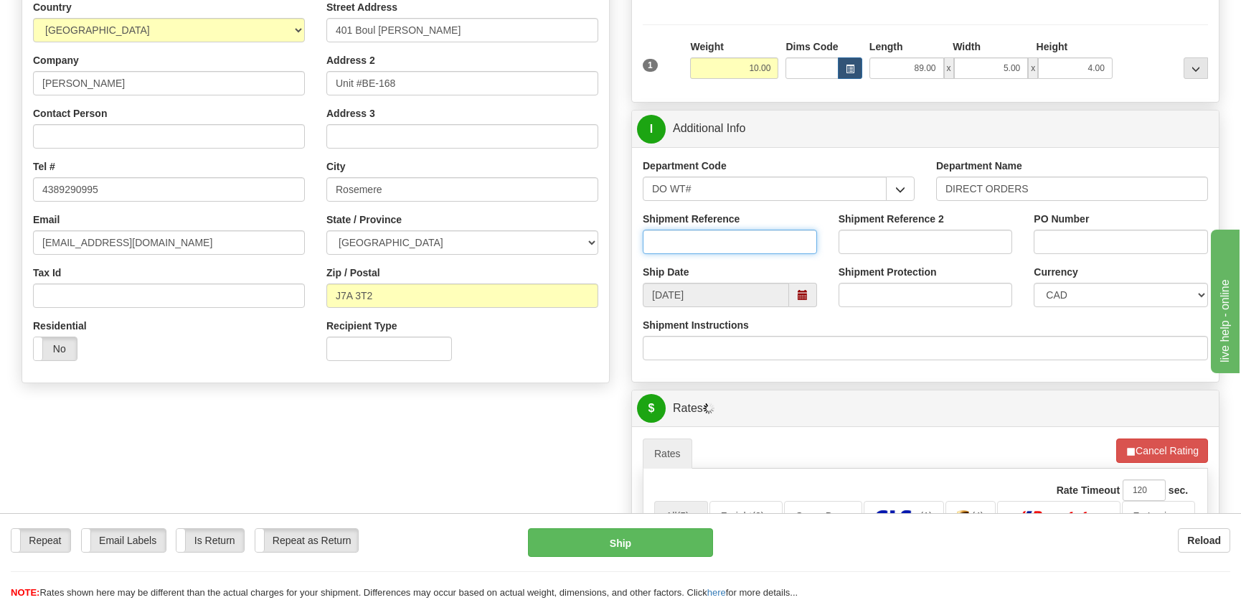
click at [711, 242] on input "Shipment Reference" at bounding box center [730, 242] width 174 height 24
type input "167175-00"
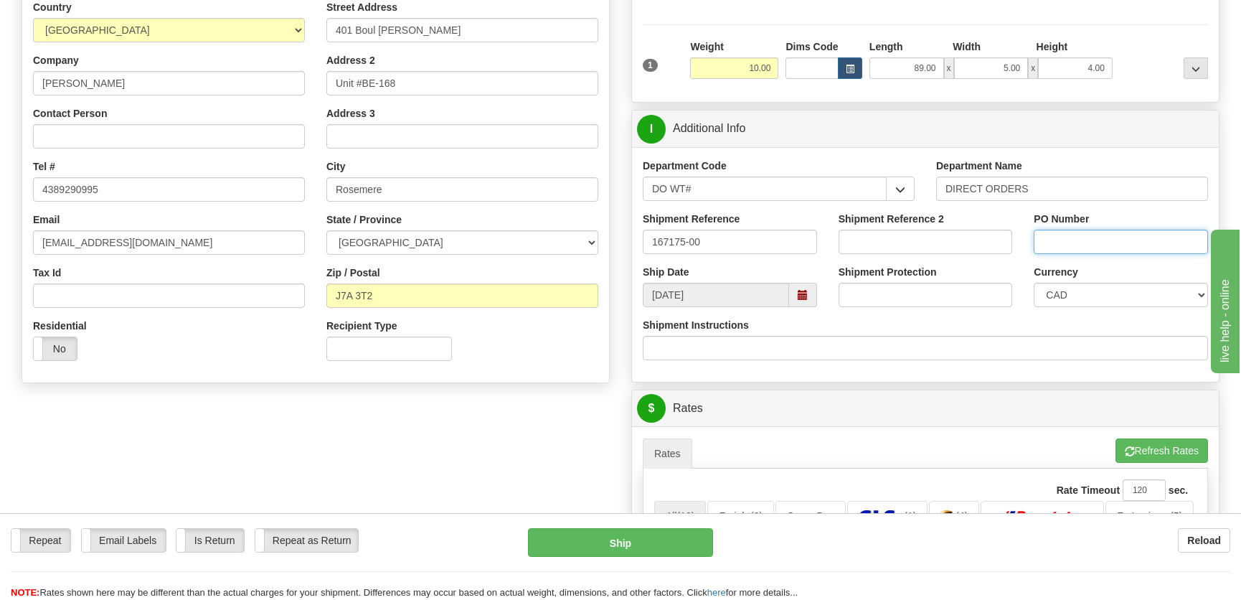
click at [1082, 235] on input "PO Number" at bounding box center [1121, 242] width 174 height 24
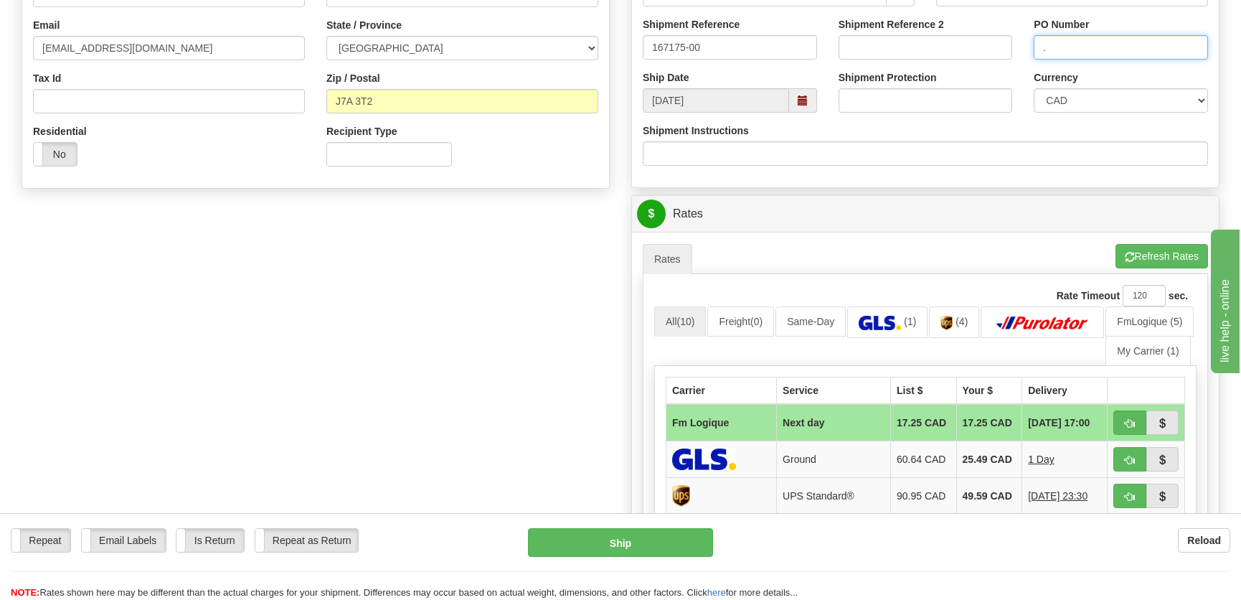
scroll to position [391, 0]
type input "."
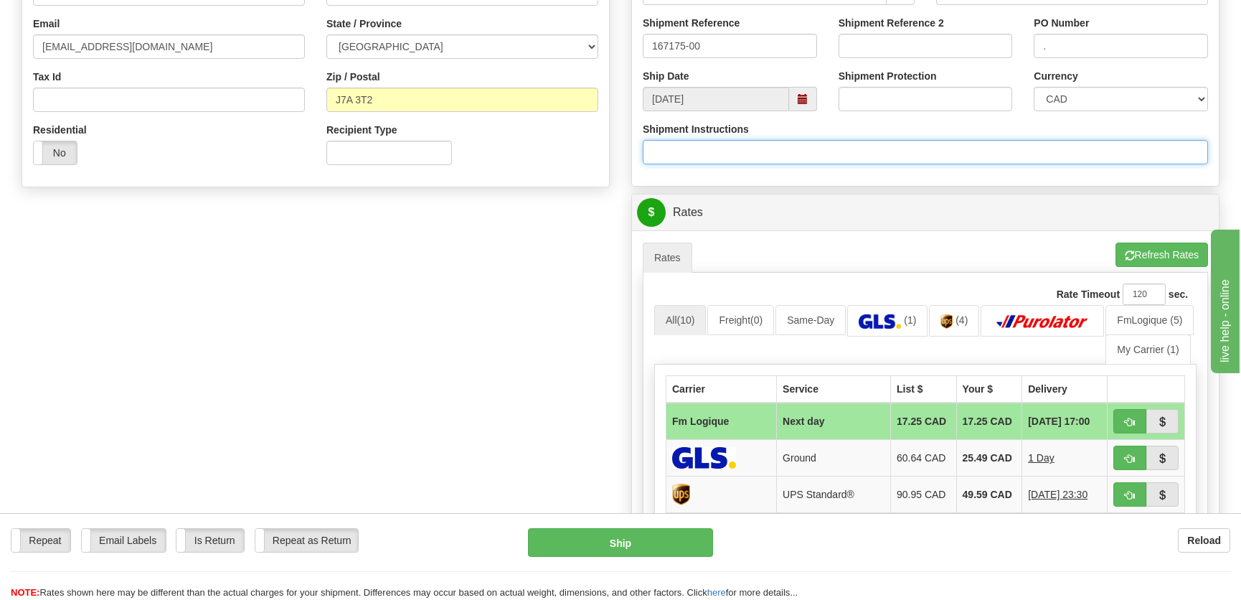
click at [816, 151] on input "Shipment Instructions" at bounding box center [925, 152] width 565 height 24
type input "Longueur 92''"
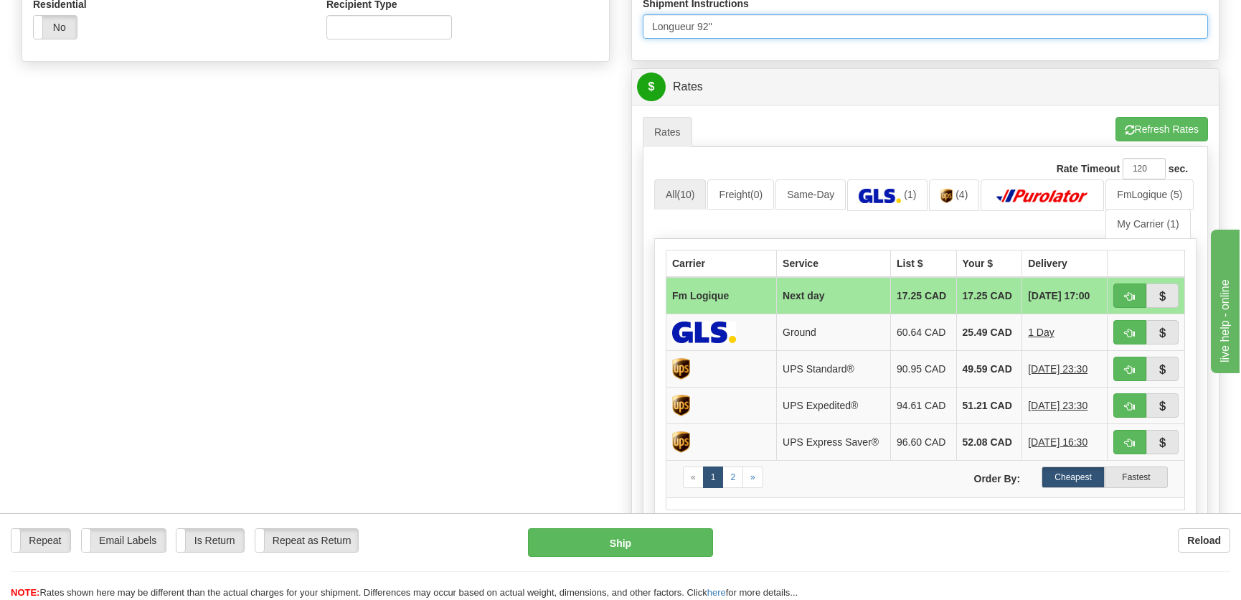
scroll to position [522, 0]
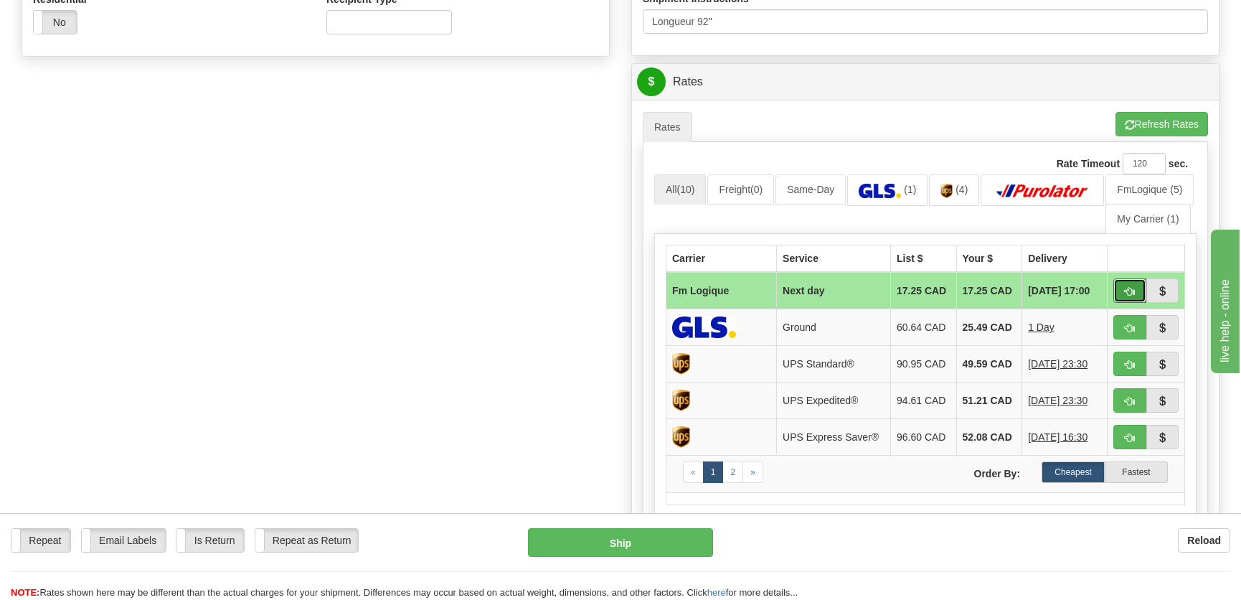
click at [1130, 288] on span "button" at bounding box center [1130, 291] width 10 height 9
type input "jour"
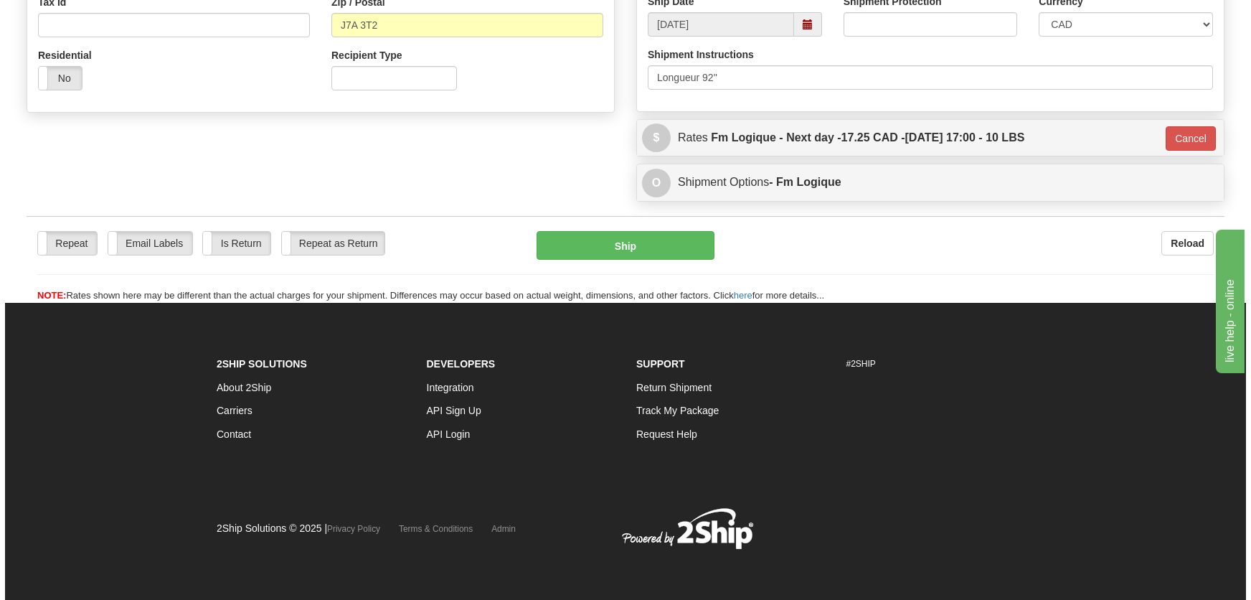
scroll to position [466, 0]
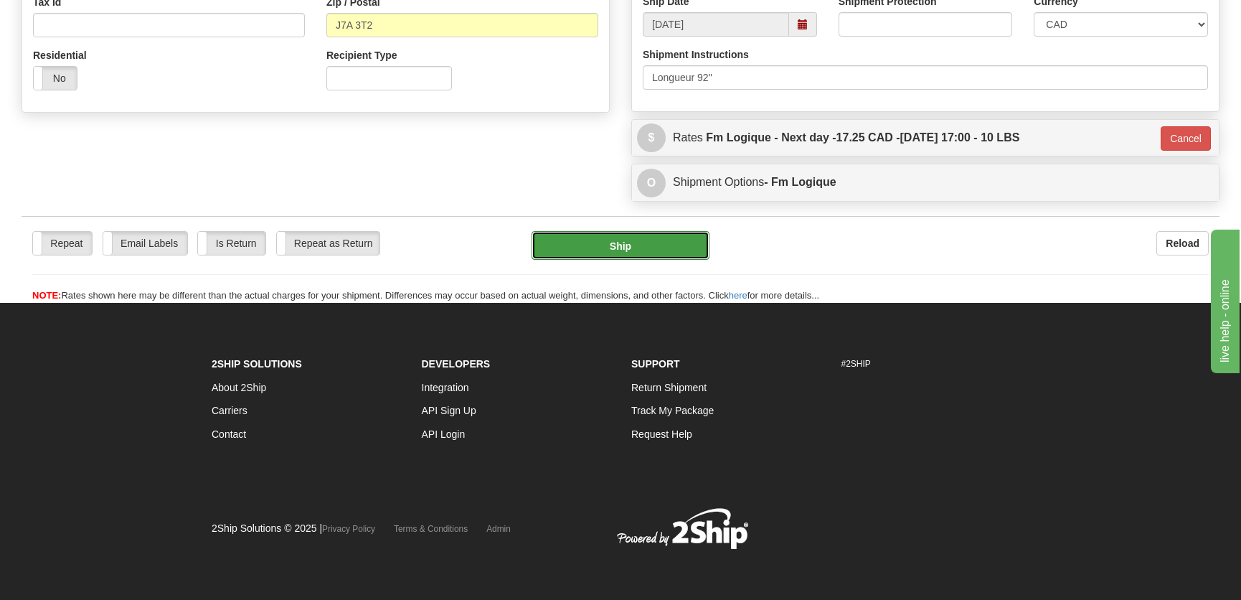
click at [636, 253] on button "Ship" at bounding box center [621, 245] width 178 height 29
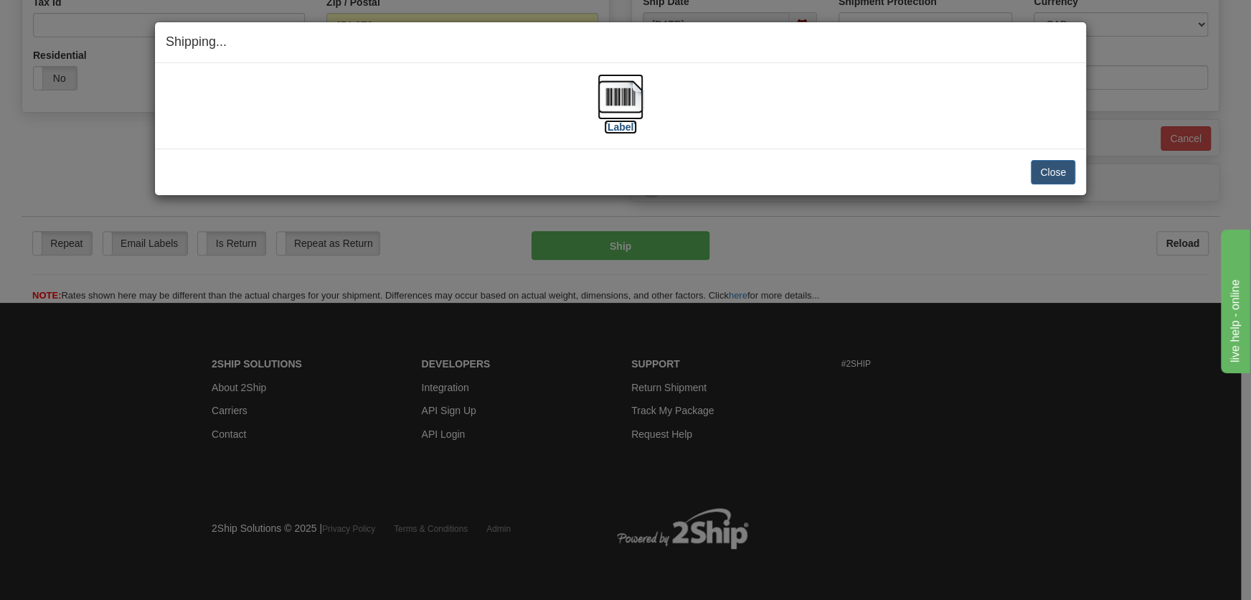
click at [610, 104] on img at bounding box center [621, 97] width 46 height 46
click at [1031, 169] on button "Close" at bounding box center [1053, 172] width 44 height 24
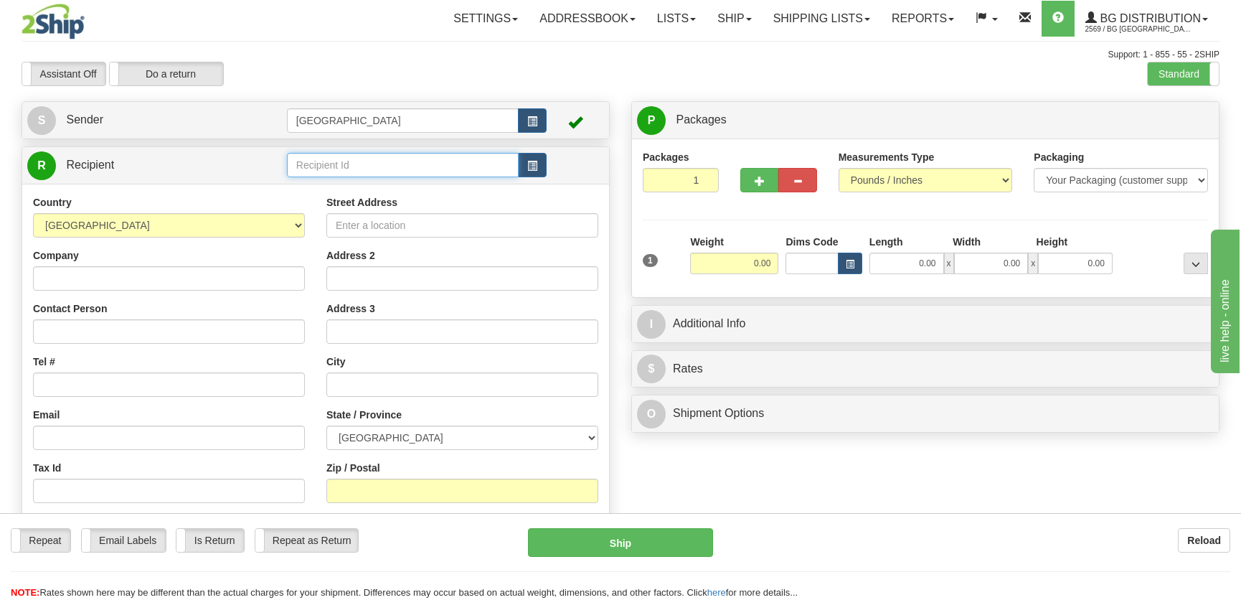
click at [424, 172] on input "text" at bounding box center [403, 165] width 232 height 24
type input "1186"
click at [425, 199] on div "Country [GEOGRAPHIC_DATA] [GEOGRAPHIC_DATA] [GEOGRAPHIC_DATA] [GEOGRAPHIC_DATA]…" at bounding box center [315, 388] width 587 height 408
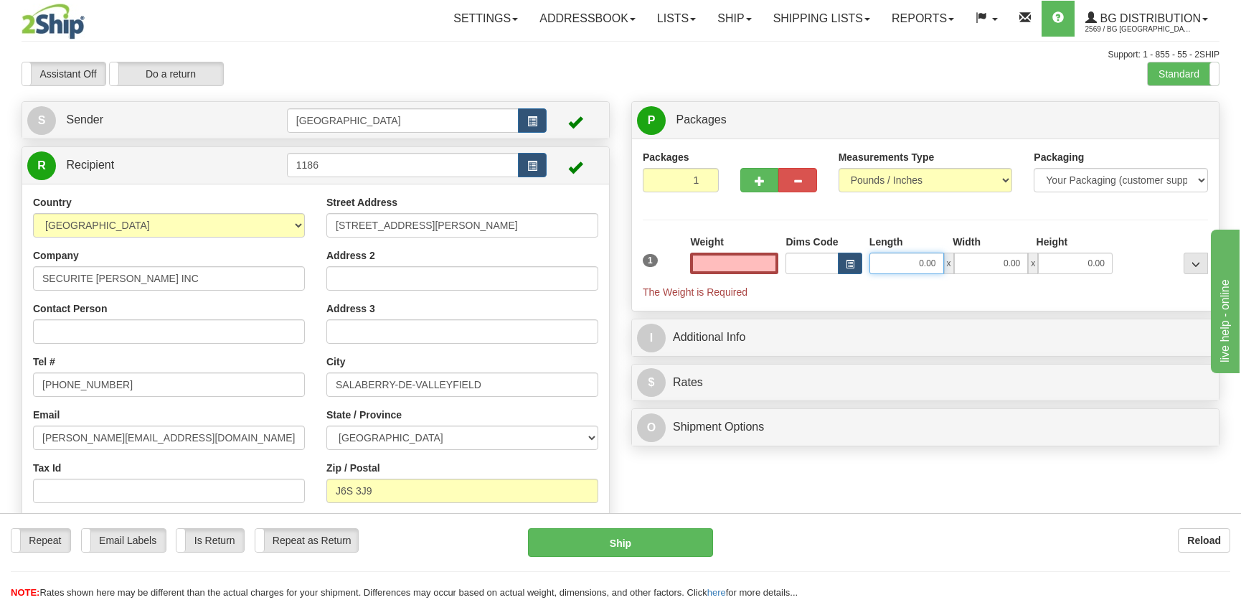
type input "0.00"
click at [895, 265] on input "0.00" at bounding box center [906, 264] width 75 height 22
type input "11.00"
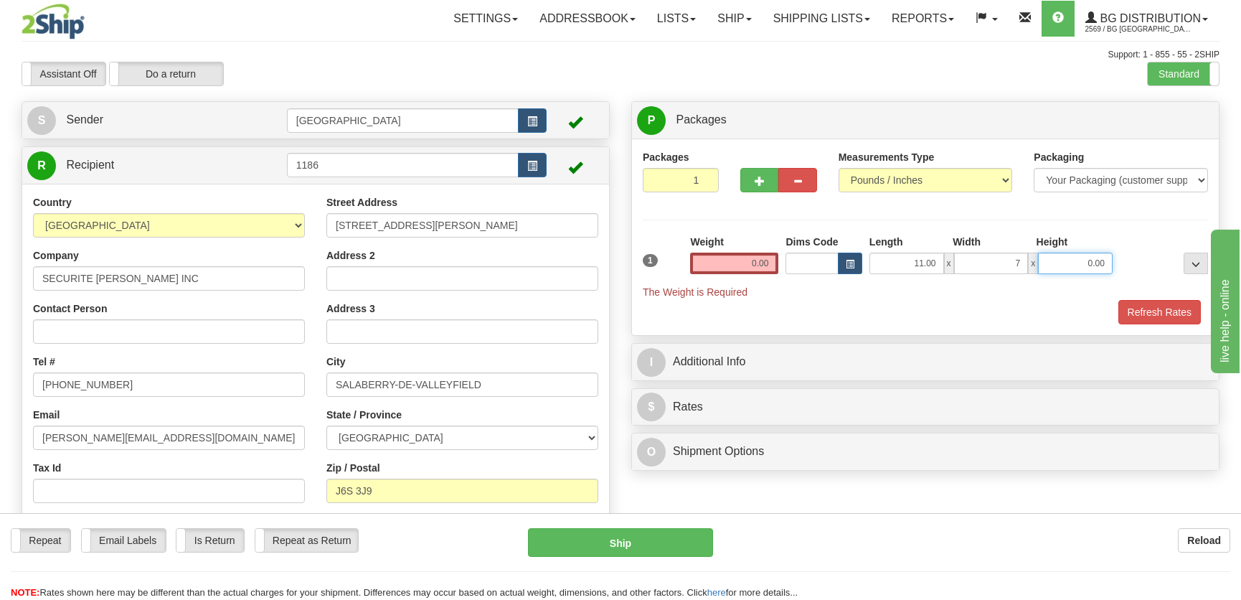
type input "7.00"
type input "6.00"
click at [763, 260] on input "0.00" at bounding box center [734, 264] width 88 height 22
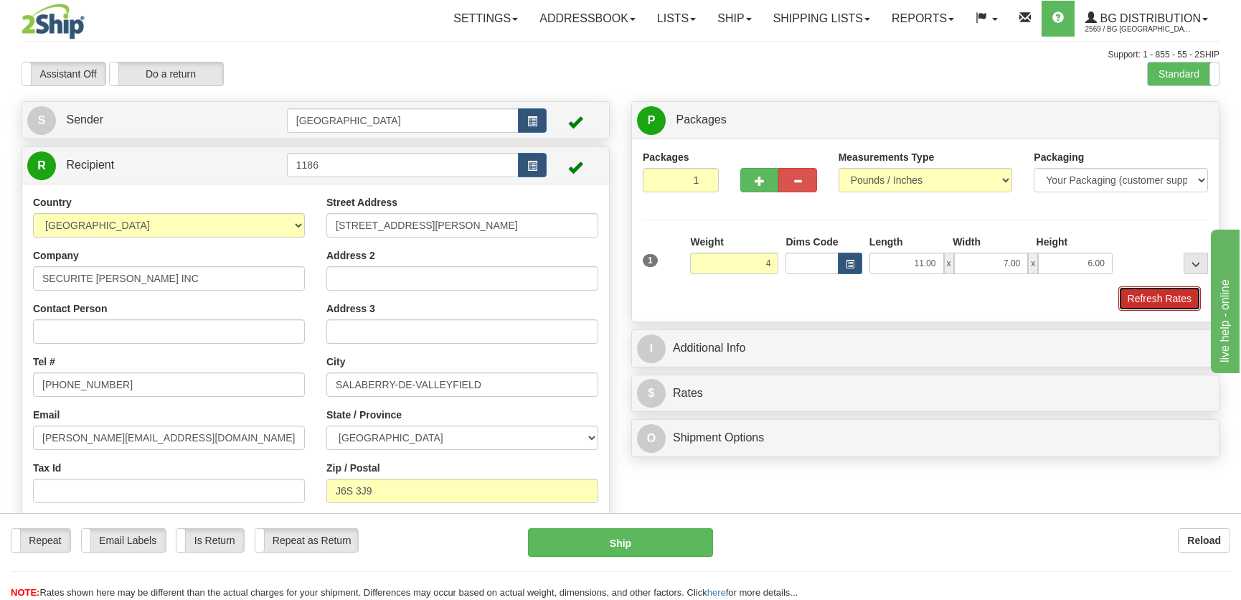
click at [1140, 303] on button "Refresh Rates" at bounding box center [1159, 298] width 82 height 24
type input "4.00"
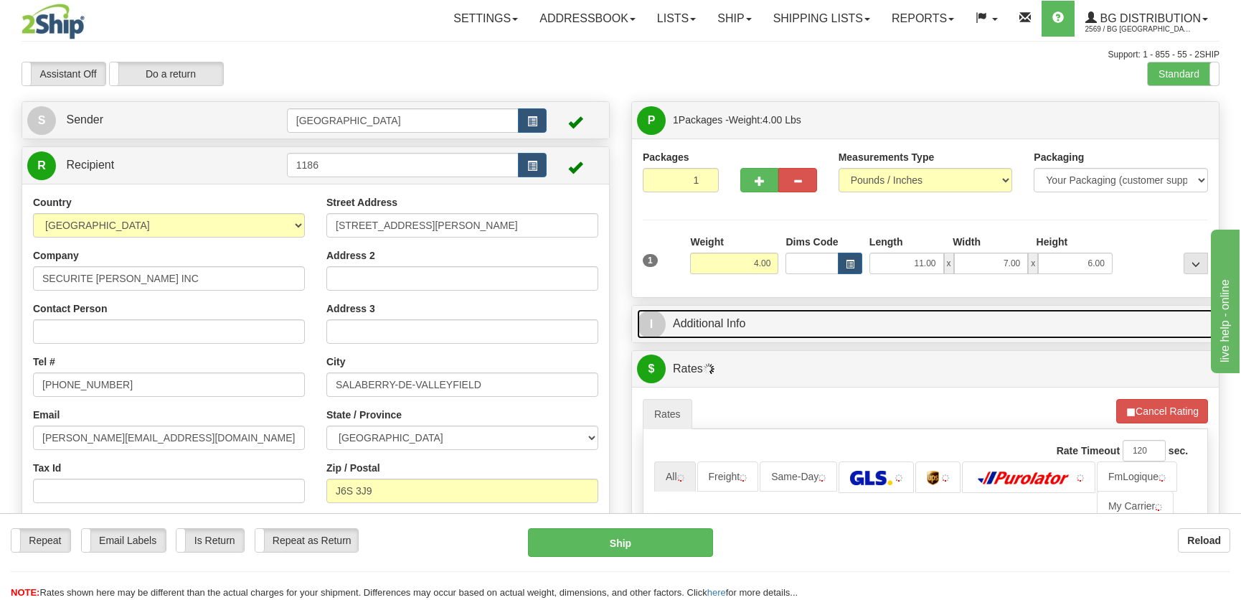
click at [1019, 325] on link "I Additional Info" at bounding box center [925, 323] width 577 height 29
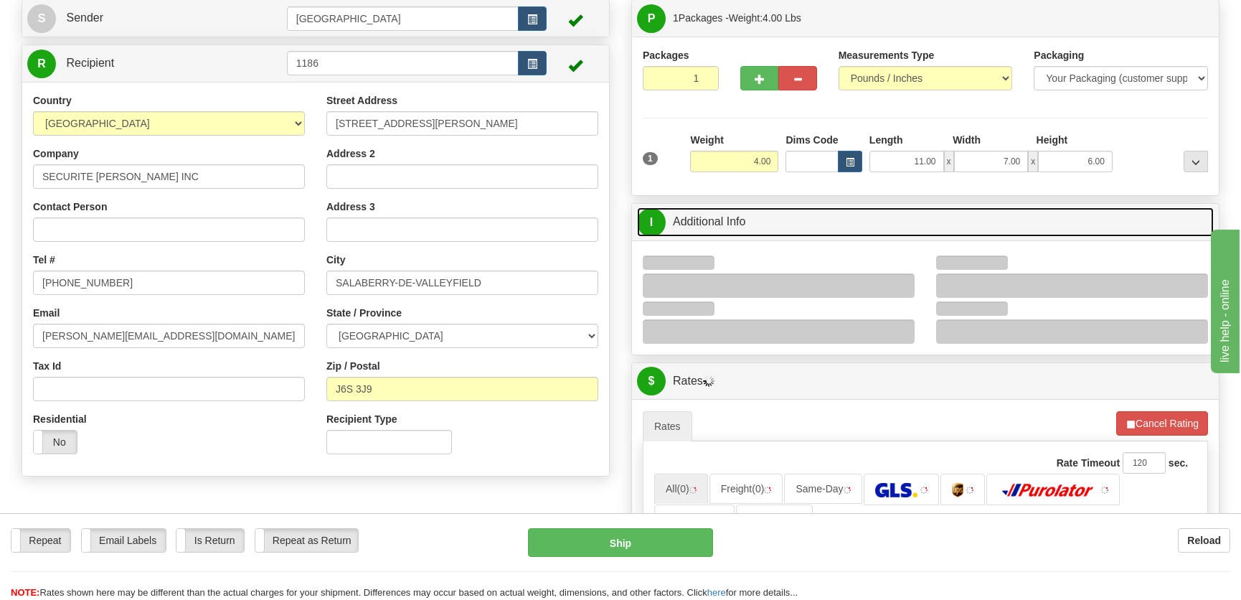
scroll to position [130, 0]
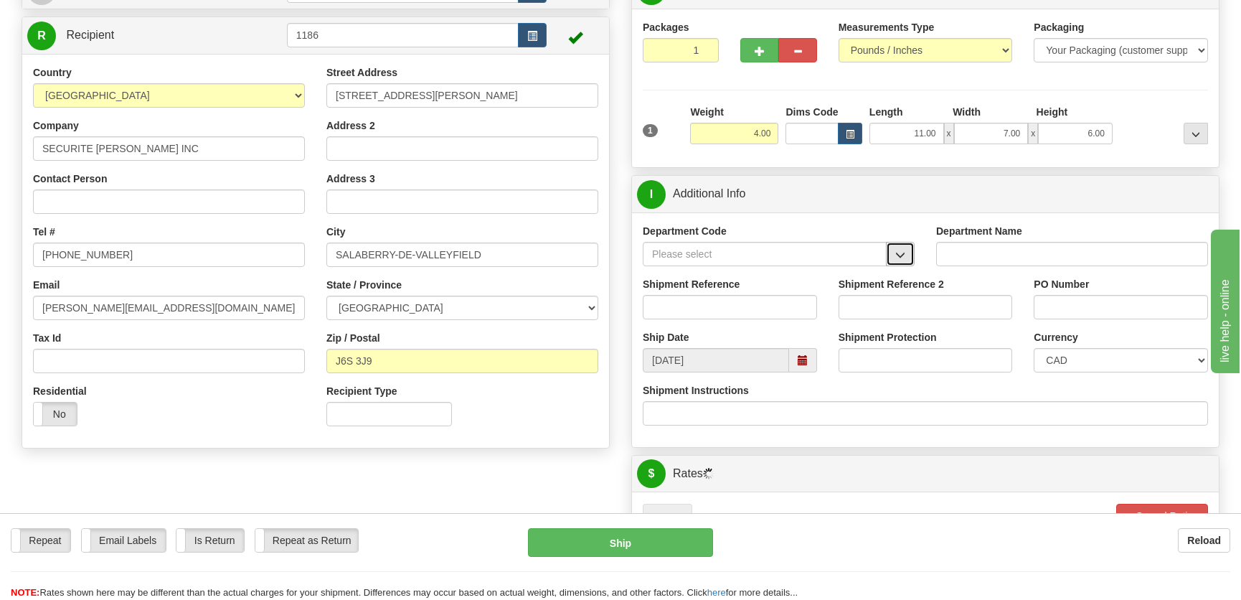
click at [902, 245] on button "button" at bounding box center [900, 254] width 29 height 24
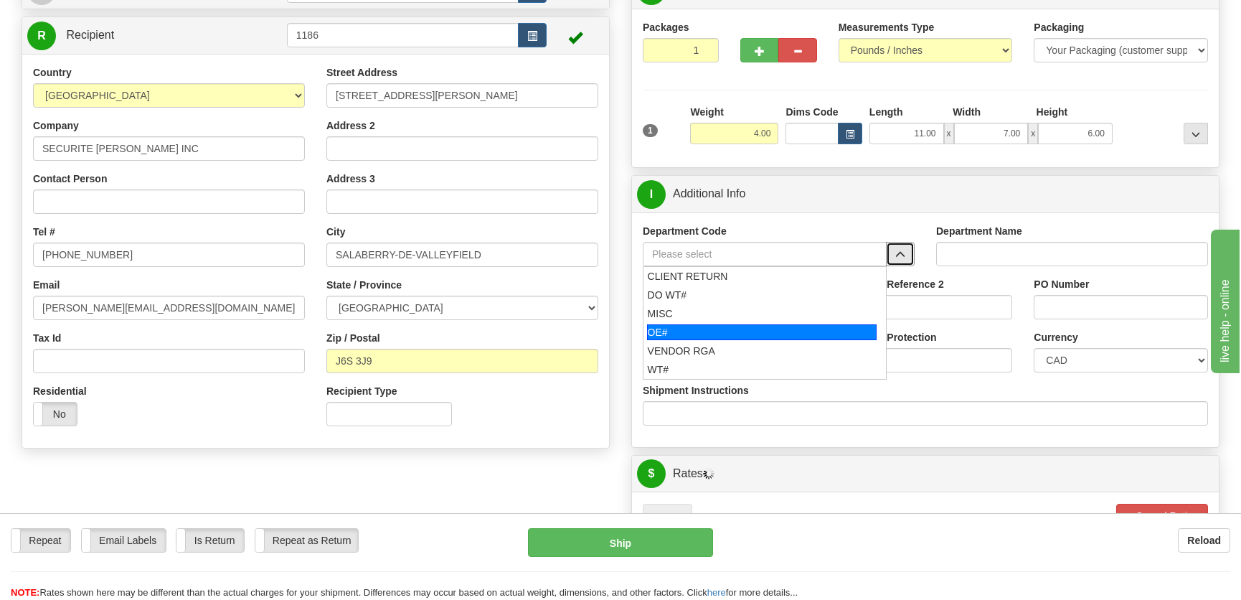
click at [699, 339] on div "OE#" at bounding box center [762, 332] width 230 height 16
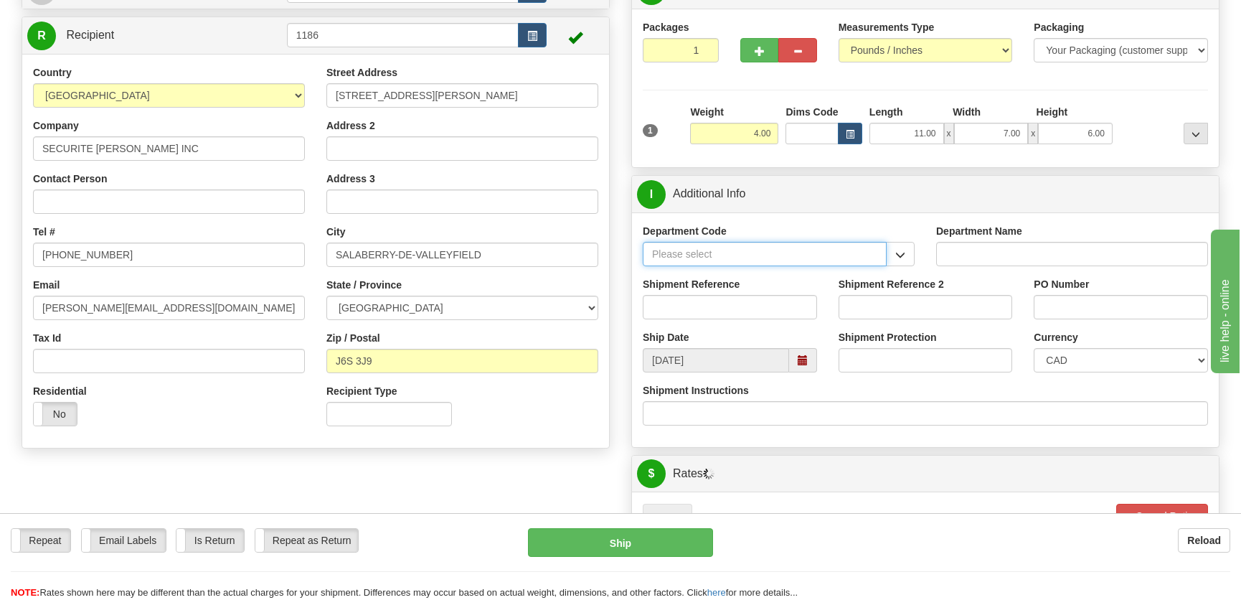
type input "OE#"
type input "ORDERS"
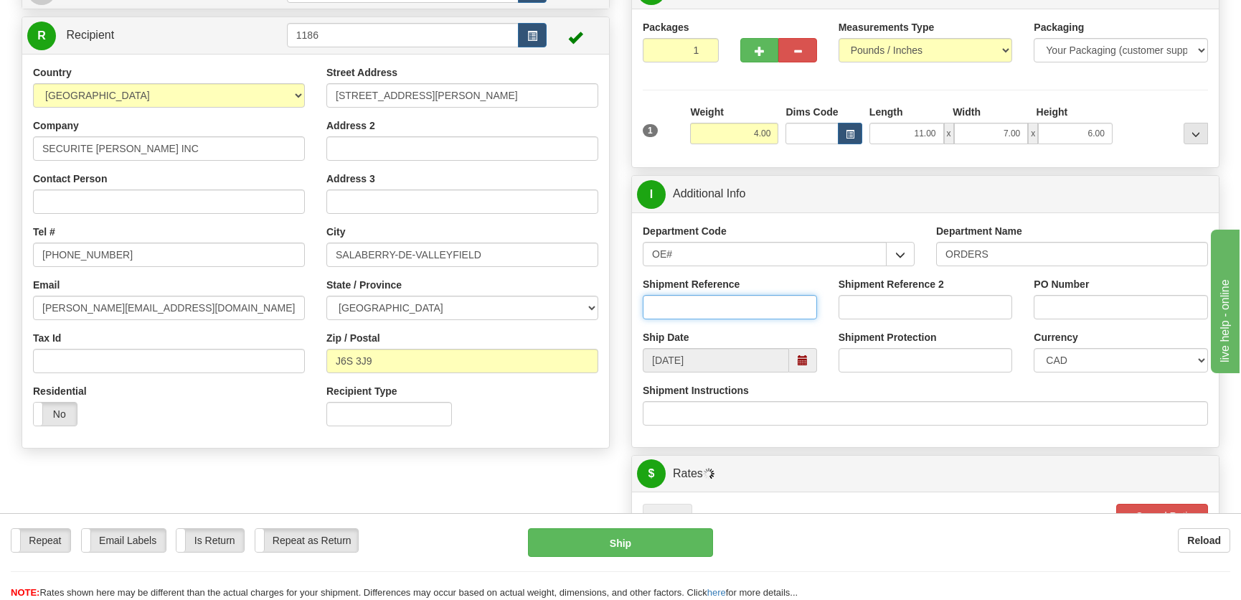
click at [724, 311] on input "Shipment Reference" at bounding box center [730, 307] width 174 height 24
type input "50323630-00,50323631-00"
drag, startPoint x: 1101, startPoint y: 323, endPoint x: 1108, endPoint y: 308, distance: 16.4
click at [1102, 323] on div "PO Number" at bounding box center [1121, 303] width 196 height 53
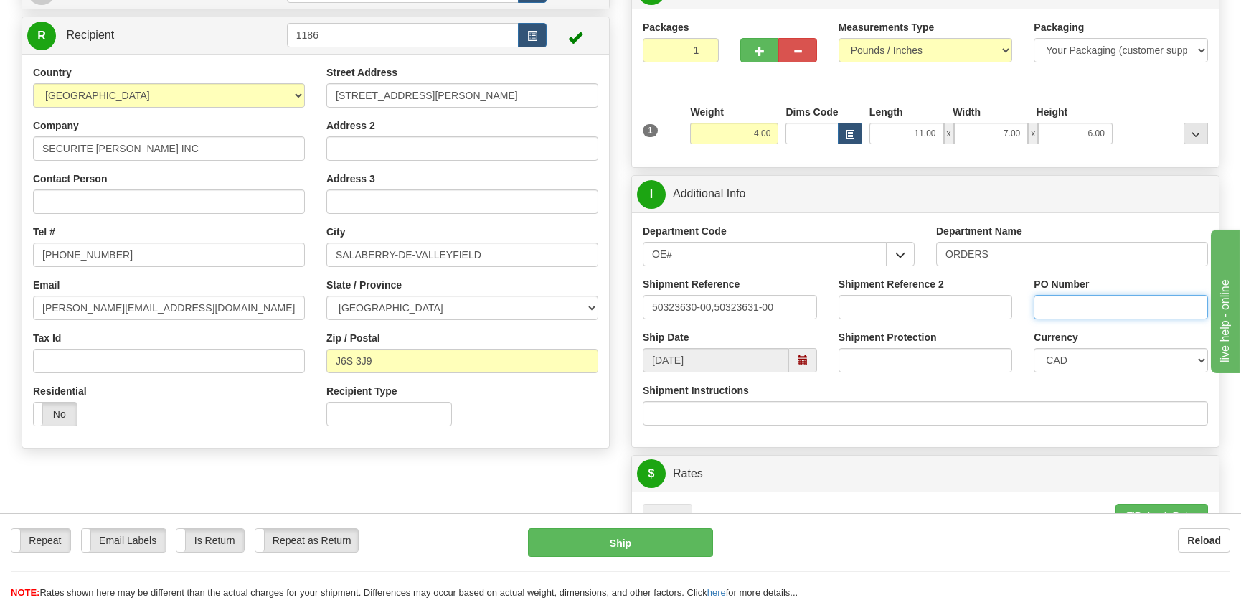
click at [1108, 308] on input "PO Number" at bounding box center [1121, 307] width 174 height 24
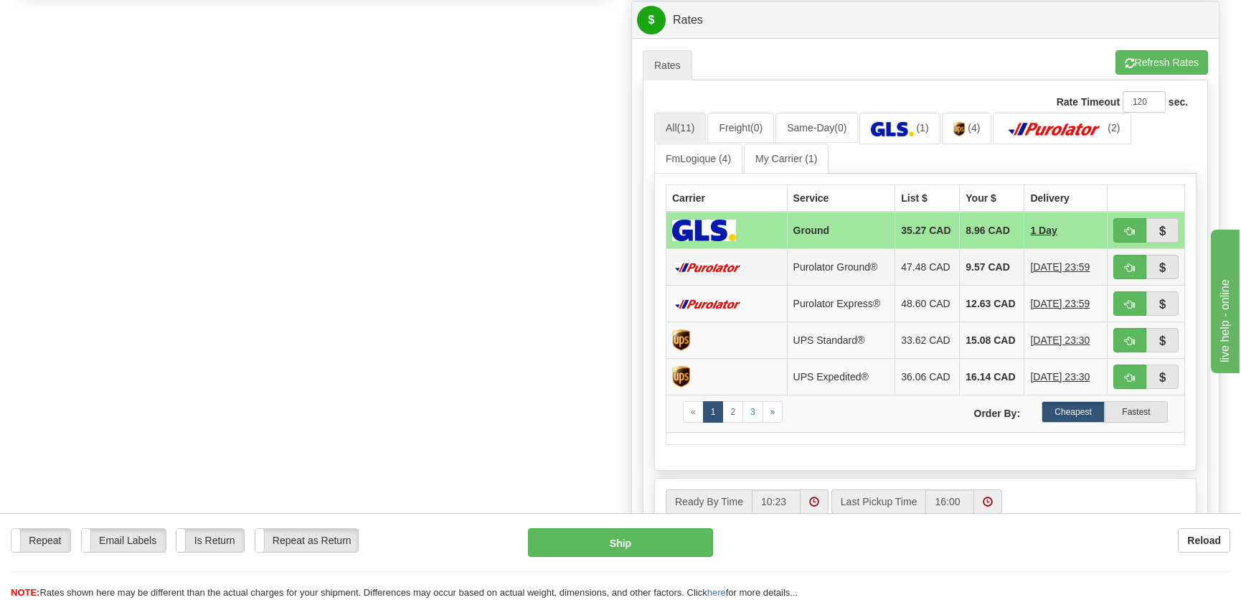
scroll to position [587, 0]
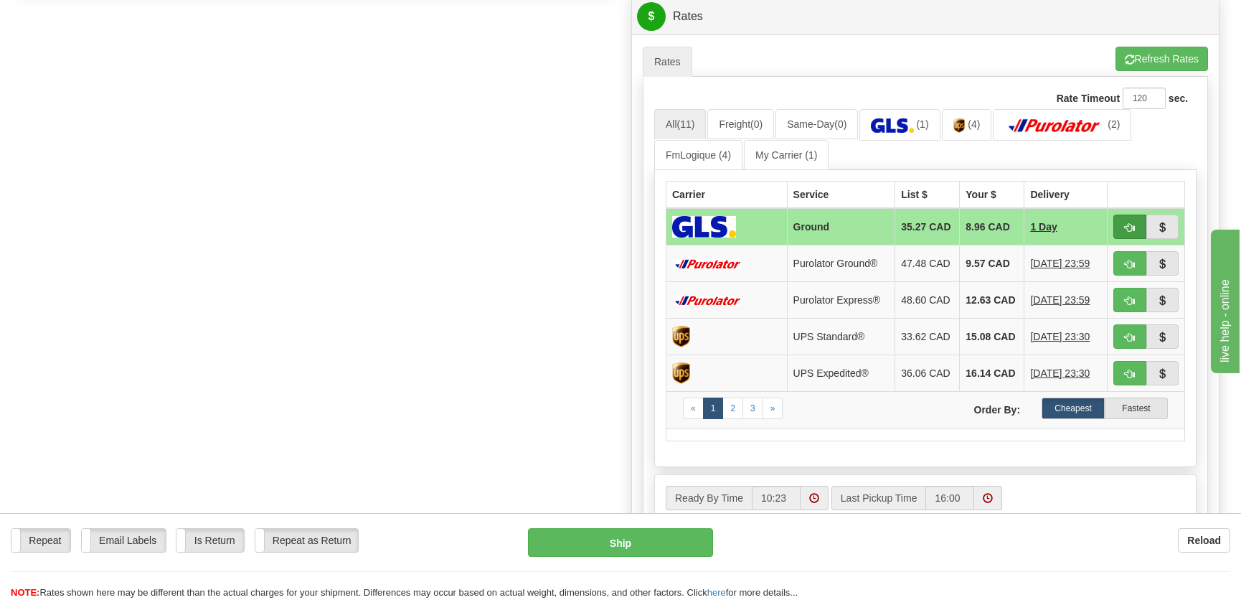
type input "."
click at [1120, 226] on button "button" at bounding box center [1129, 226] width 33 height 24
type input "1"
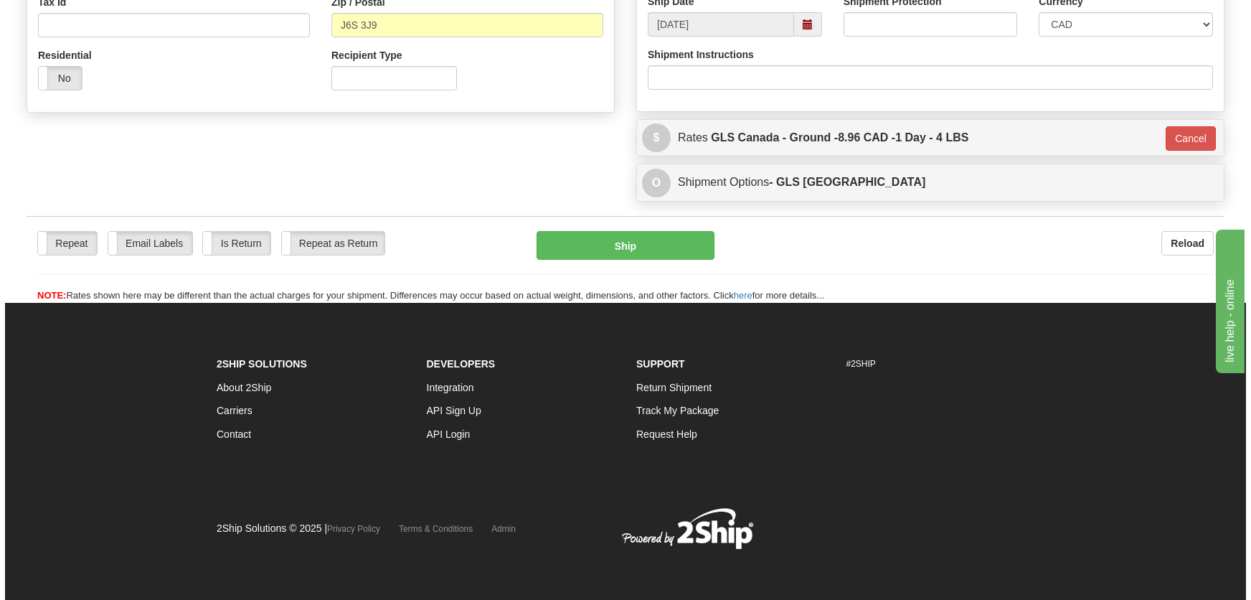
scroll to position [466, 0]
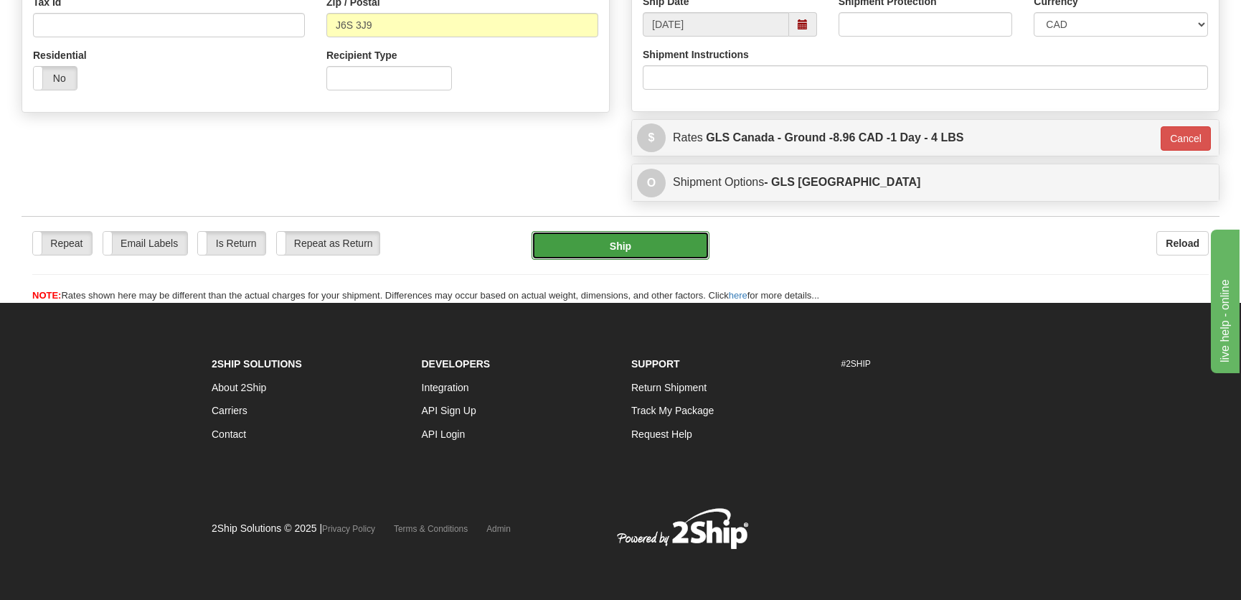
click at [674, 242] on button "Ship" at bounding box center [621, 245] width 178 height 29
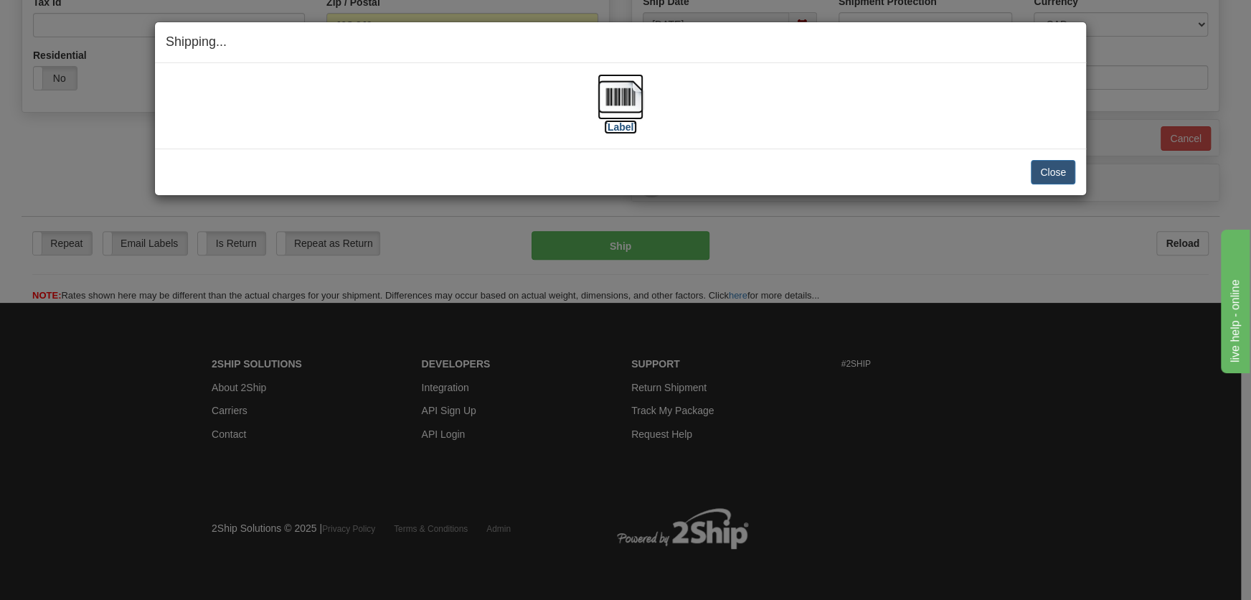
click at [610, 105] on img at bounding box center [621, 97] width 46 height 46
click at [1070, 169] on button "Close" at bounding box center [1053, 172] width 44 height 24
